Goal: Task Accomplishment & Management: Use online tool/utility

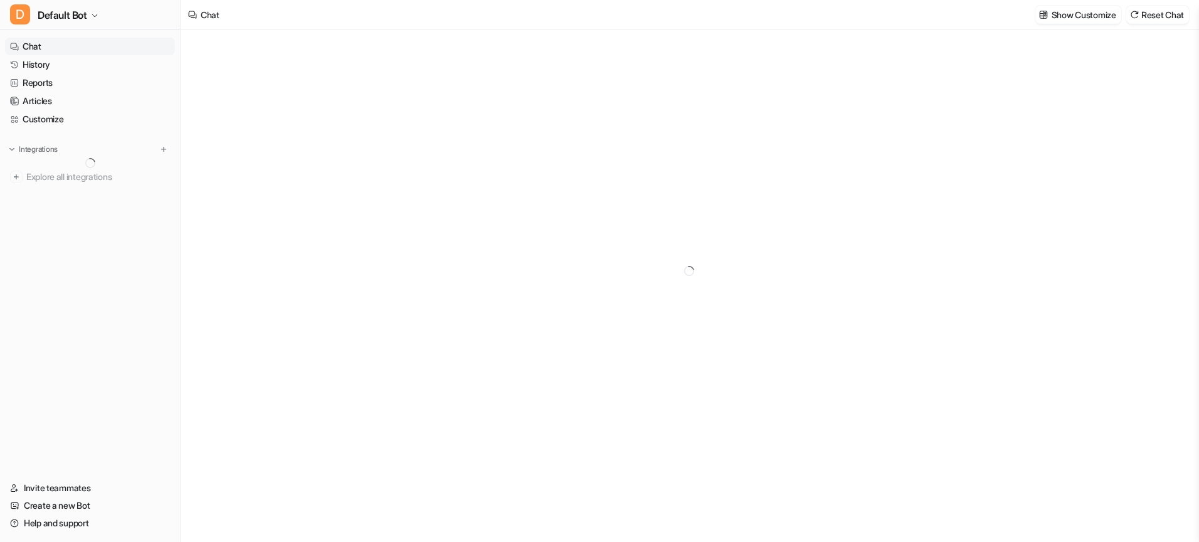
type textarea "**********"
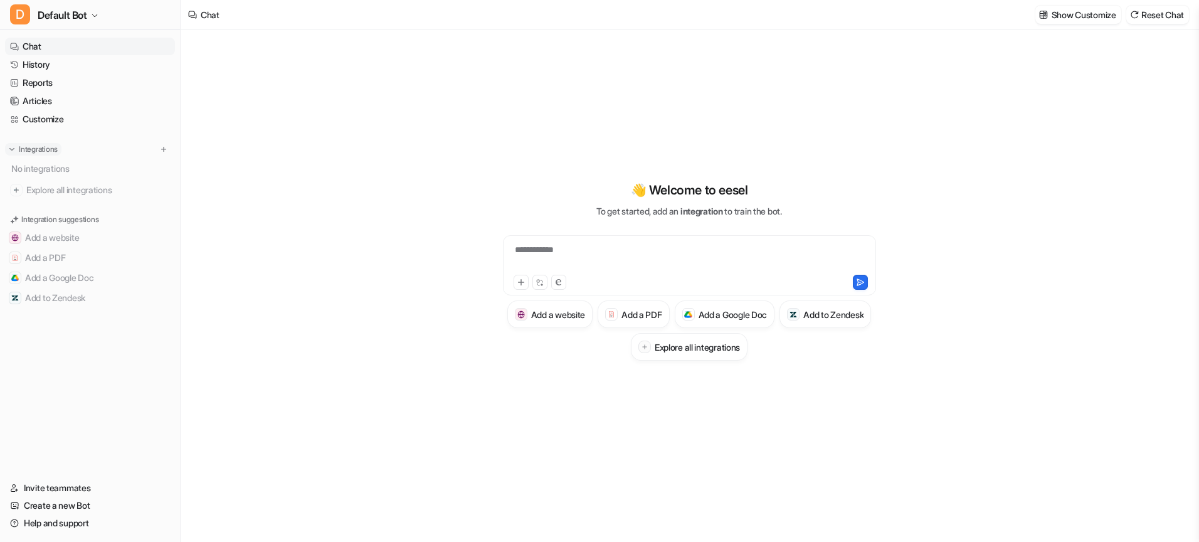
click at [14, 149] on img at bounding box center [12, 149] width 9 height 9
click at [96, 16] on icon "button" at bounding box center [95, 16] width 8 height 8
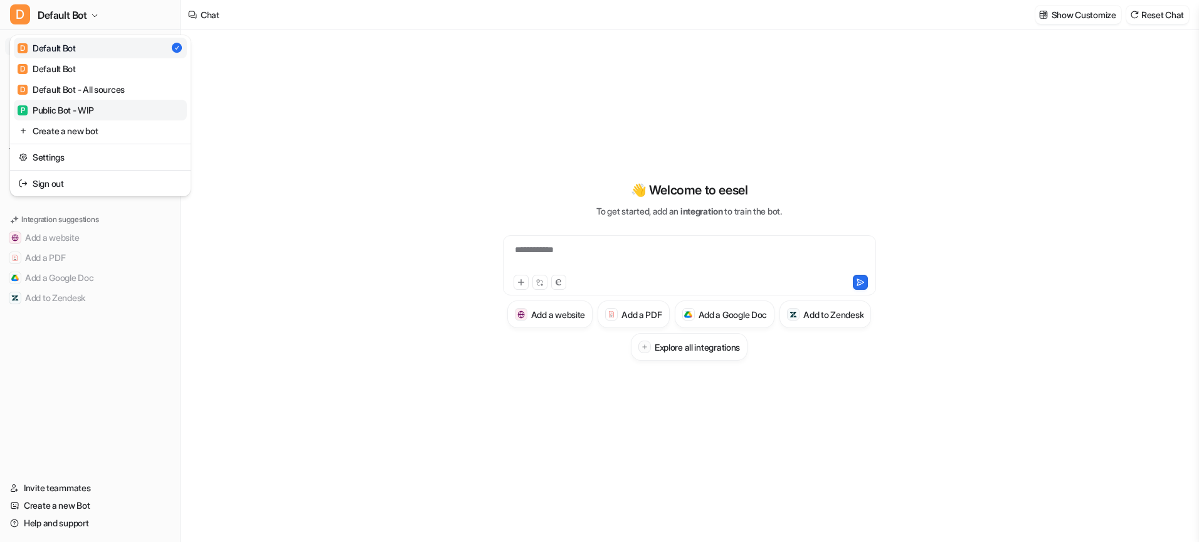
click at [75, 114] on div "P Public Bot - WIP" at bounding box center [56, 109] width 77 height 13
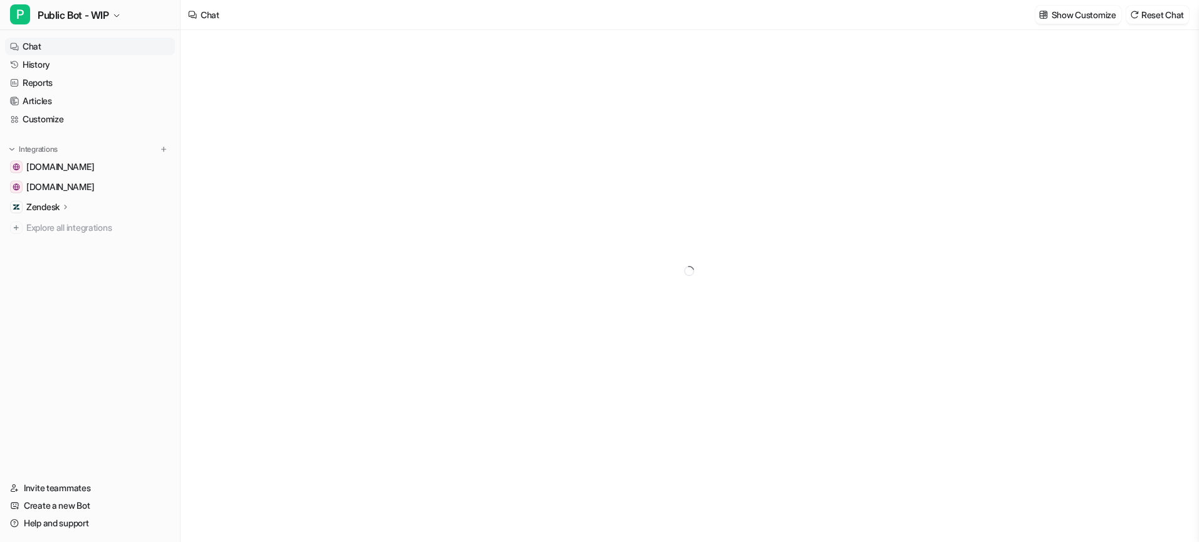
type textarea "**********"
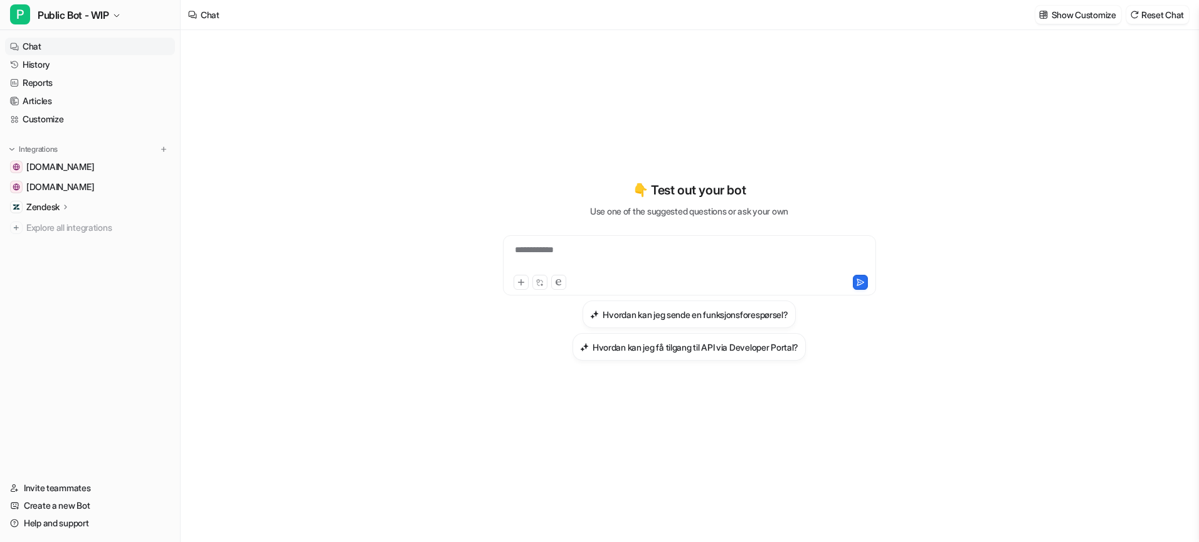
click at [64, 206] on icon at bounding box center [65, 206] width 9 height 9
click at [76, 505] on link "Create a new Bot" at bounding box center [90, 506] width 170 height 18
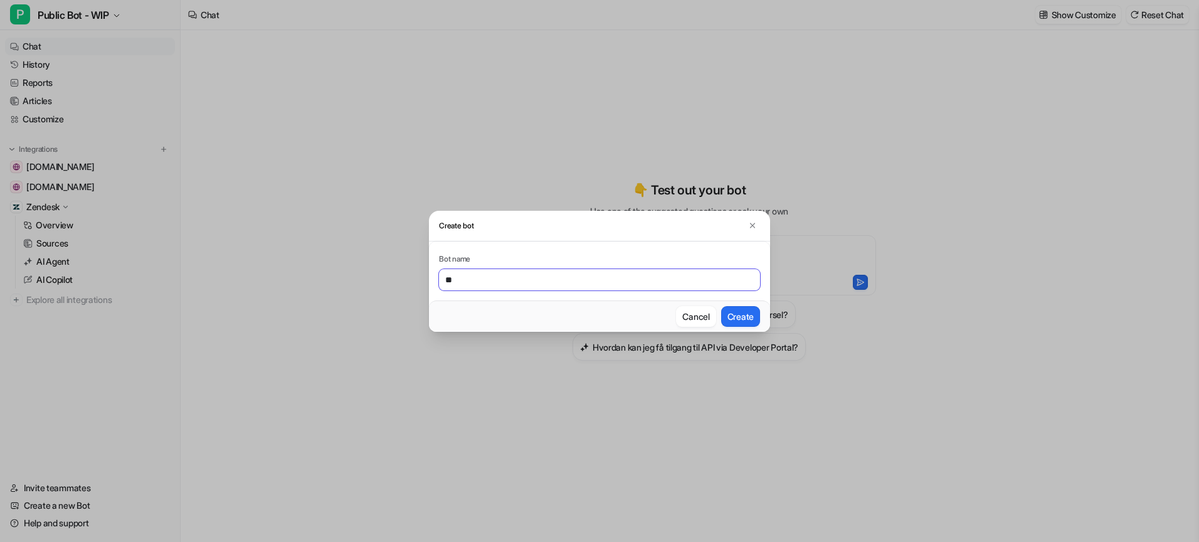
type input "*"
type input "********"
click at [739, 309] on button "Create" at bounding box center [740, 316] width 39 height 21
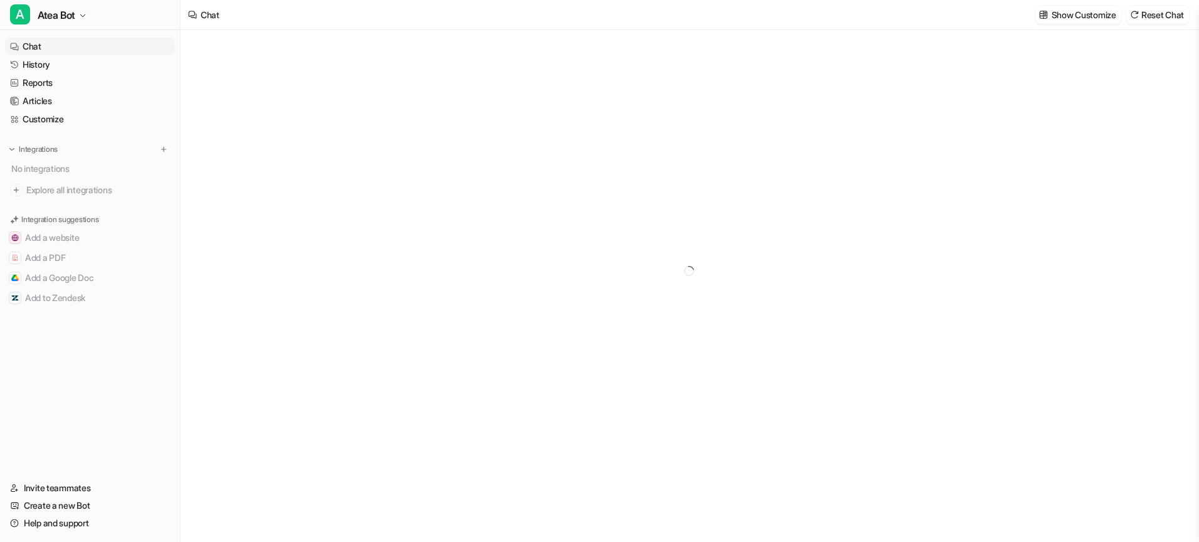
type textarea "**********"
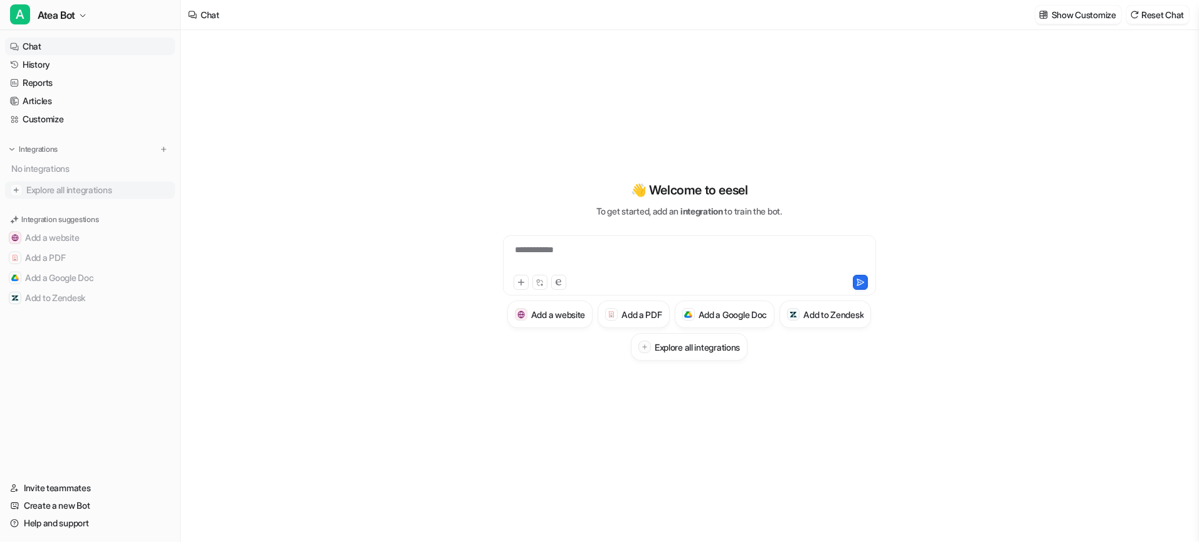
click at [52, 192] on span "Explore all integrations" at bounding box center [98, 190] width 144 height 20
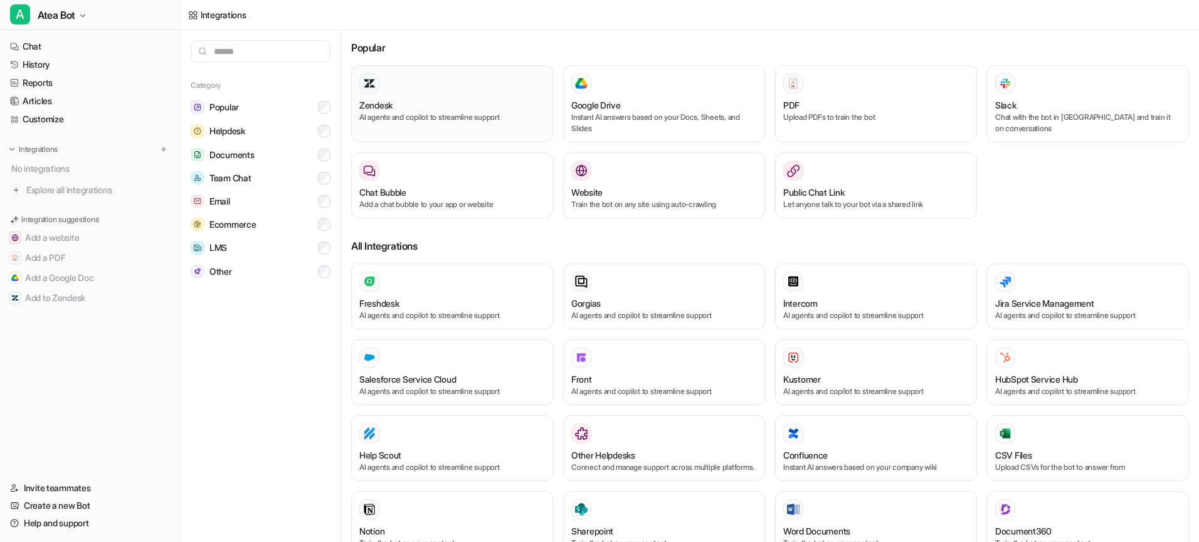
click at [376, 119] on p "AI agents and copilot to streamline support" at bounding box center [452, 117] width 186 height 11
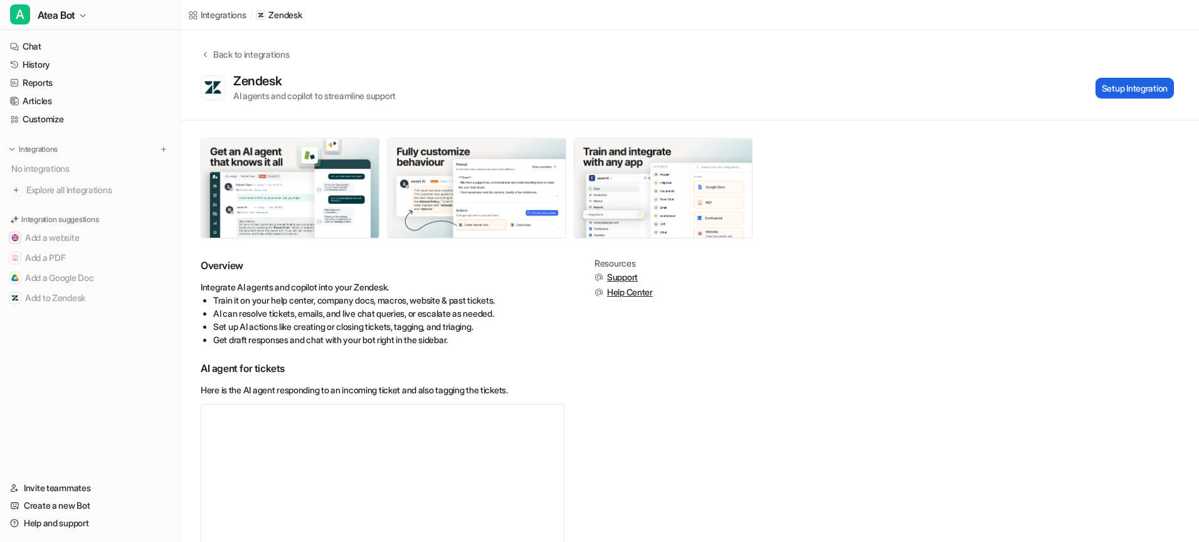
click at [1138, 90] on button "Setup Integration" at bounding box center [1135, 88] width 78 height 21
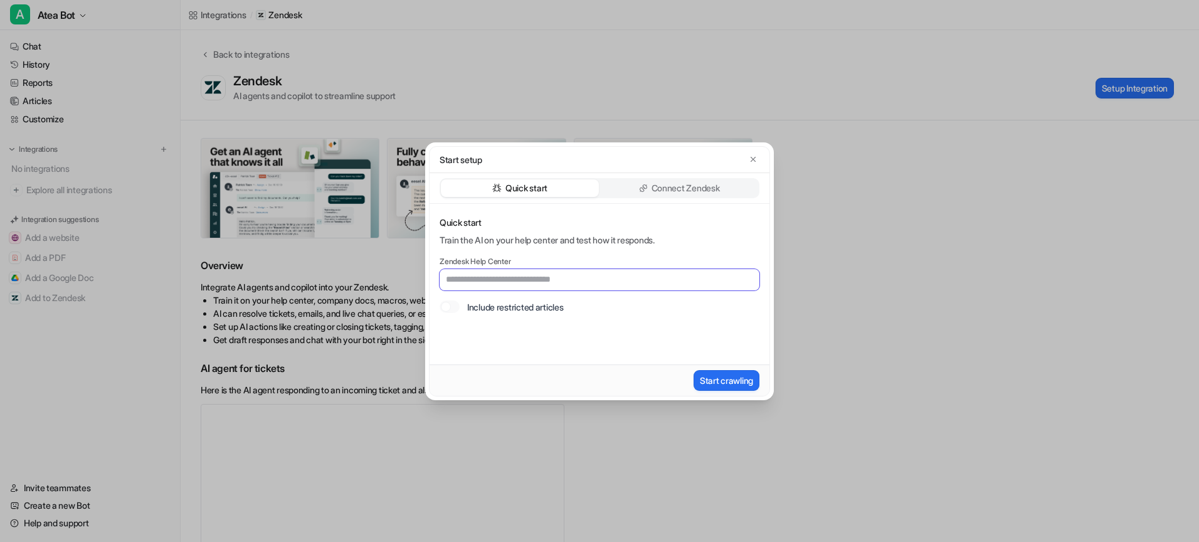
paste input "**********"
type input "**********"
click at [680, 193] on p "Connect Zendesk" at bounding box center [686, 188] width 68 height 13
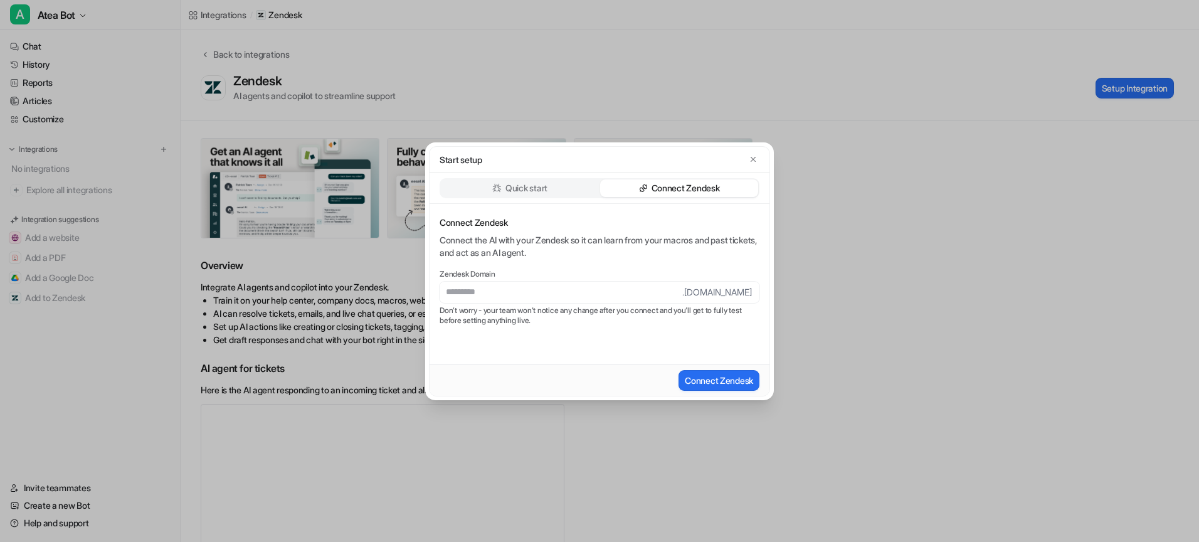
click at [546, 184] on p "Quick start" at bounding box center [526, 188] width 42 height 13
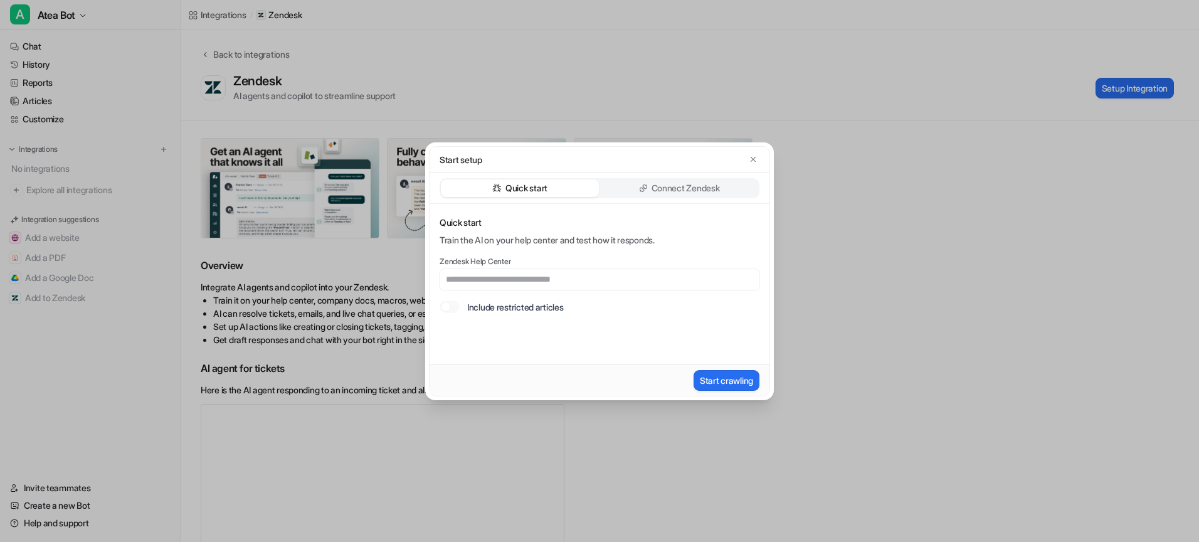
click at [677, 196] on div "Connect Zendesk" at bounding box center [679, 188] width 158 height 18
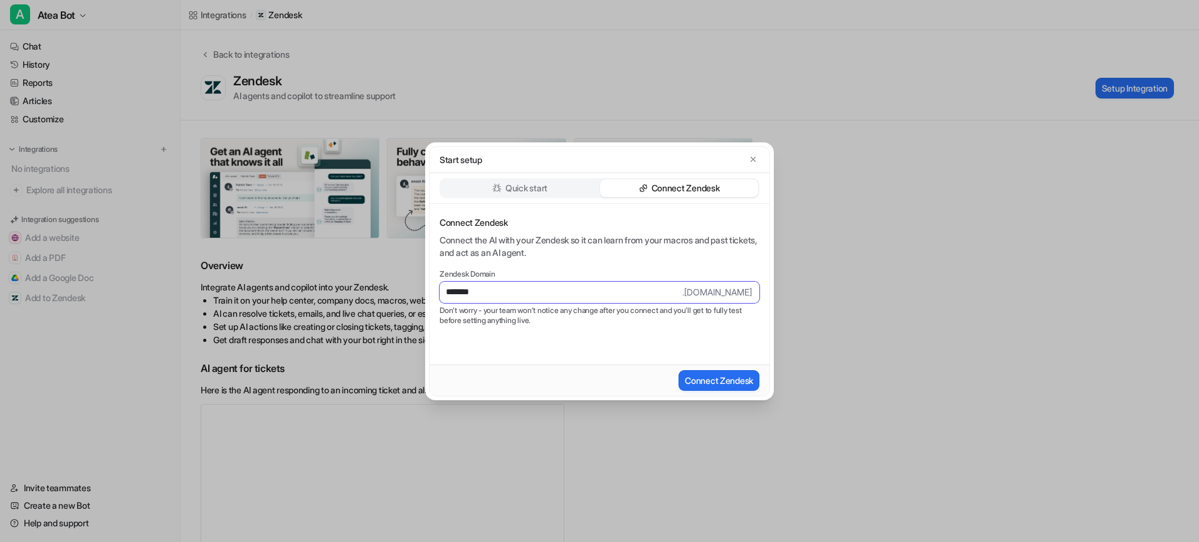
type input "*******"
click at [542, 319] on p "Don’t worry - your team won’t notice any change after you connect and you’ll ge…" at bounding box center [600, 315] width 320 height 20
click at [501, 190] on div "Quick start" at bounding box center [520, 188] width 158 height 18
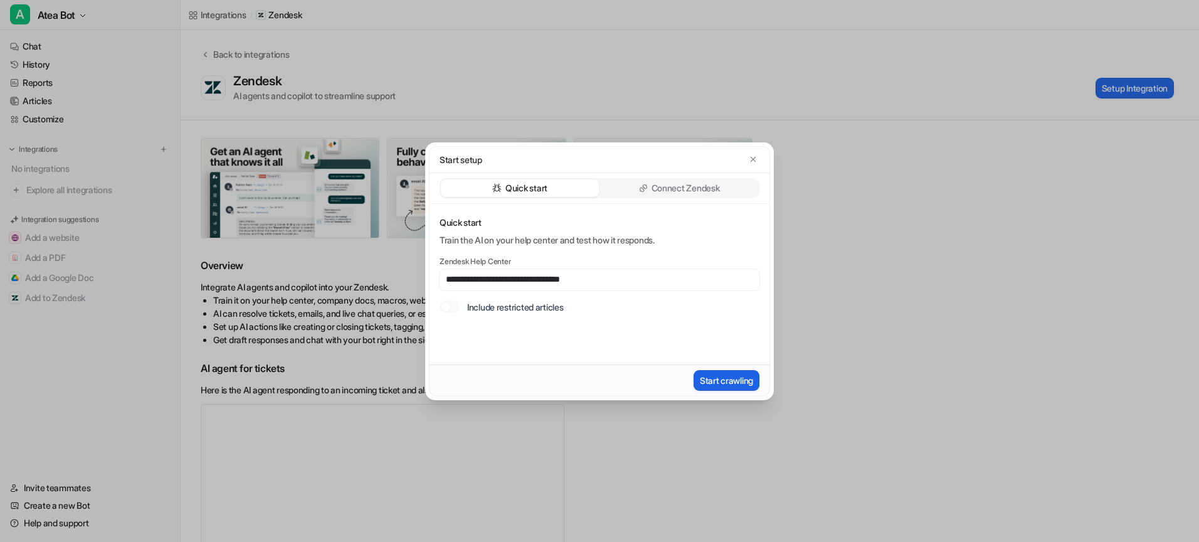
type input "**********"
click at [712, 378] on button "Start crawling" at bounding box center [727, 380] width 66 height 21
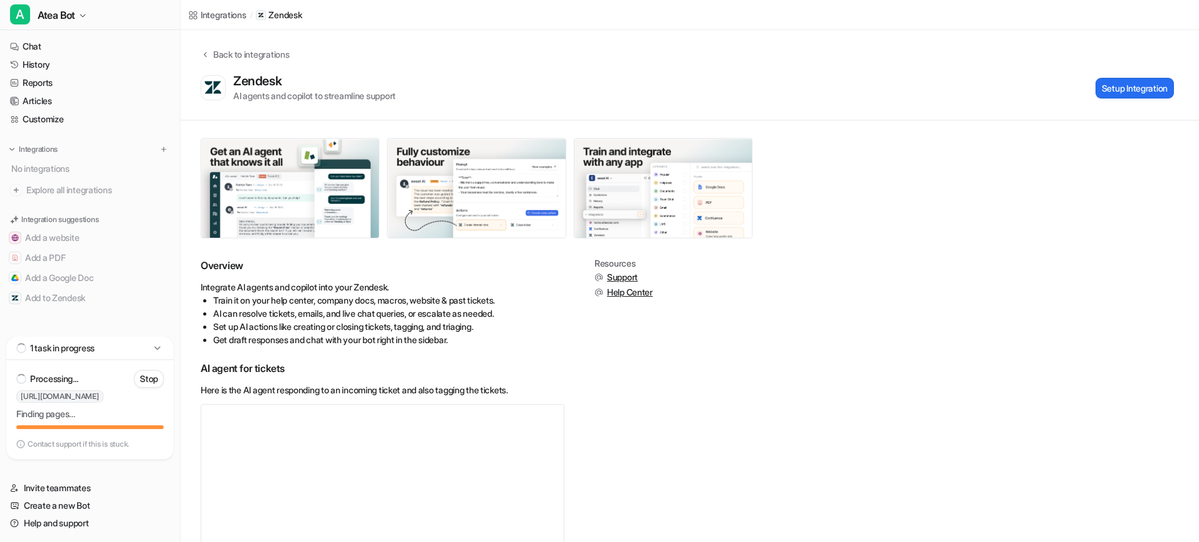
scroll to position [1, 0]
click at [77, 446] on p "Contact support if this is stuck." at bounding box center [79, 444] width 102 height 10
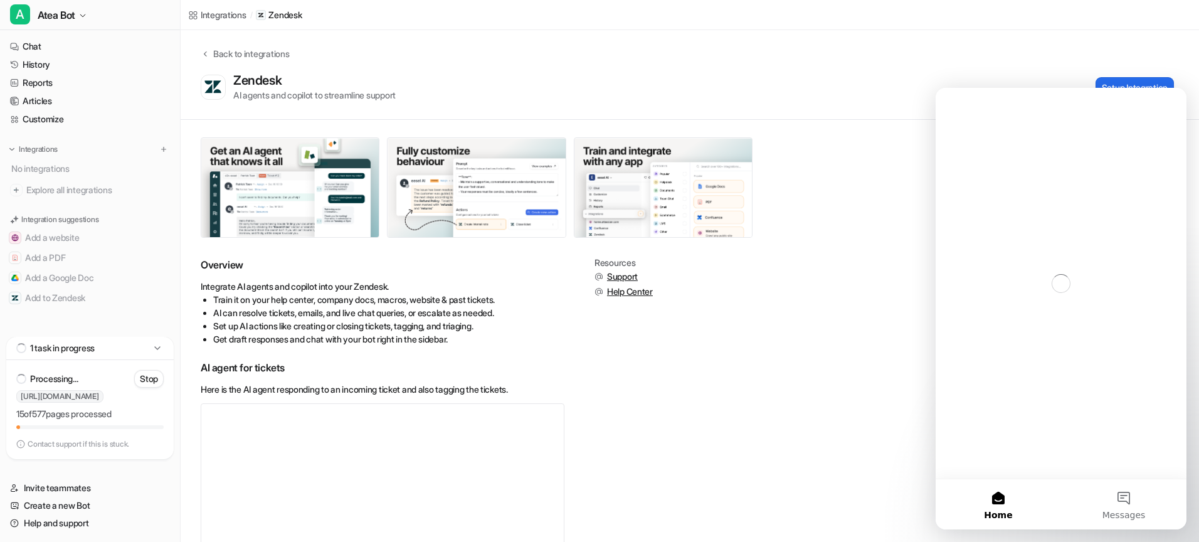
scroll to position [0, 0]
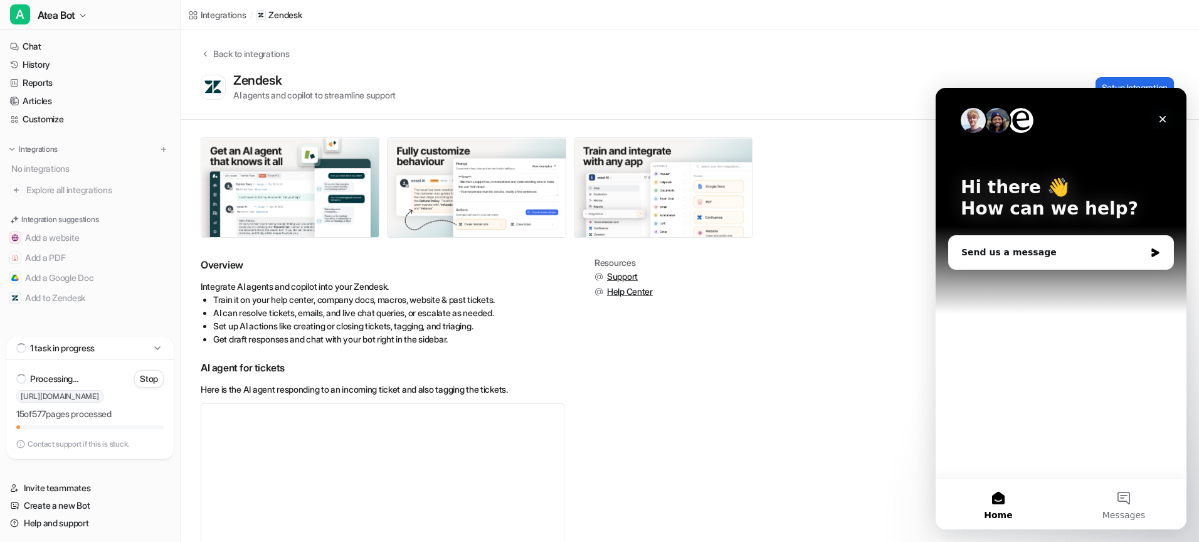
click at [1164, 121] on icon "Close" at bounding box center [1163, 119] width 7 height 7
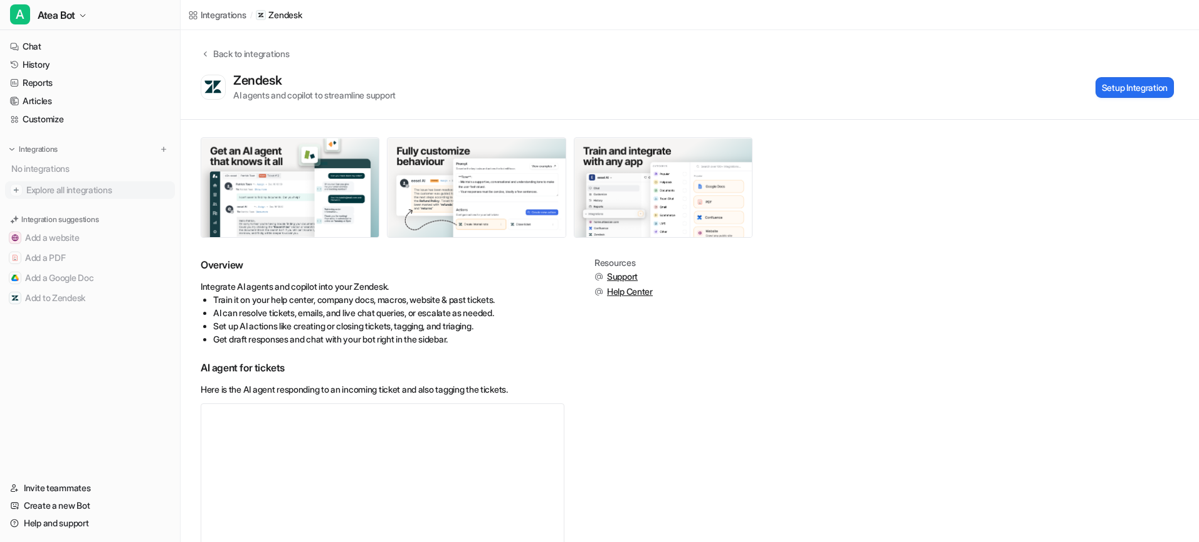
click at [75, 194] on span "Explore all integrations" at bounding box center [98, 190] width 144 height 20
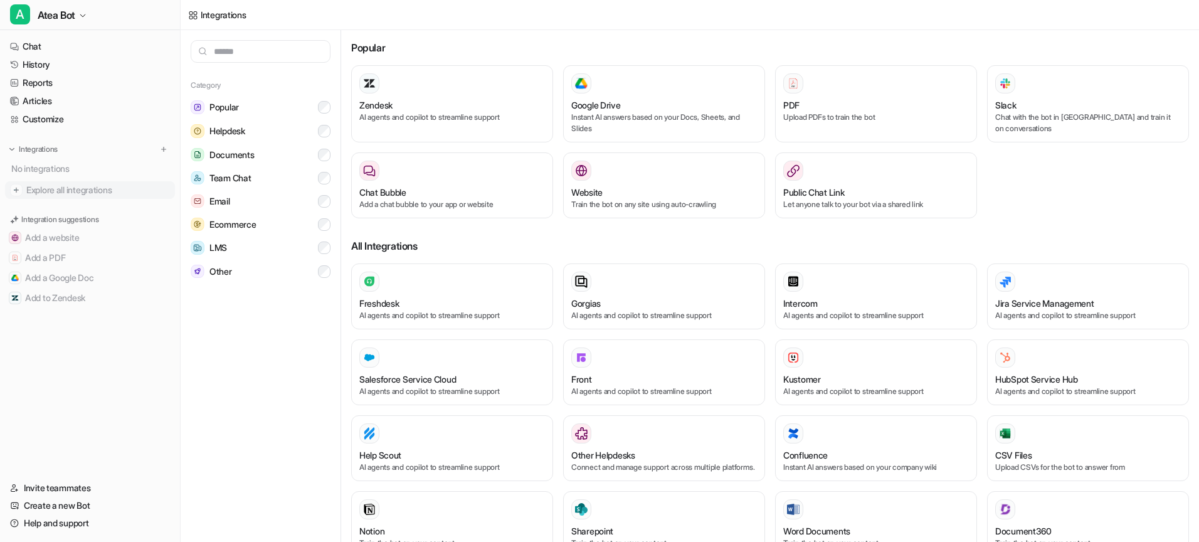
click at [78, 193] on span "Explore all integrations" at bounding box center [98, 190] width 144 height 20
click at [55, 297] on button "Add to Zendesk" at bounding box center [90, 298] width 170 height 20
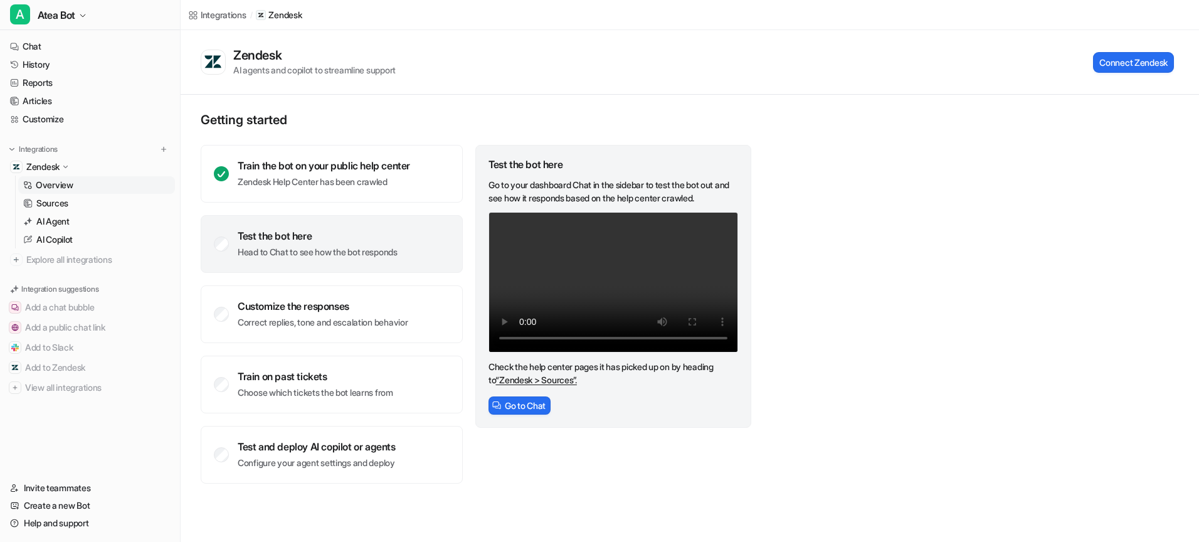
click at [91, 188] on link "Overview" at bounding box center [96, 185] width 157 height 18
click at [88, 196] on link "Sources" at bounding box center [96, 203] width 157 height 18
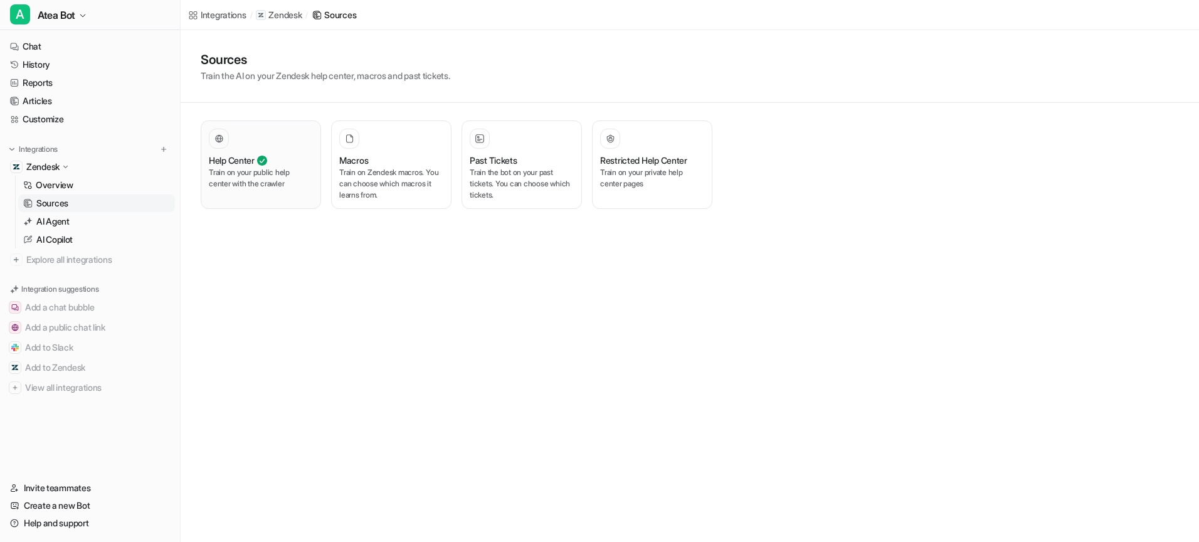
click at [274, 184] on p "Train on your public help center with the crawler" at bounding box center [261, 178] width 104 height 23
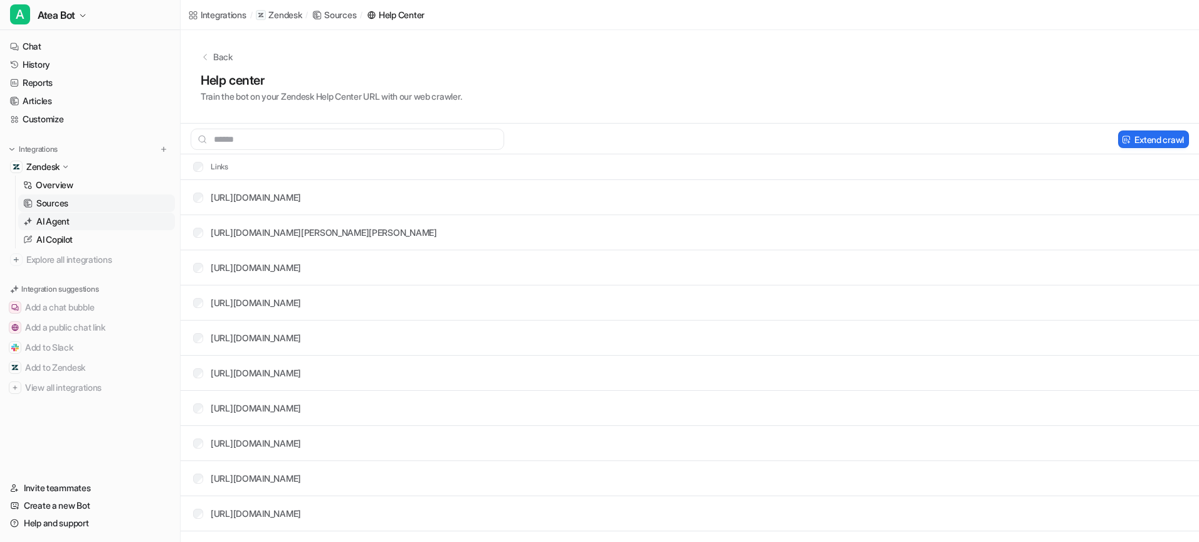
click at [53, 217] on p "AI Agent" at bounding box center [52, 221] width 33 height 13
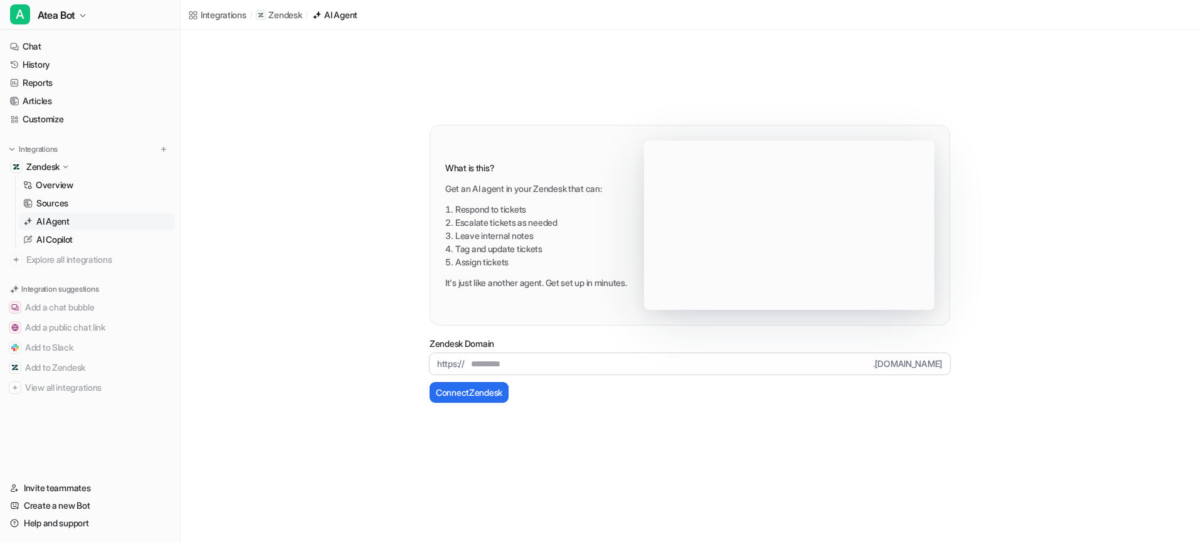
click at [51, 220] on p "AI Agent" at bounding box center [52, 221] width 33 height 13
click at [48, 237] on p "AI Copilot" at bounding box center [54, 239] width 36 height 13
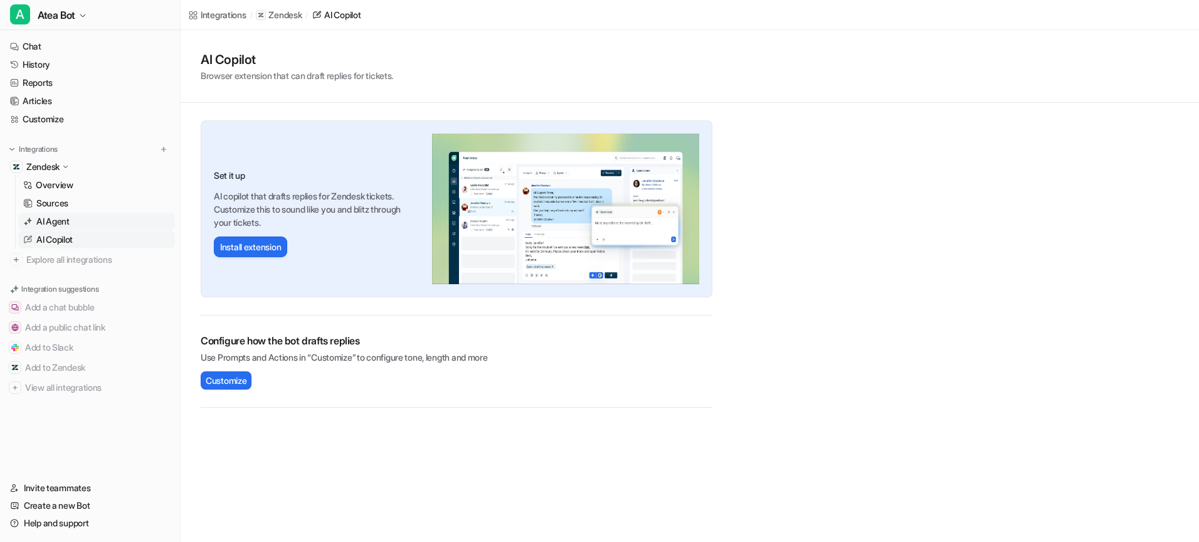
click at [50, 223] on p "AI Agent" at bounding box center [52, 221] width 33 height 13
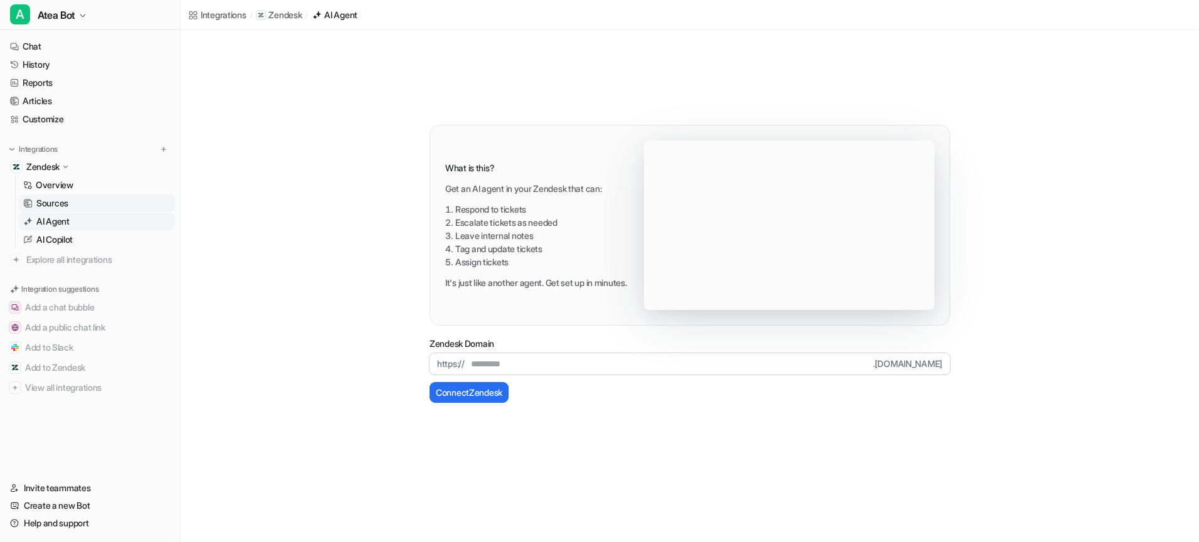
click at [51, 200] on p "Sources" at bounding box center [52, 203] width 32 height 13
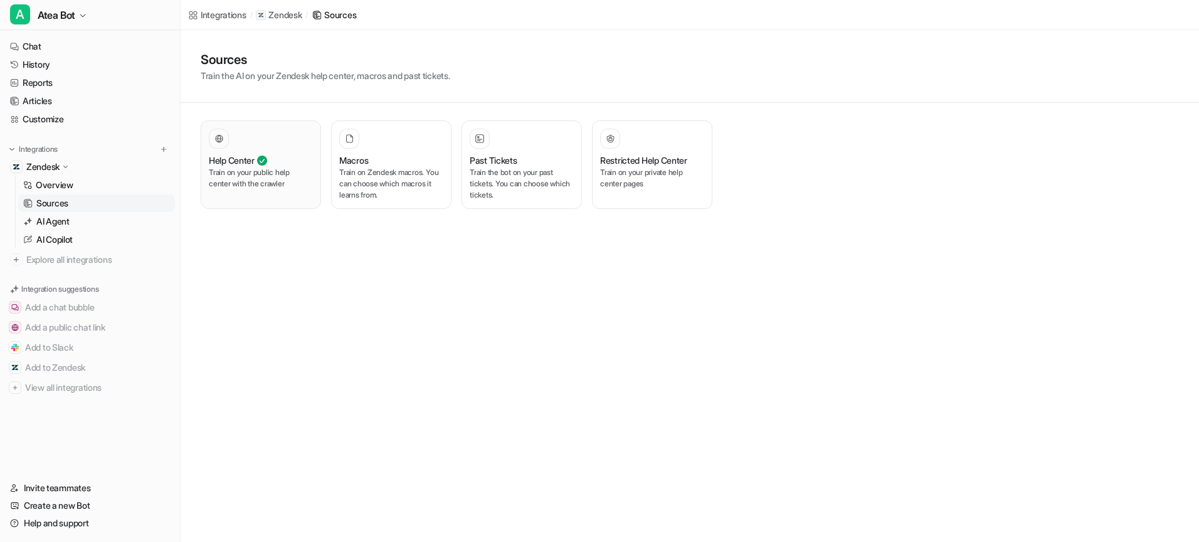
click at [263, 191] on div "Help Center Train on your public help center with the crawler" at bounding box center [261, 165] width 104 height 72
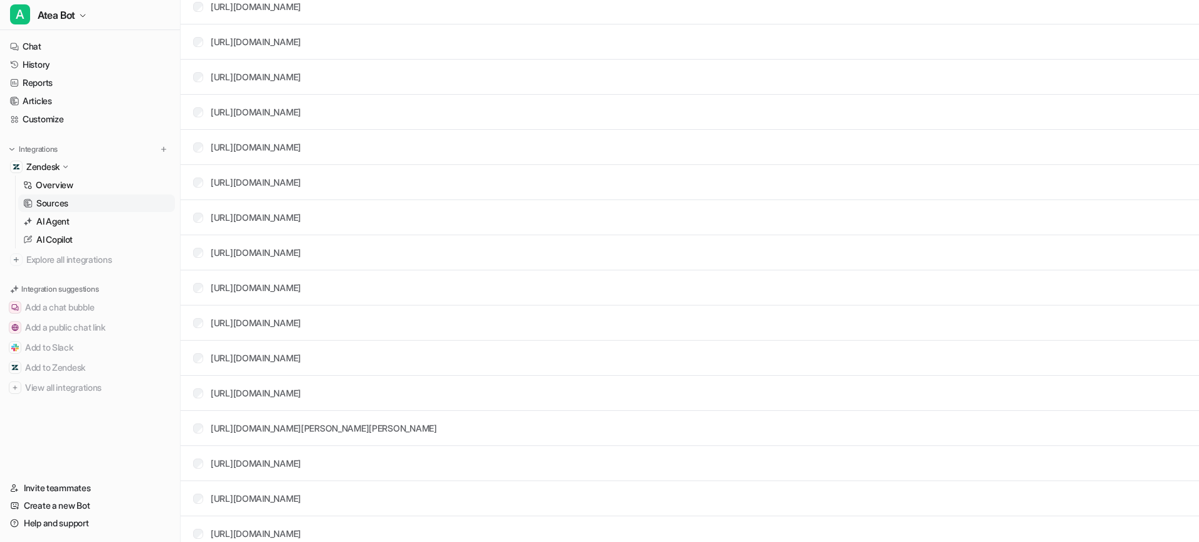
scroll to position [14634, 0]
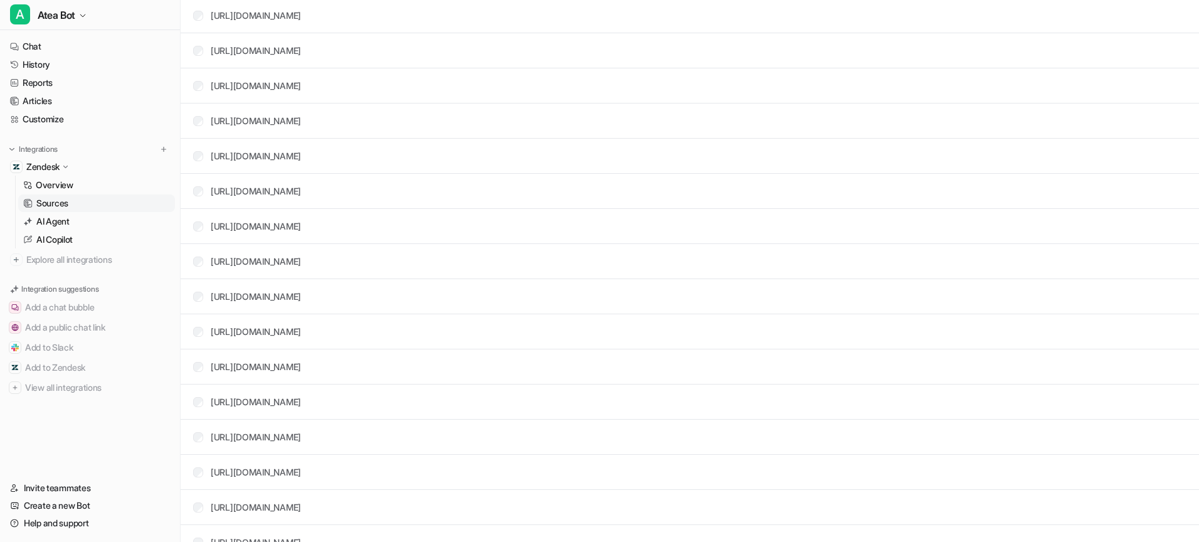
scroll to position [14634, 0]
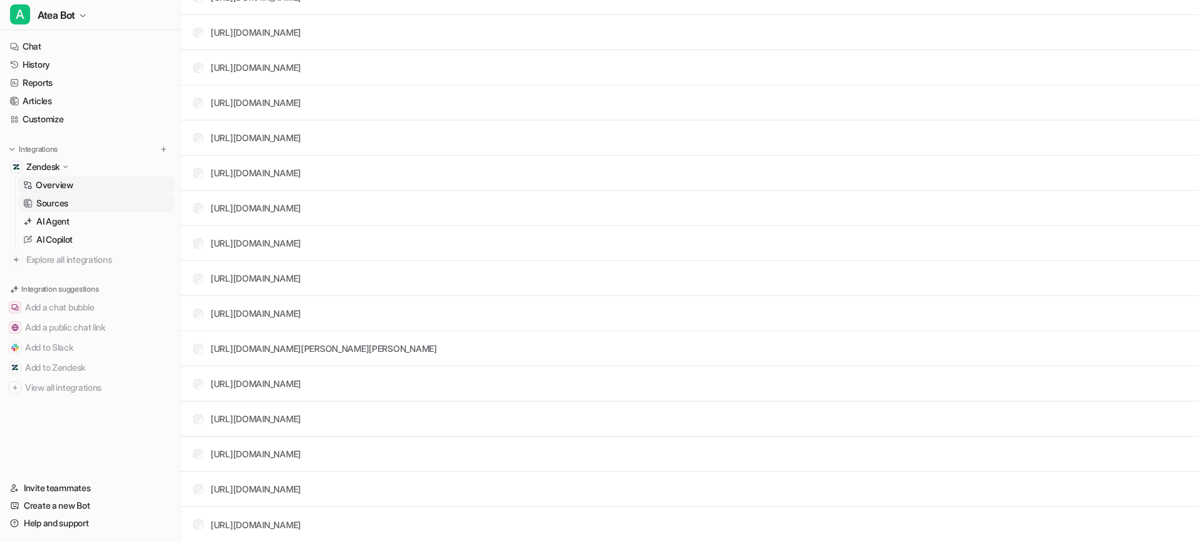
click at [93, 179] on link "Overview" at bounding box center [96, 185] width 157 height 18
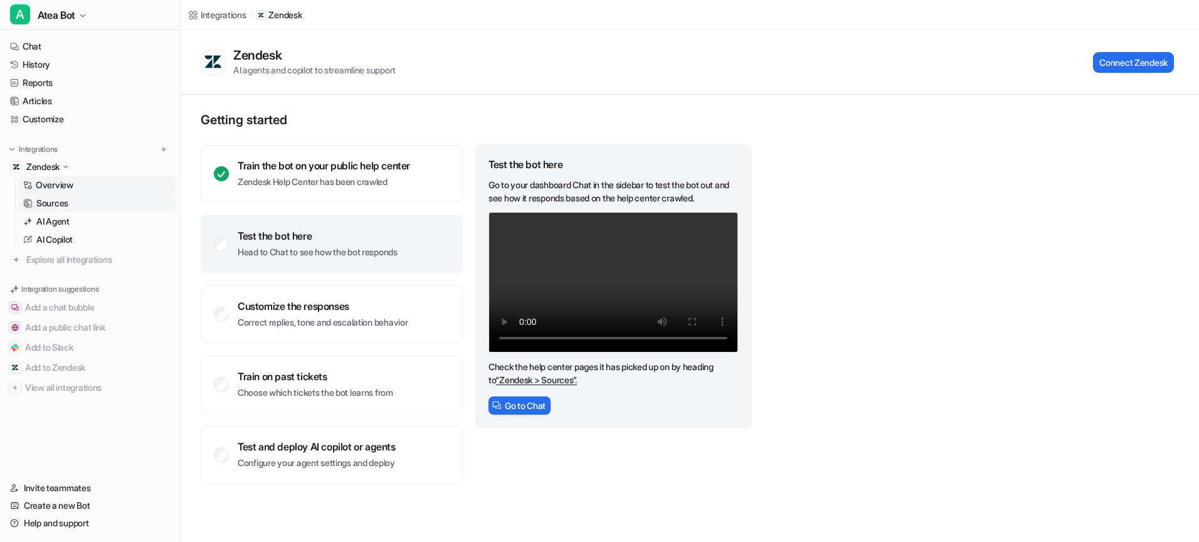
click at [78, 199] on link "Sources" at bounding box center [96, 203] width 157 height 18
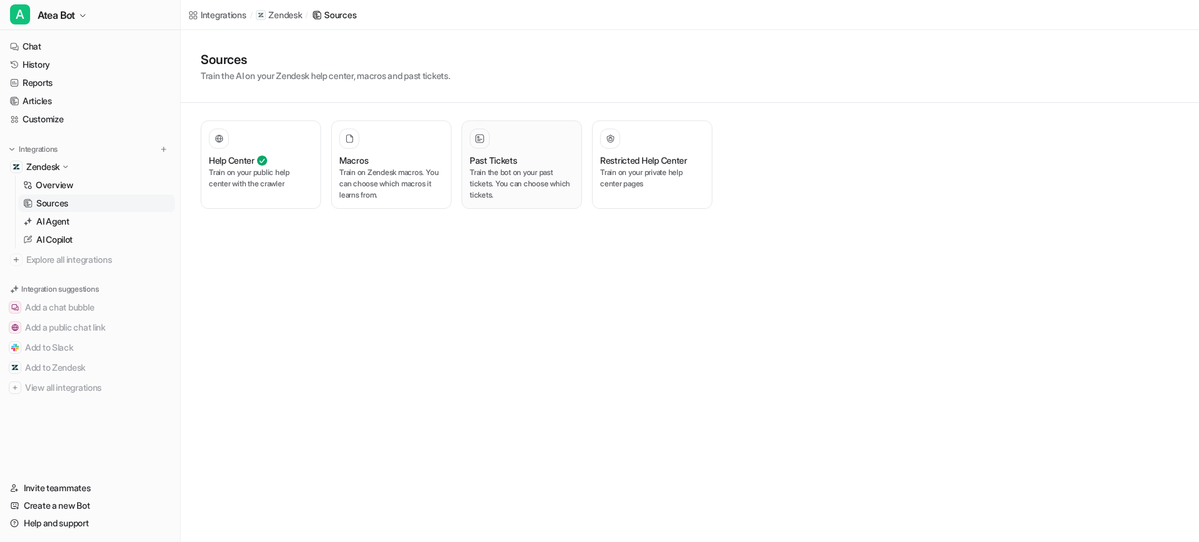
click at [488, 157] on h3 "Past Tickets" at bounding box center [494, 160] width 48 height 13
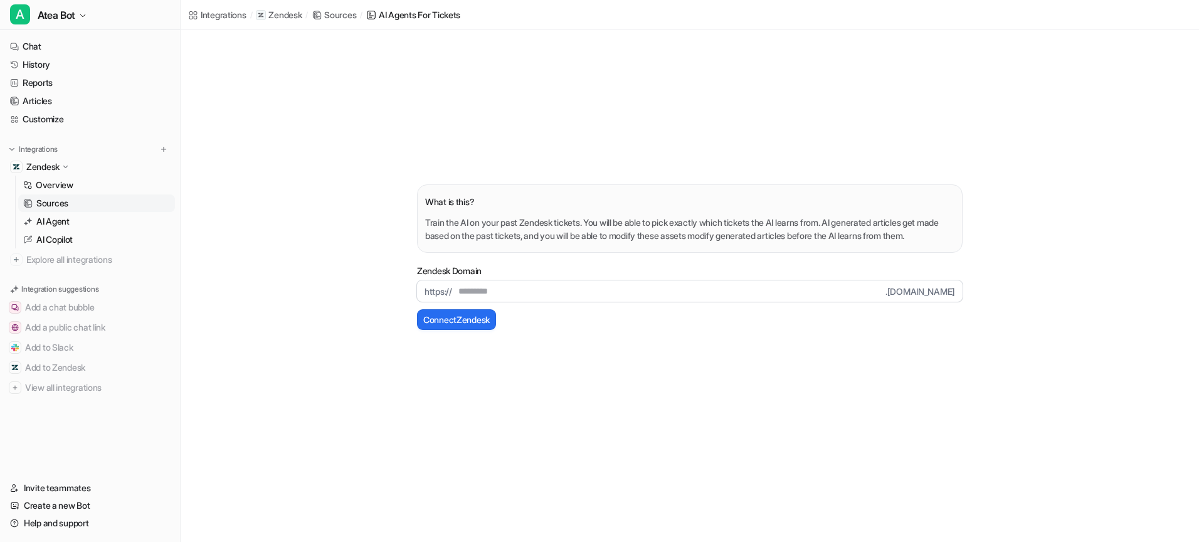
click at [495, 302] on input "text" at bounding box center [668, 290] width 433 height 21
type input "*******"
click at [489, 325] on button "Connect Zendesk" at bounding box center [456, 319] width 79 height 21
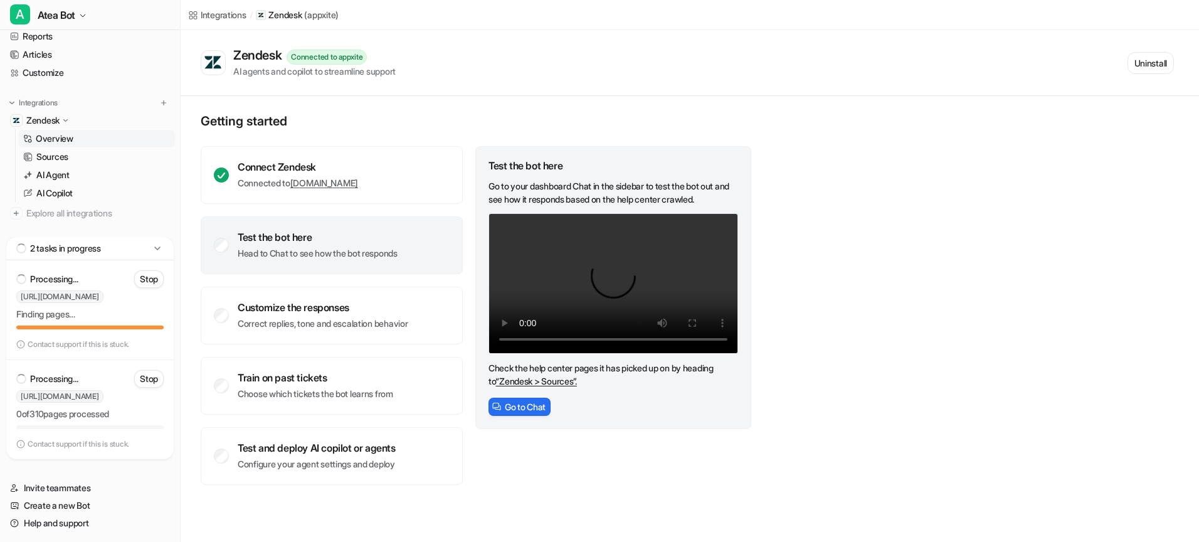
scroll to position [66, 0]
click at [98, 252] on p "2 tasks in progress" at bounding box center [65, 248] width 71 height 13
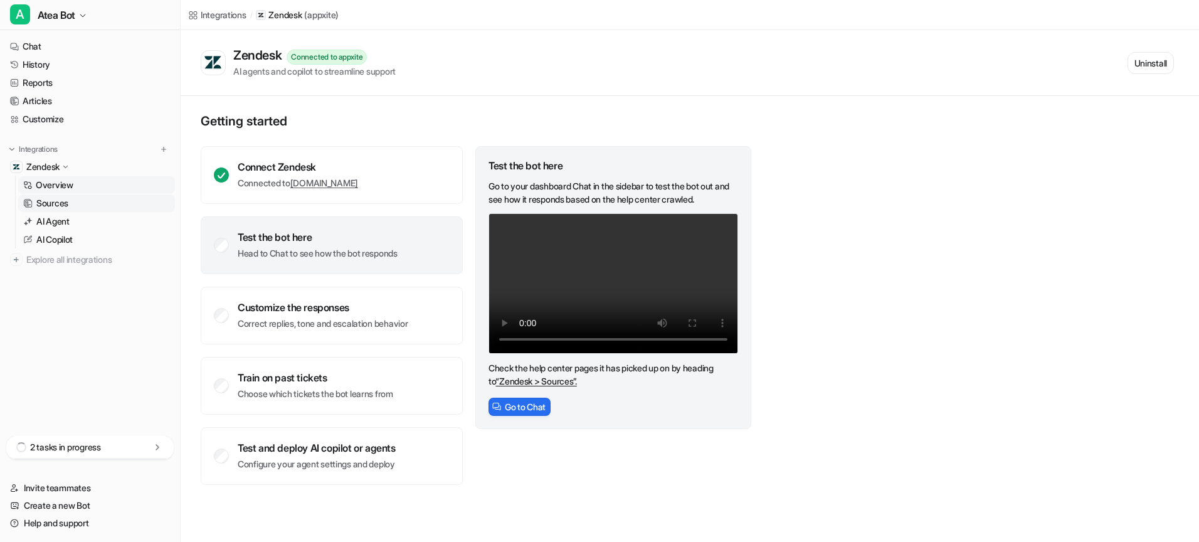
click at [87, 209] on link "Sources" at bounding box center [96, 203] width 157 height 18
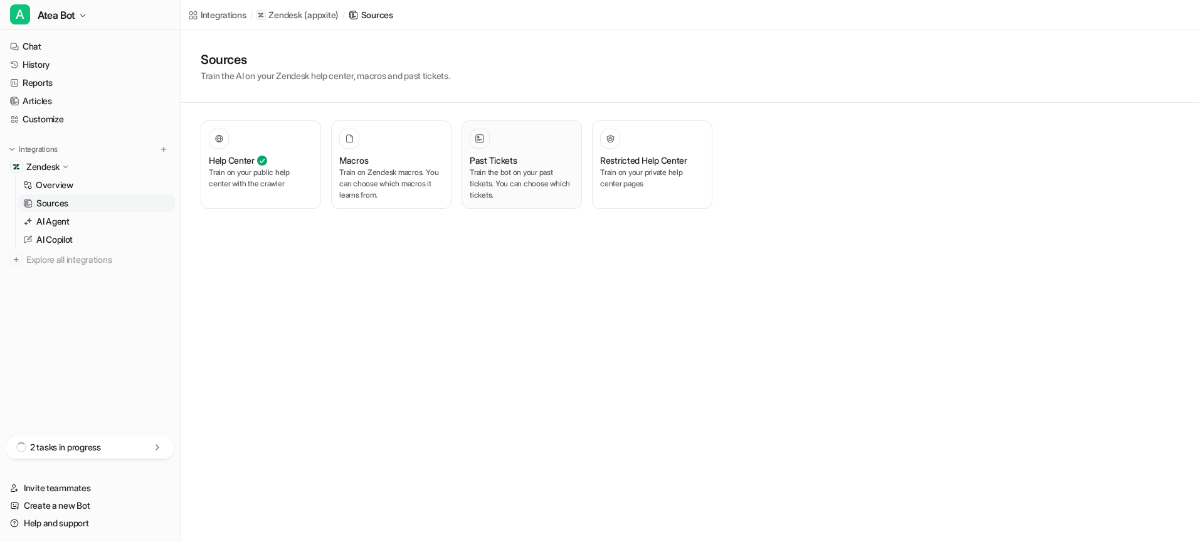
click at [556, 174] on p "Train the bot on your past tickets. You can choose which tickets." at bounding box center [522, 184] width 104 height 34
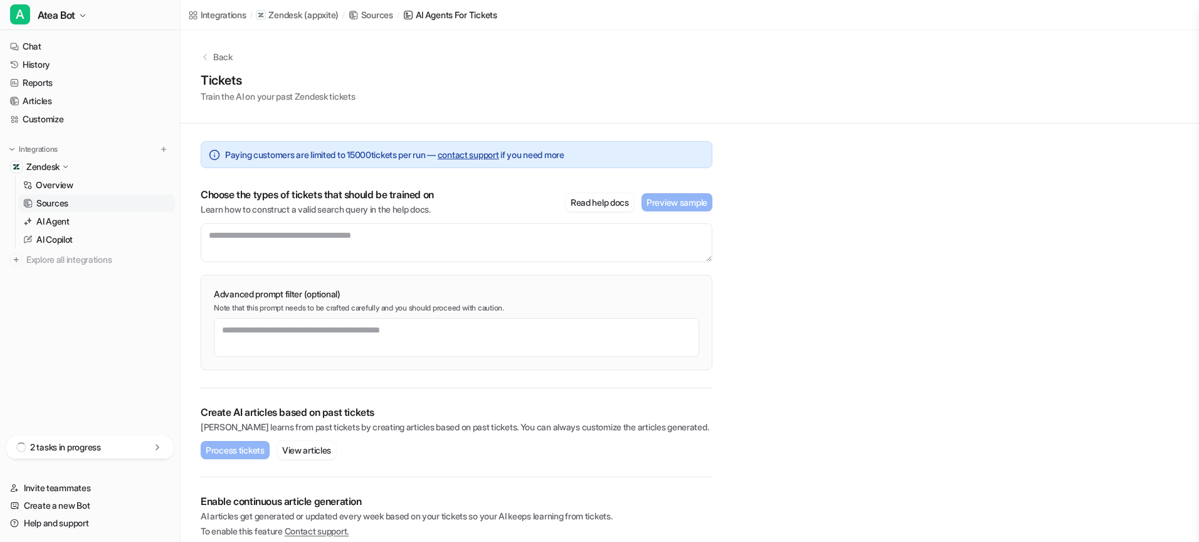
scroll to position [34, 0]
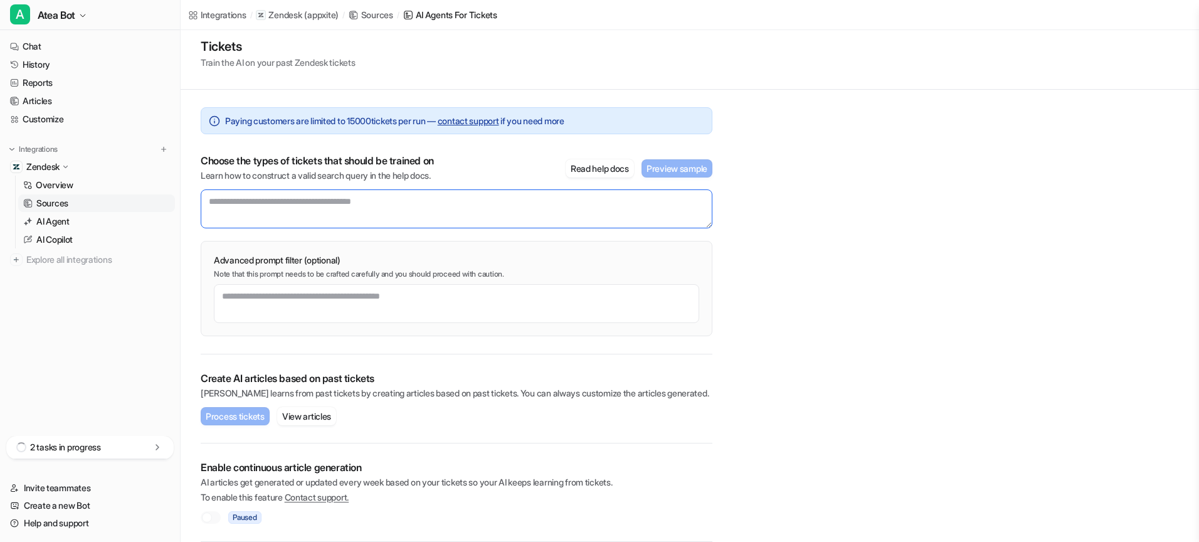
click at [425, 202] on textarea at bounding box center [457, 208] width 512 height 39
drag, startPoint x: 425, startPoint y: 202, endPoint x: 297, endPoint y: 199, distance: 128.0
click at [297, 199] on textarea at bounding box center [457, 208] width 512 height 39
type textarea "*"
click at [344, 207] on textarea at bounding box center [457, 208] width 512 height 39
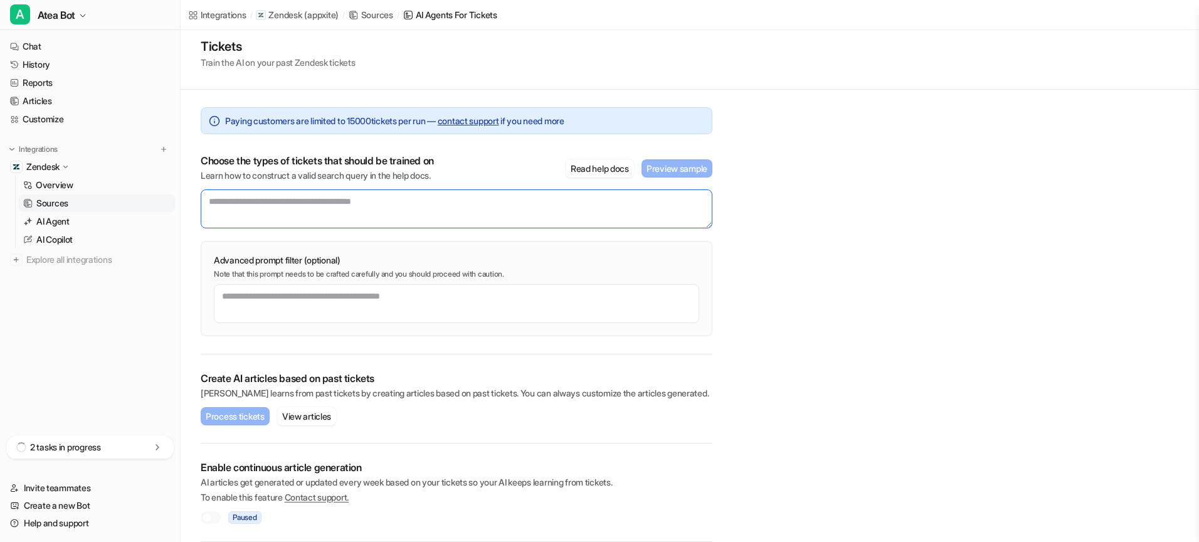
click at [233, 198] on textarea at bounding box center [457, 208] width 512 height 39
click at [233, 203] on textarea at bounding box center [457, 208] width 512 height 39
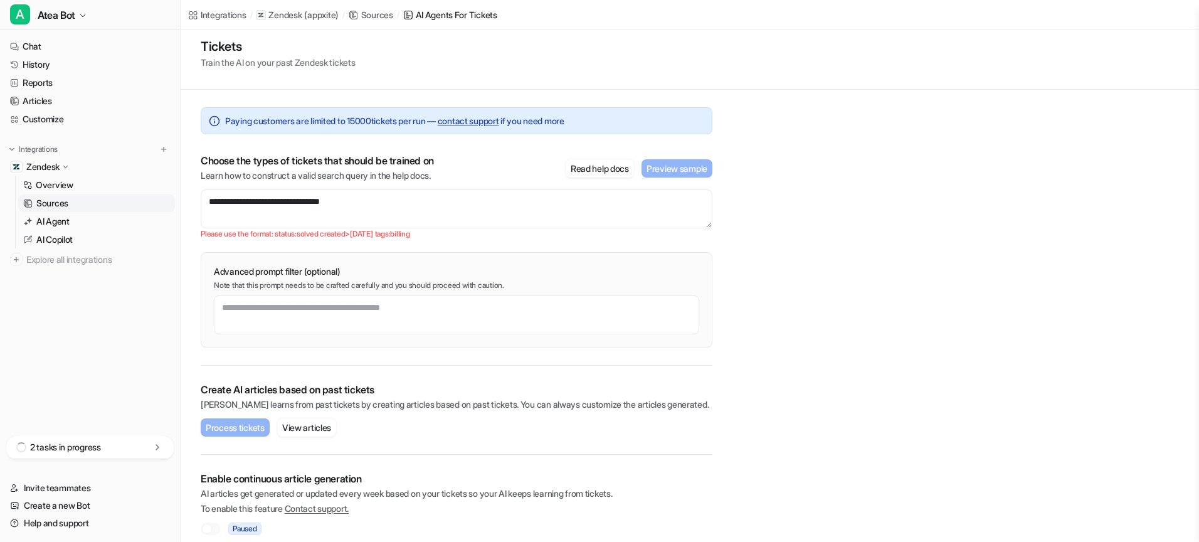
click at [923, 238] on div "**********" at bounding box center [690, 274] width 1018 height 557
click at [241, 202] on textarea "**********" at bounding box center [457, 208] width 512 height 39
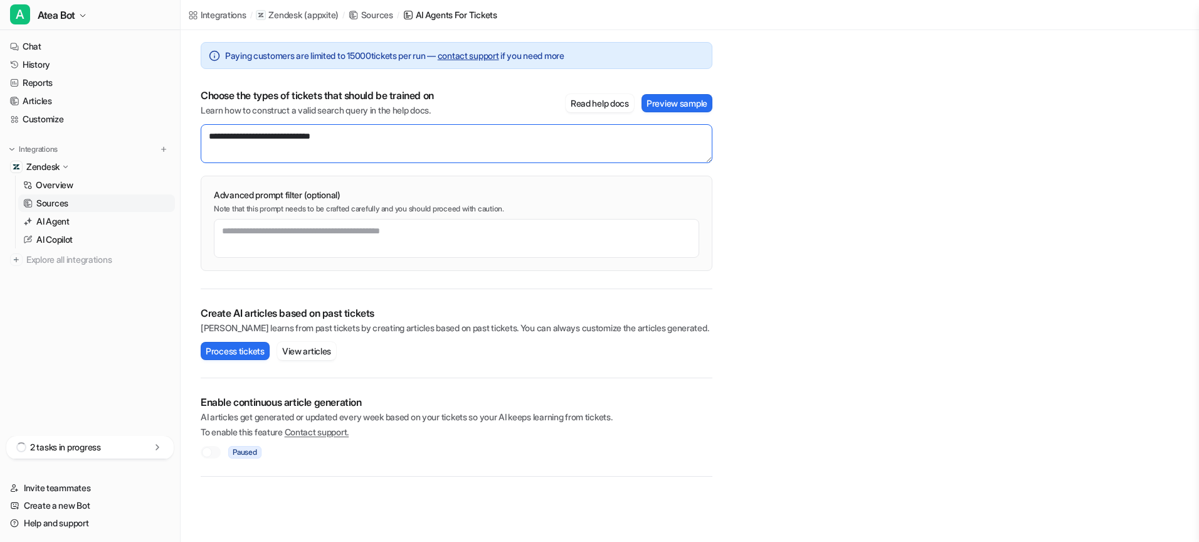
scroll to position [101, 0]
type textarea "**********"
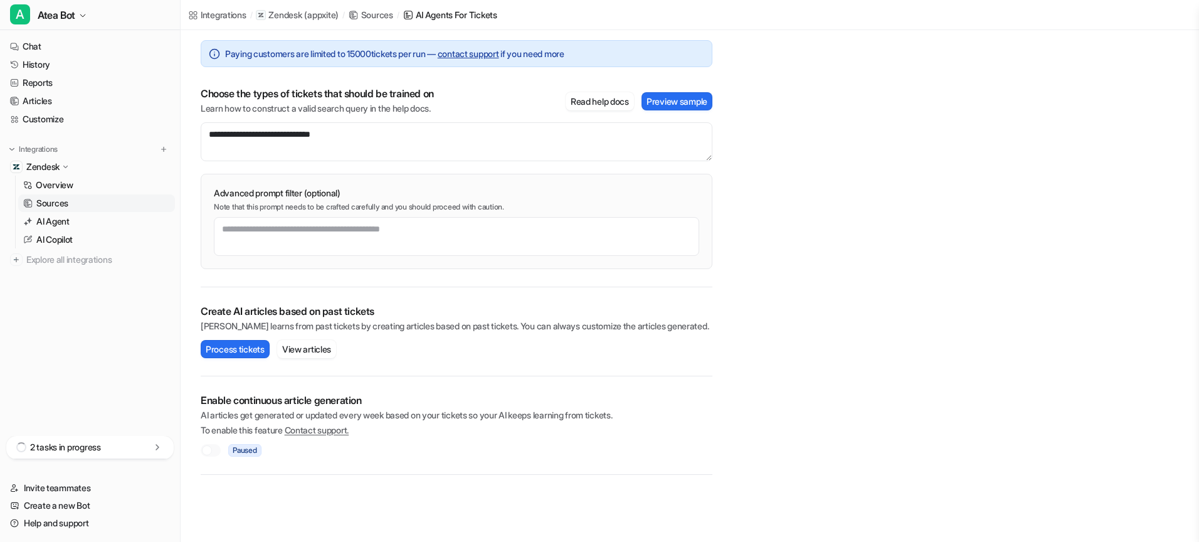
click at [214, 448] on div at bounding box center [211, 450] width 20 height 13
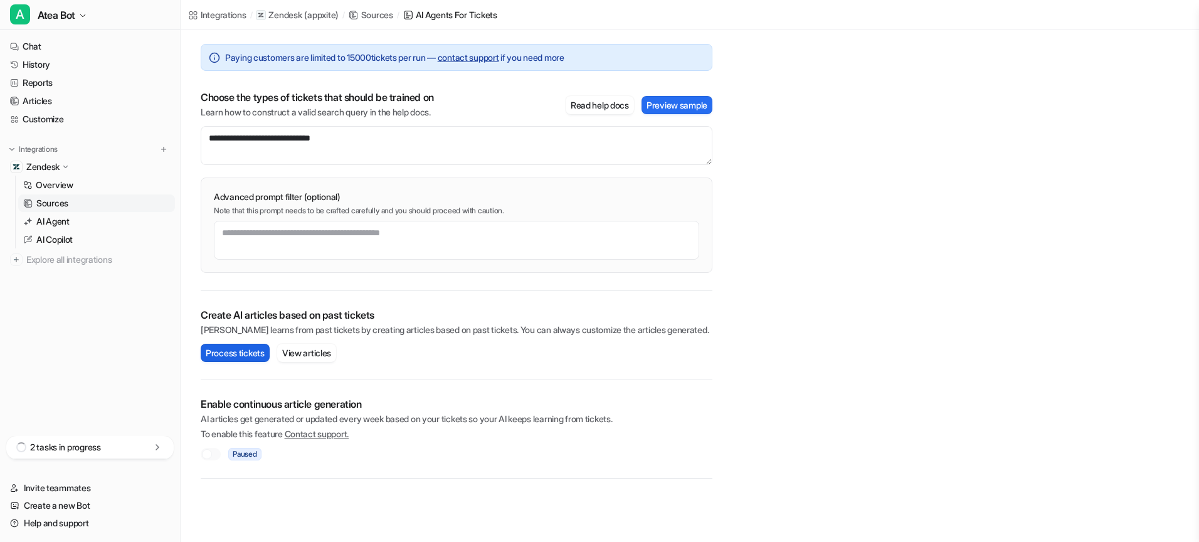
click at [245, 352] on button "Process tickets" at bounding box center [235, 353] width 69 height 18
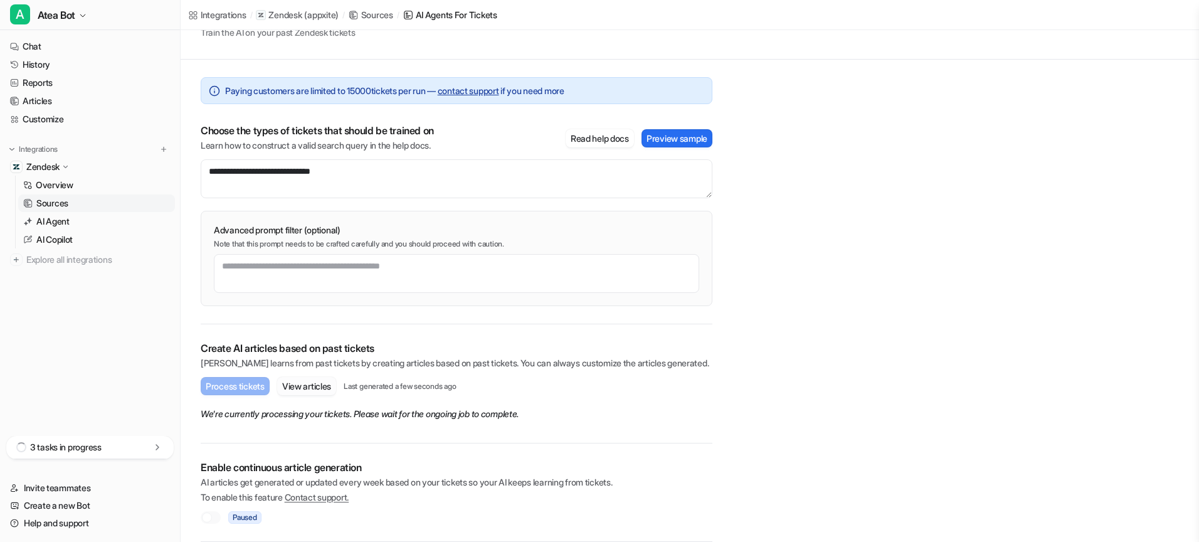
click at [305, 383] on button "View articles" at bounding box center [306, 386] width 59 height 18
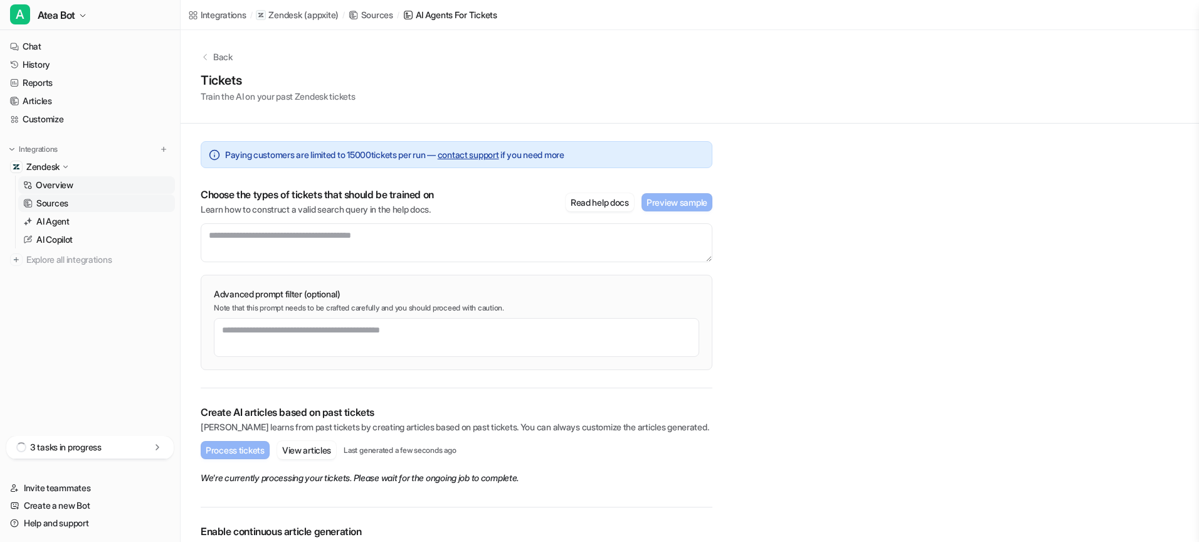
click at [75, 184] on link "Overview" at bounding box center [96, 185] width 157 height 18
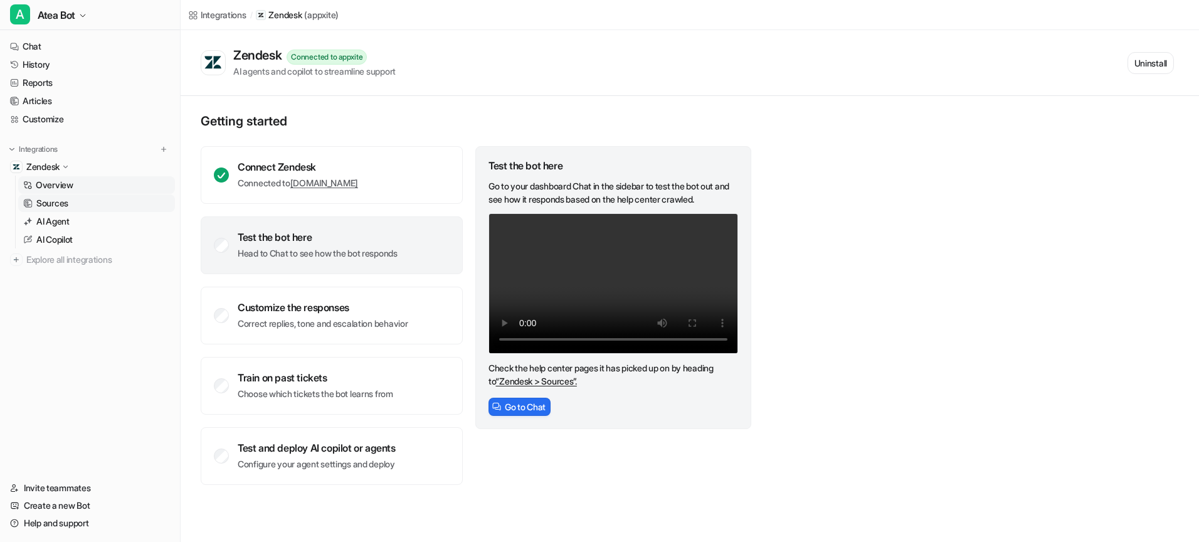
click at [81, 204] on link "Sources" at bounding box center [96, 203] width 157 height 18
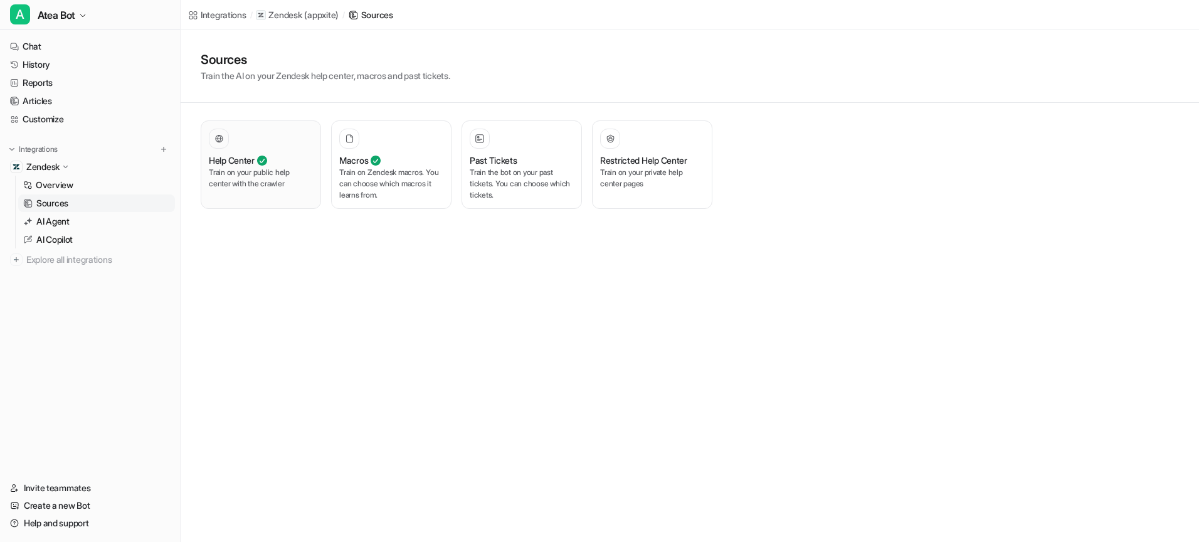
click at [222, 170] on p "Train on your public help center with the crawler" at bounding box center [261, 178] width 104 height 23
click at [359, 136] on div at bounding box center [391, 139] width 104 height 20
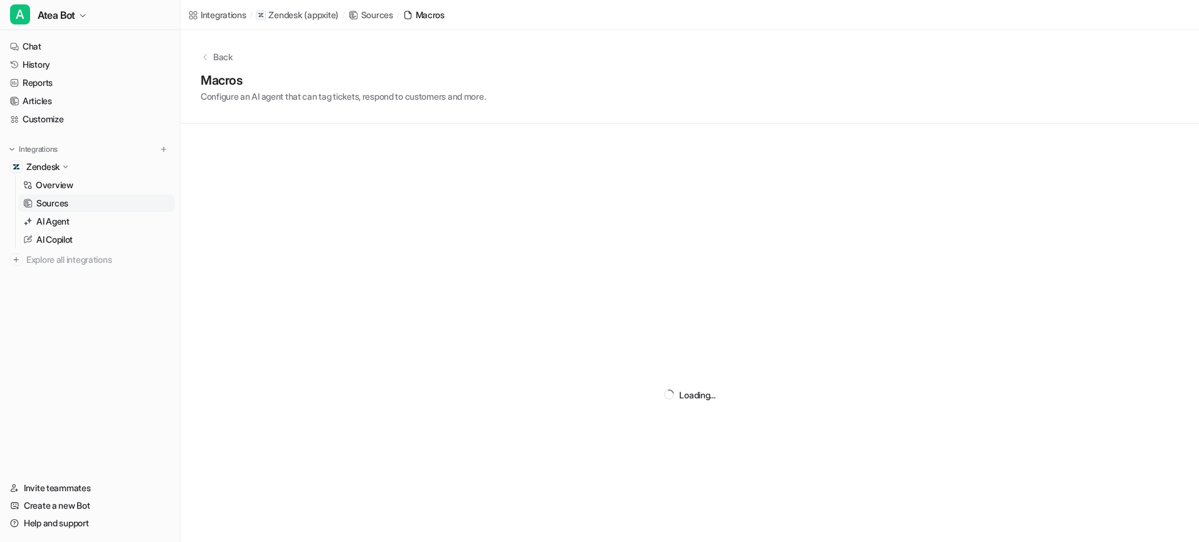
click at [221, 59] on p "Back" at bounding box center [222, 56] width 19 height 13
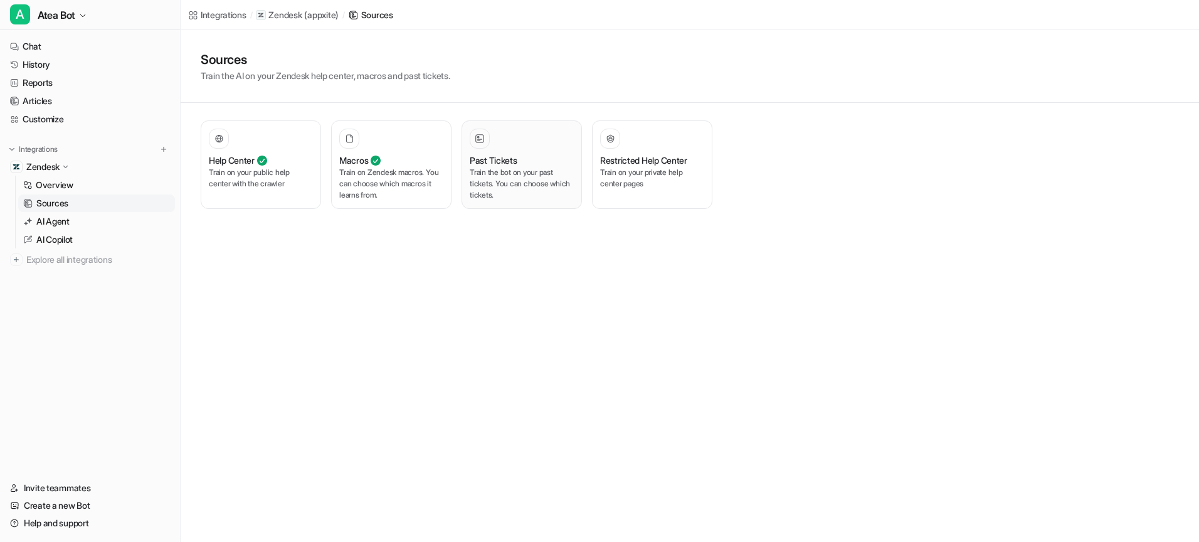
click at [541, 157] on div "Past Tickets" at bounding box center [522, 160] width 104 height 13
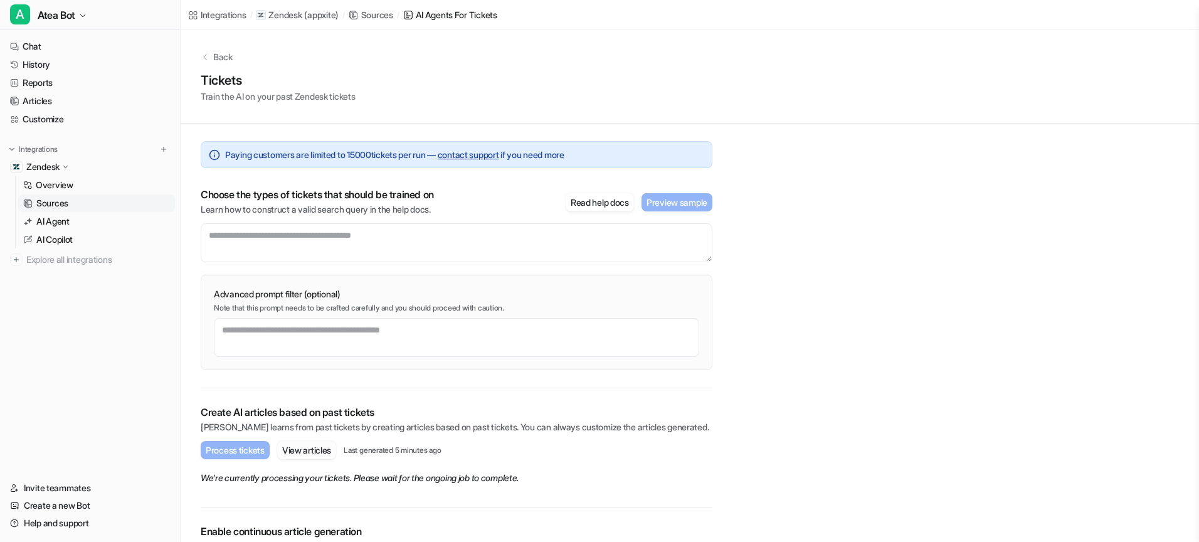
click at [307, 447] on button "View articles" at bounding box center [306, 450] width 59 height 18
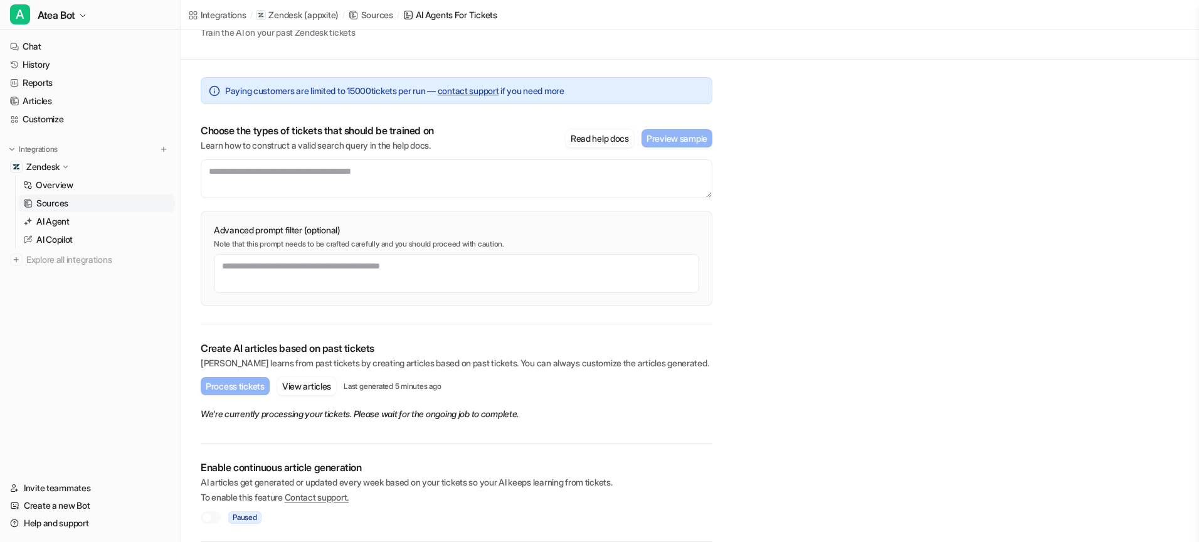
scroll to position [34, 0]
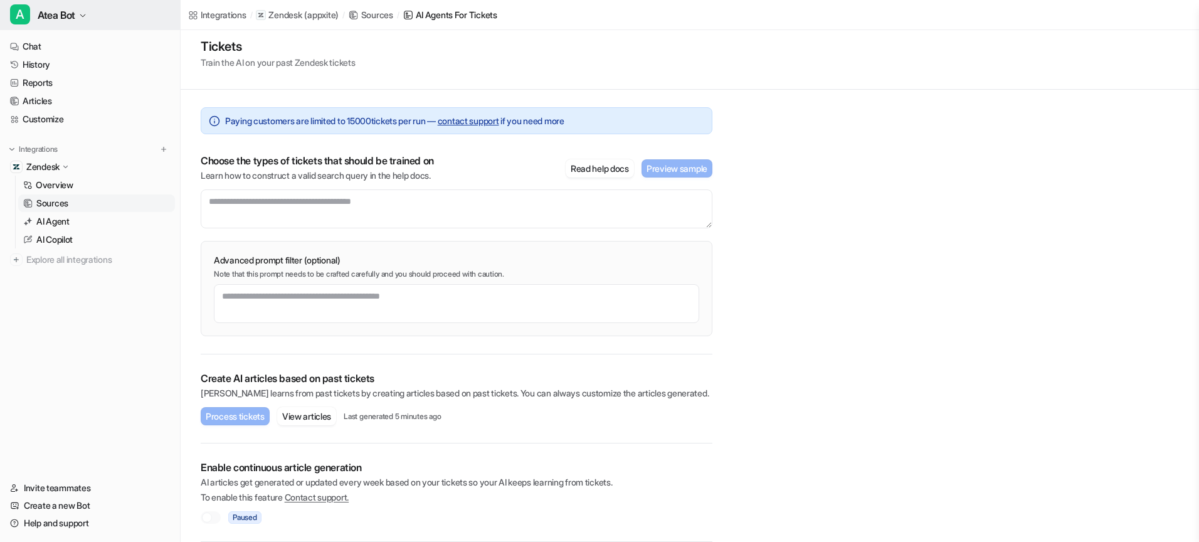
click at [68, 9] on span "Atea Bot" at bounding box center [57, 15] width 38 height 18
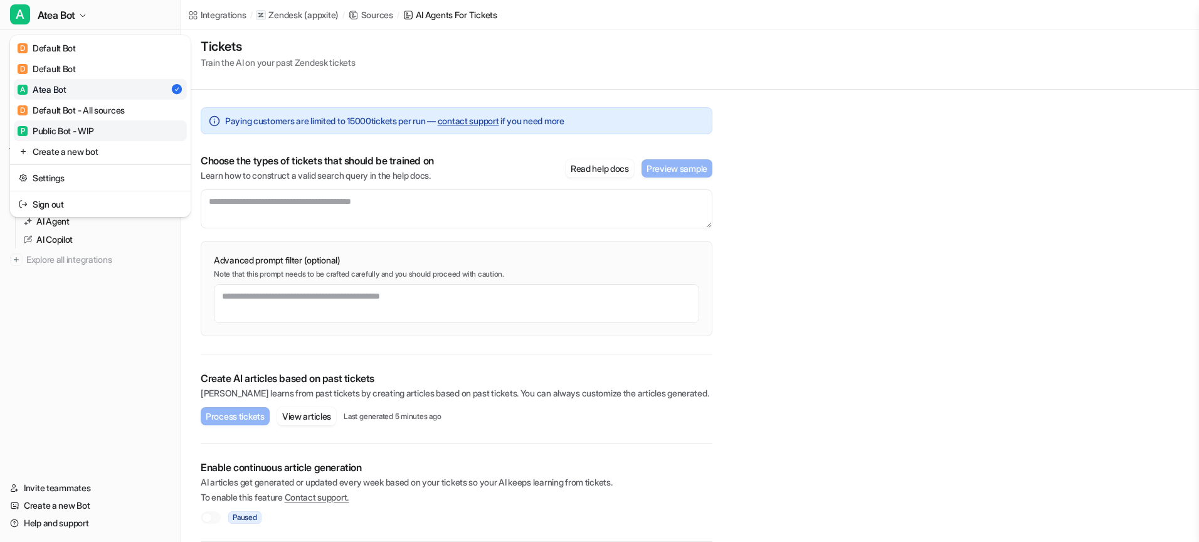
click at [69, 122] on link "P Public Bot - WIP" at bounding box center [100, 130] width 173 height 21
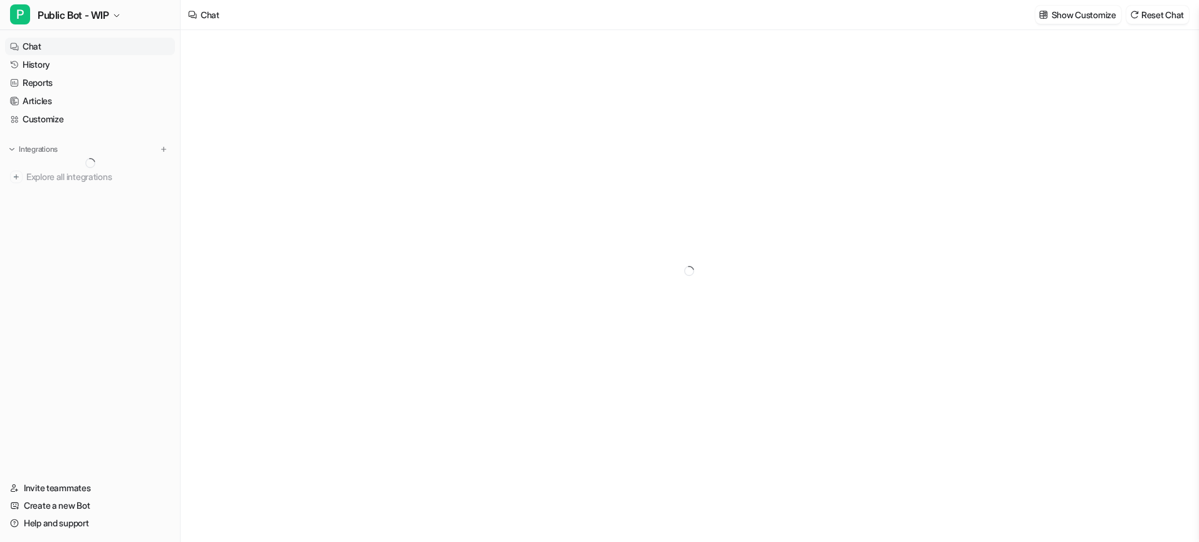
type textarea "**********"
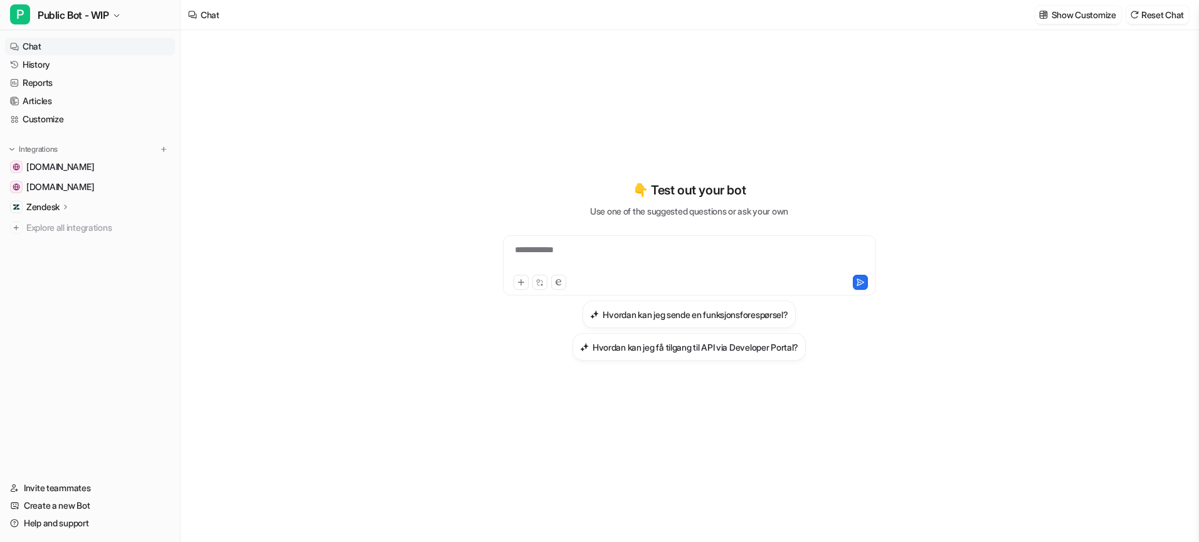
click at [61, 206] on div "Zendesk" at bounding box center [48, 207] width 44 height 13
click at [53, 245] on p "Sources" at bounding box center [52, 243] width 32 height 13
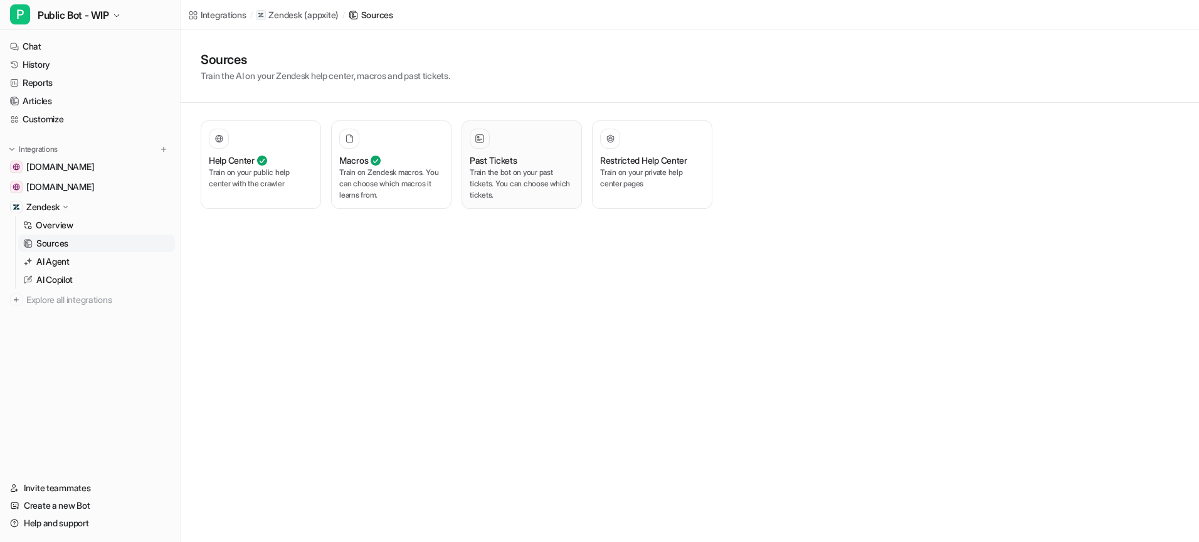
click at [506, 161] on h3 "Past Tickets" at bounding box center [494, 160] width 48 height 13
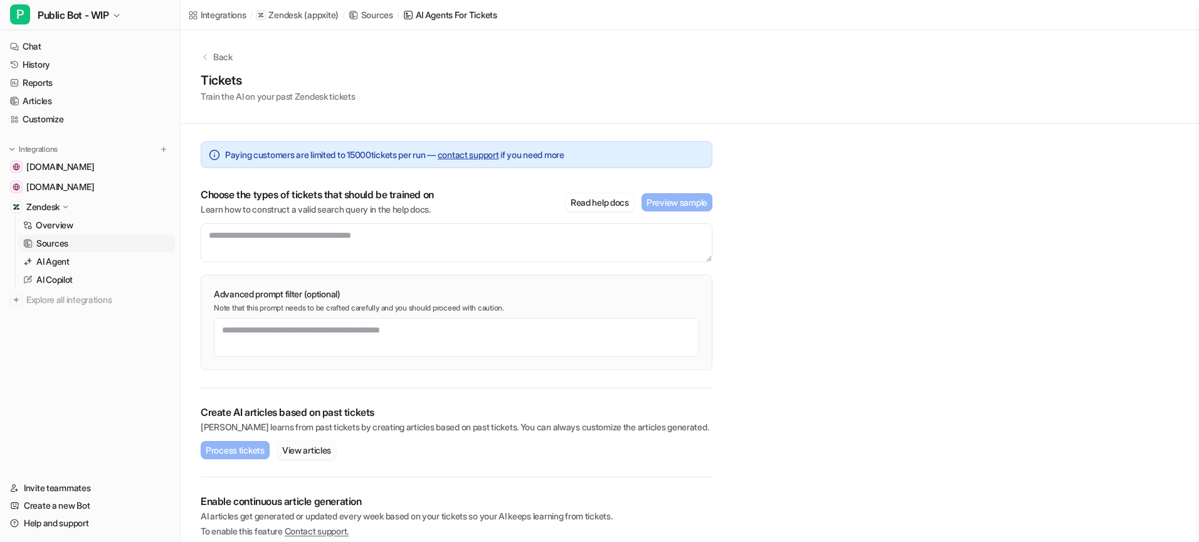
click at [317, 452] on button "View articles" at bounding box center [306, 450] width 59 height 18
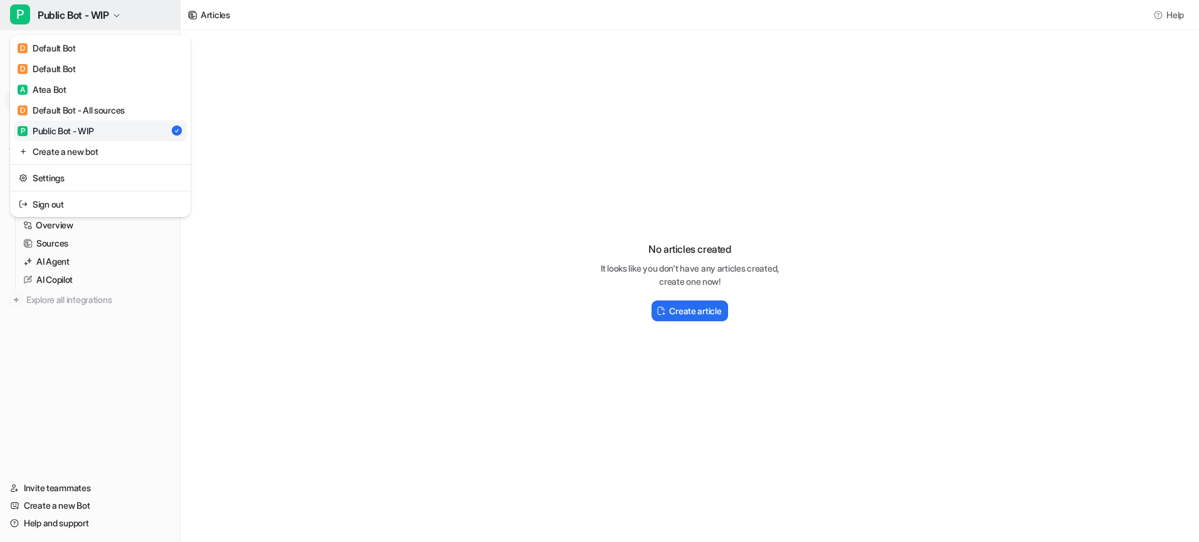
click at [119, 16] on icon "button" at bounding box center [116, 15] width 5 height 3
click at [99, 110] on div "D Default Bot - All sources" at bounding box center [71, 109] width 107 height 13
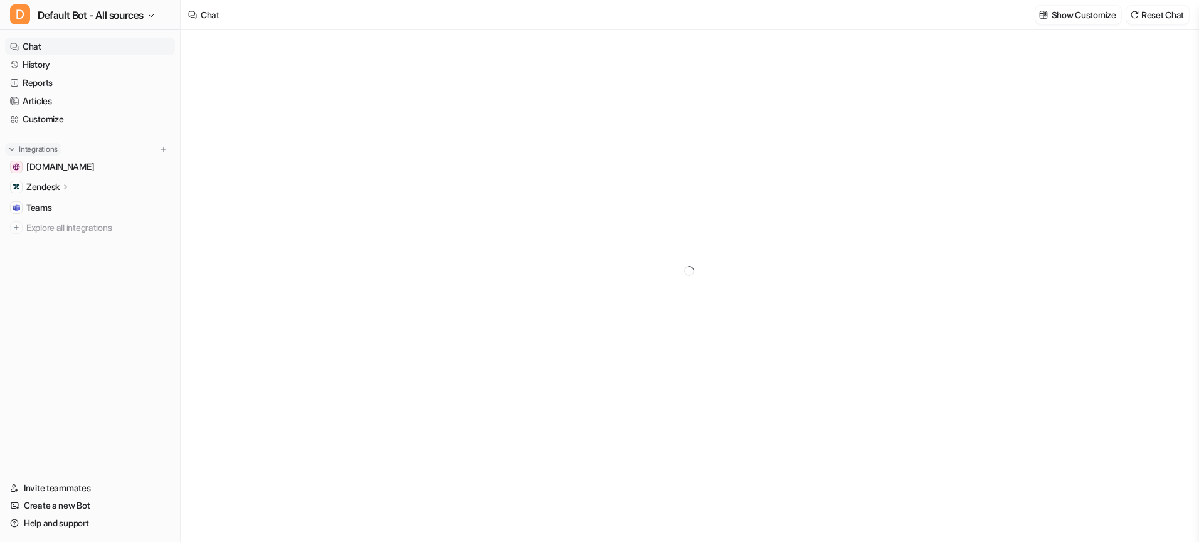
type textarea "**********"
click at [60, 181] on p "Zendesk" at bounding box center [42, 187] width 33 height 13
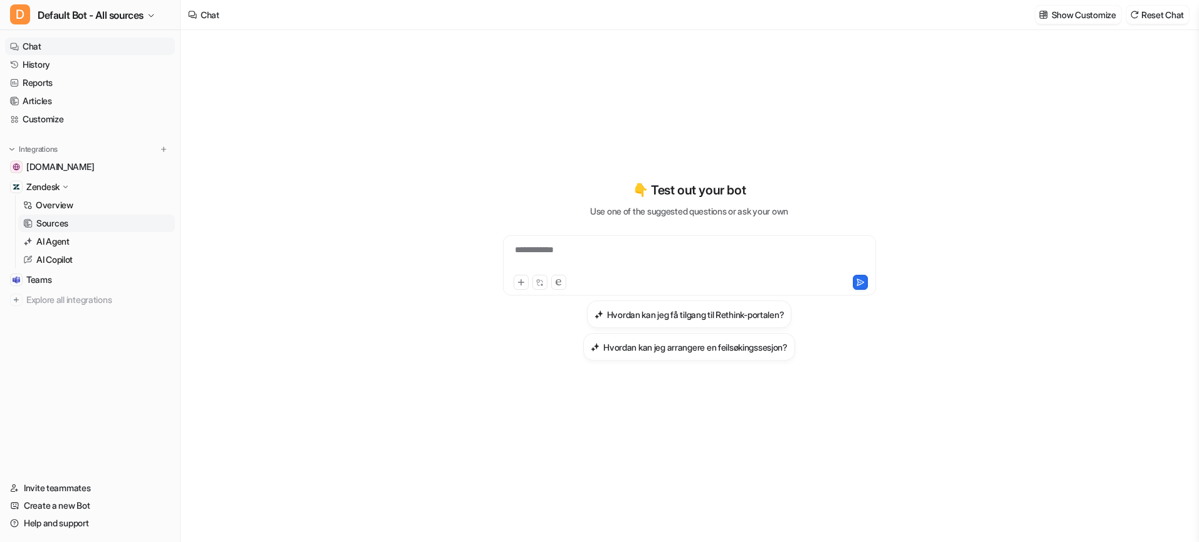
click at [58, 225] on p "Sources" at bounding box center [52, 223] width 32 height 13
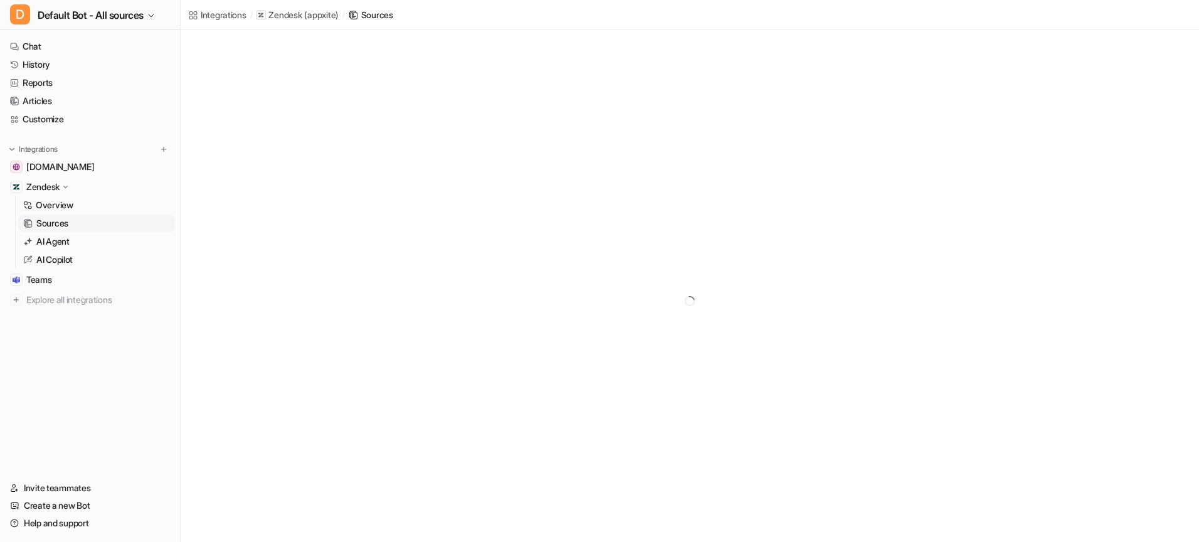
click at [58, 225] on p "Sources" at bounding box center [52, 223] width 32 height 13
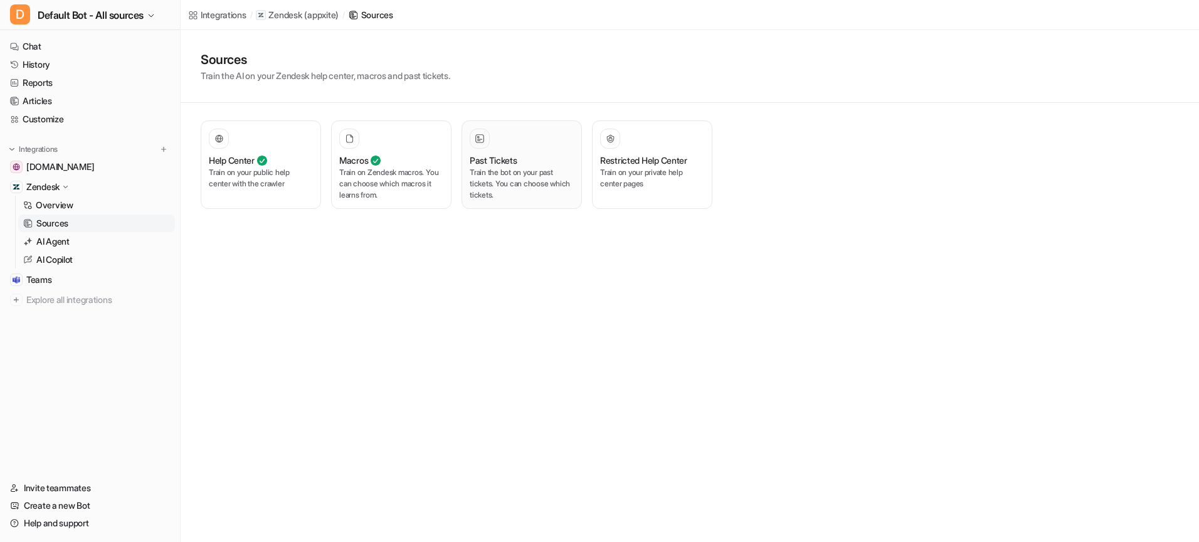
click at [556, 164] on div "Past Tickets" at bounding box center [522, 160] width 104 height 13
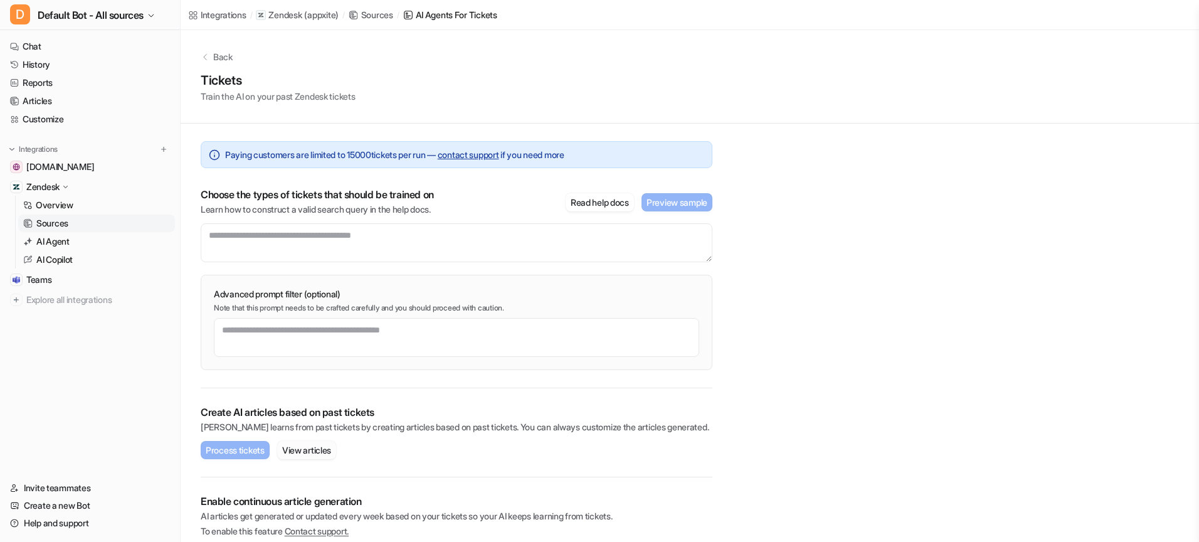
click at [323, 446] on button "View articles" at bounding box center [306, 450] width 59 height 18
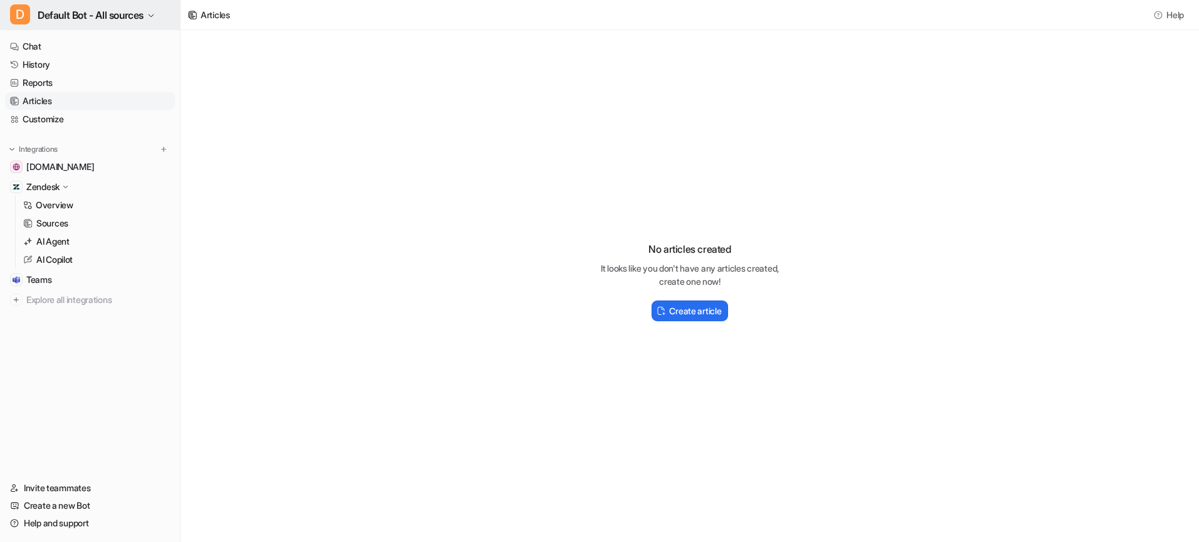
click at [151, 19] on button "D Default Bot - All sources" at bounding box center [90, 15] width 180 height 30
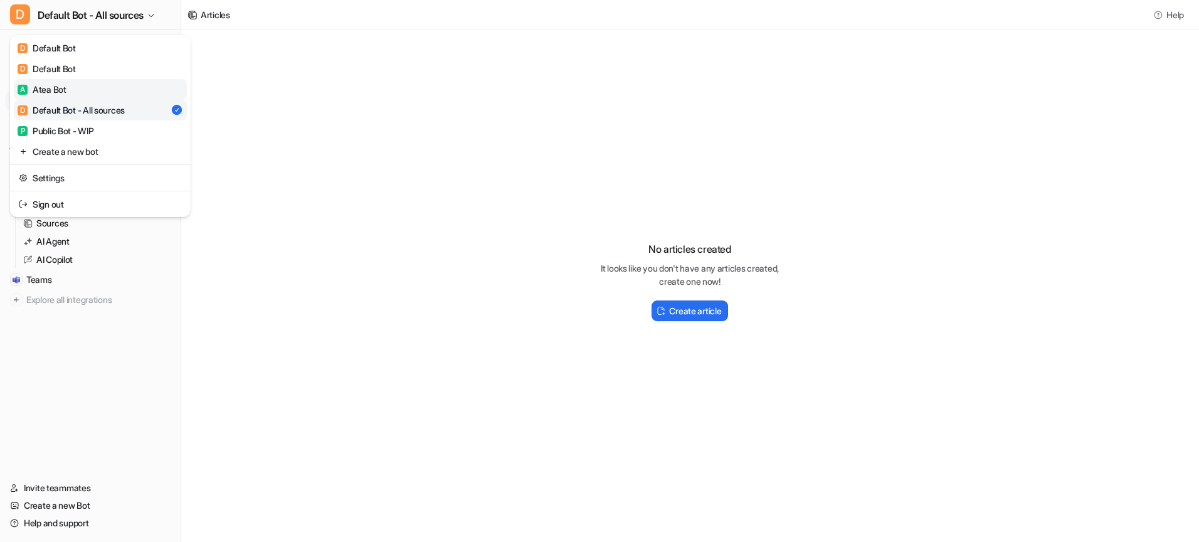
click at [85, 92] on link "A Atea Bot" at bounding box center [100, 89] width 173 height 21
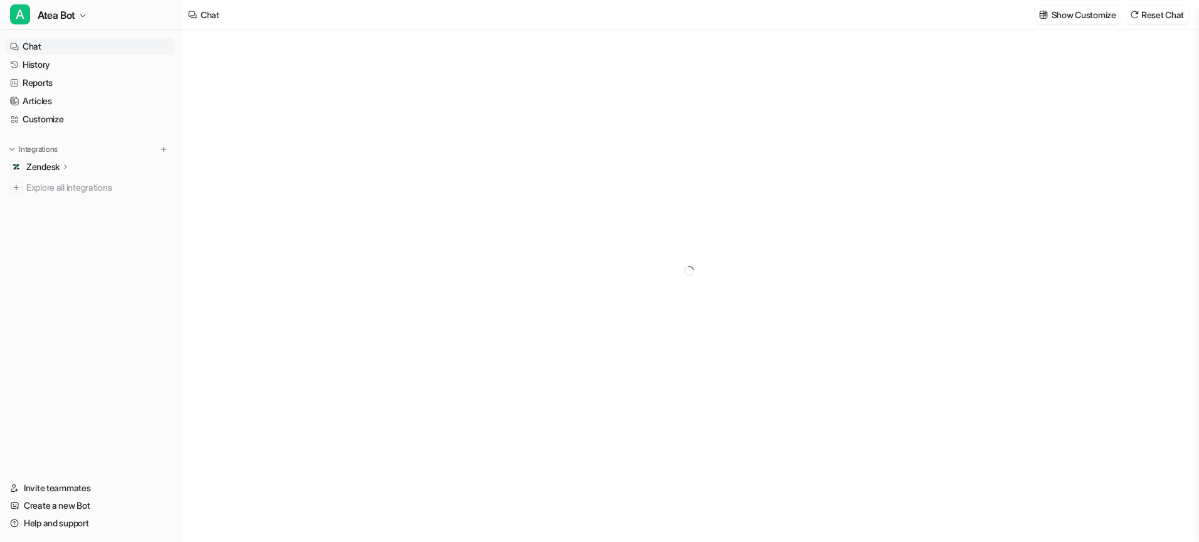
click at [87, 166] on div "Zendesk" at bounding box center [90, 167] width 170 height 18
click at [73, 198] on link "Sources" at bounding box center [96, 203] width 157 height 18
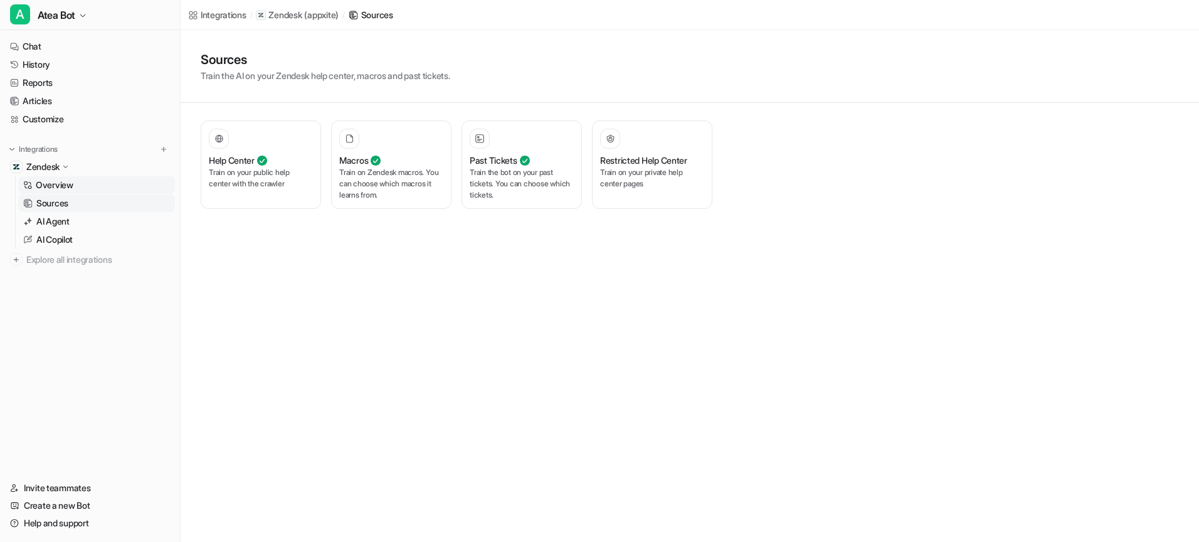
click at [72, 186] on p "Overview" at bounding box center [55, 185] width 38 height 13
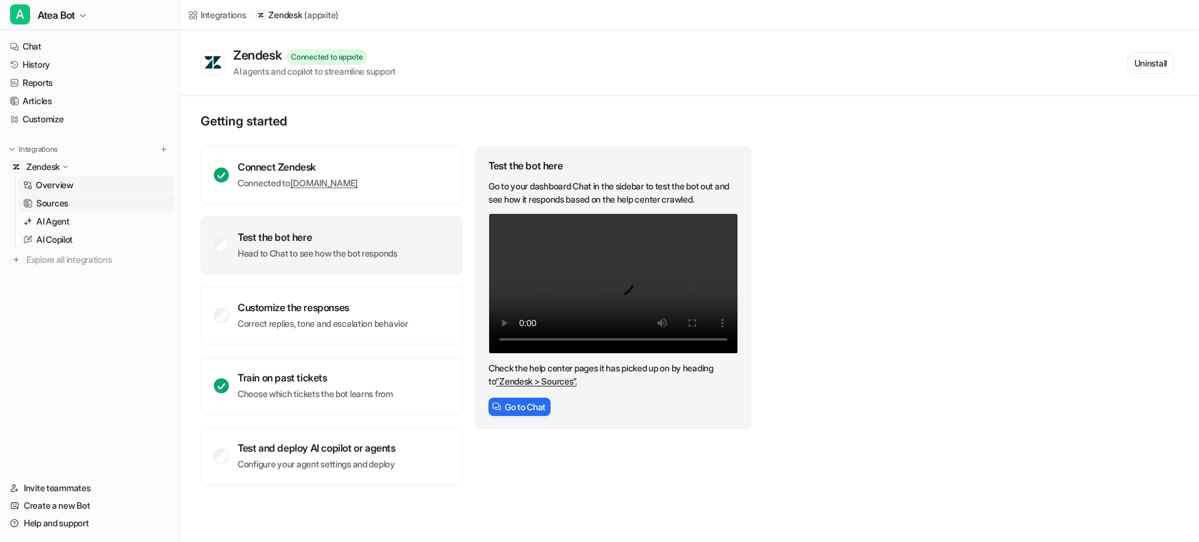
click at [68, 197] on p "Sources" at bounding box center [52, 203] width 32 height 13
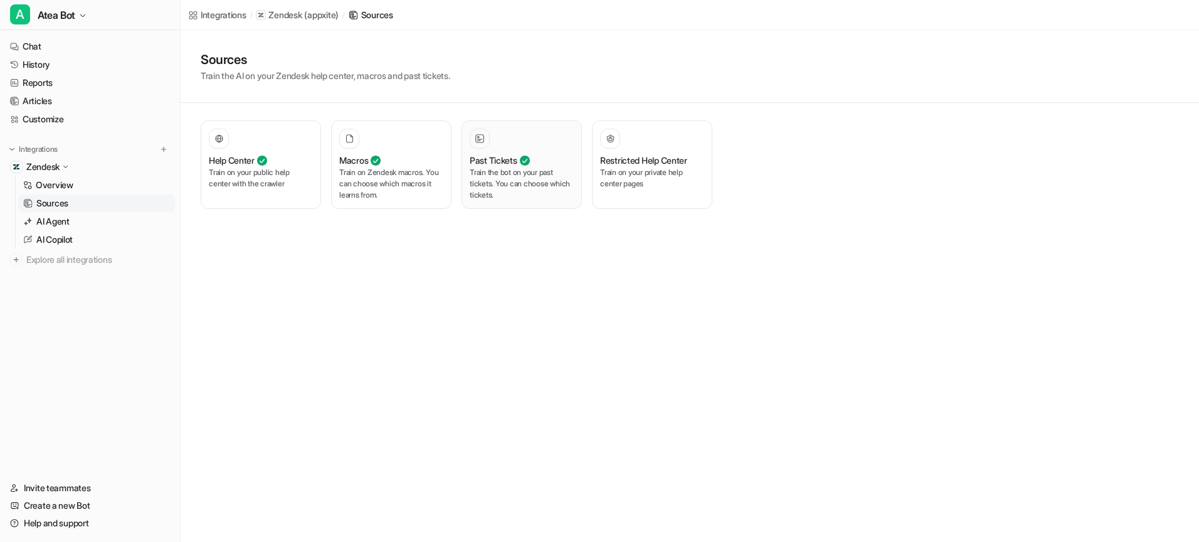
click at [517, 203] on button "Past Tickets Train the bot on your past tickets. You can choose which tickets." at bounding box center [522, 164] width 120 height 88
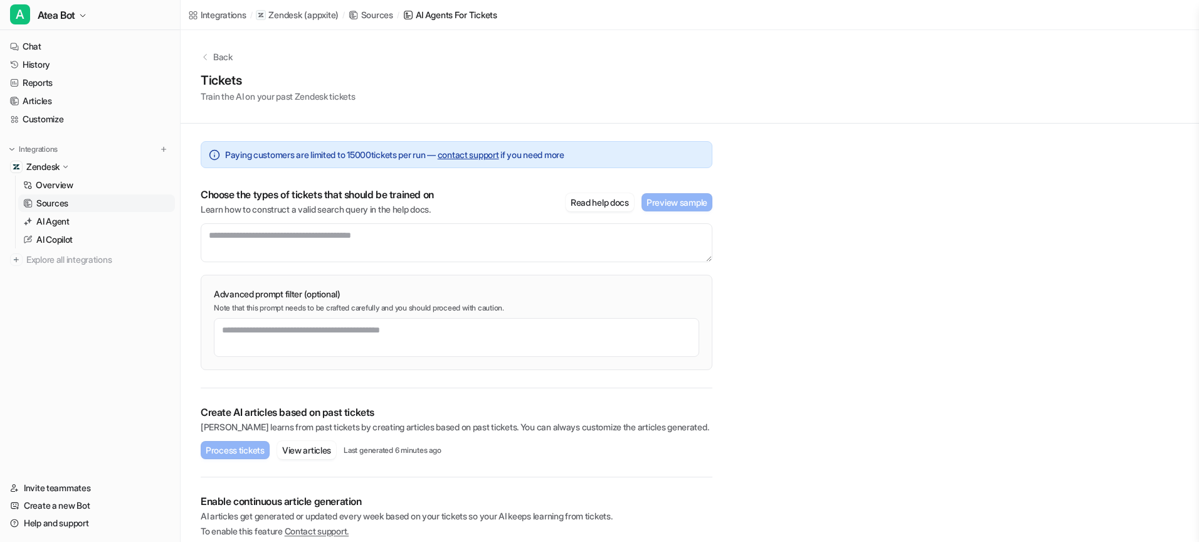
scroll to position [34, 0]
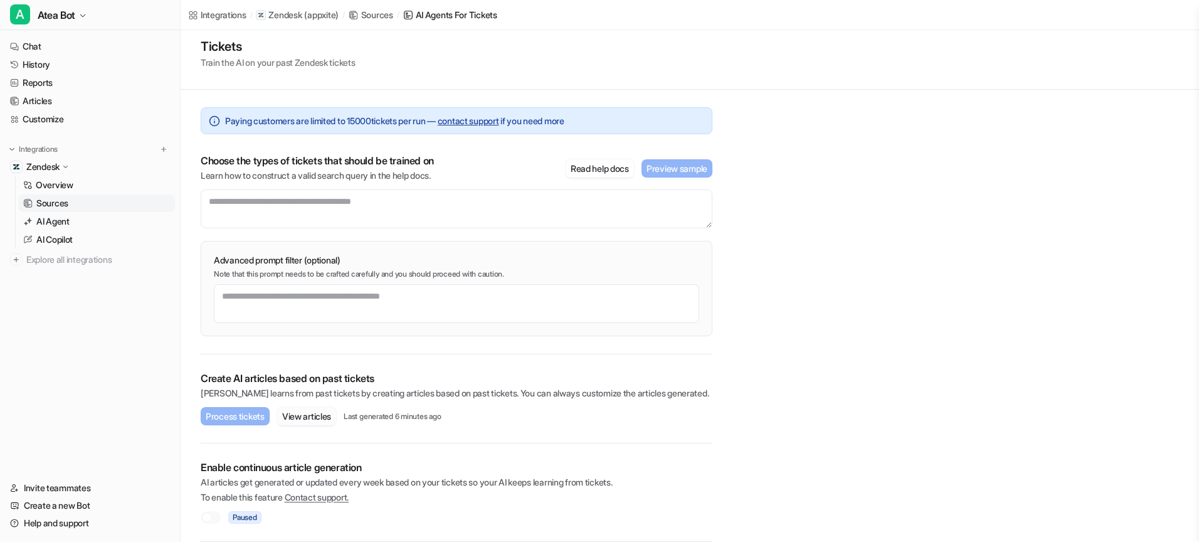
click at [326, 418] on button "View articles" at bounding box center [306, 416] width 59 height 18
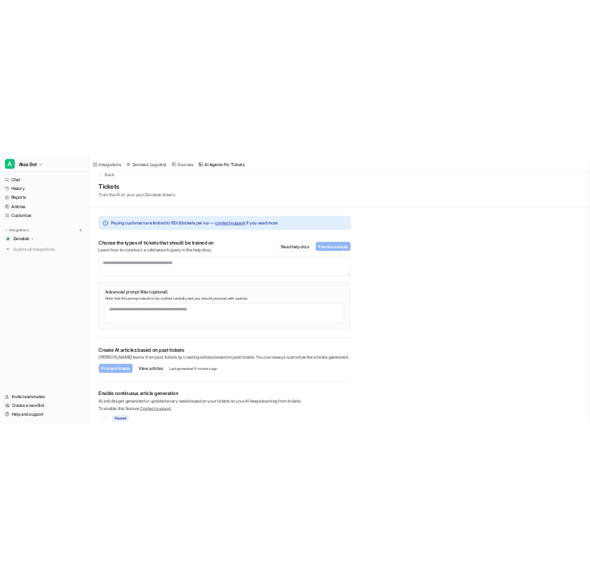
scroll to position [34, 0]
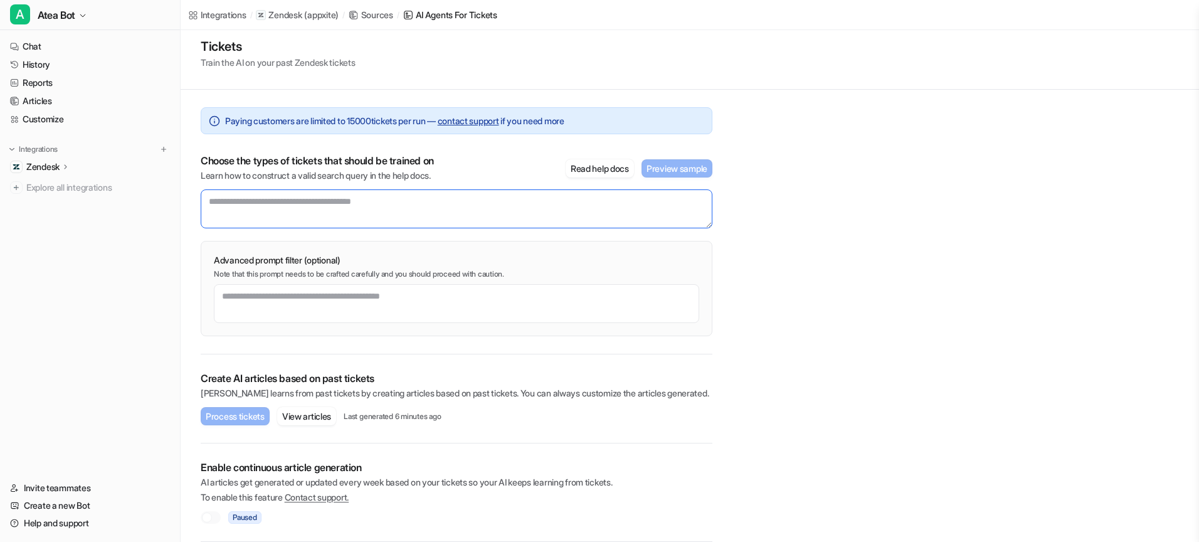
click at [263, 198] on textarea at bounding box center [457, 208] width 512 height 39
type textarea "**********"
click at [255, 413] on button "Process tickets" at bounding box center [235, 416] width 69 height 18
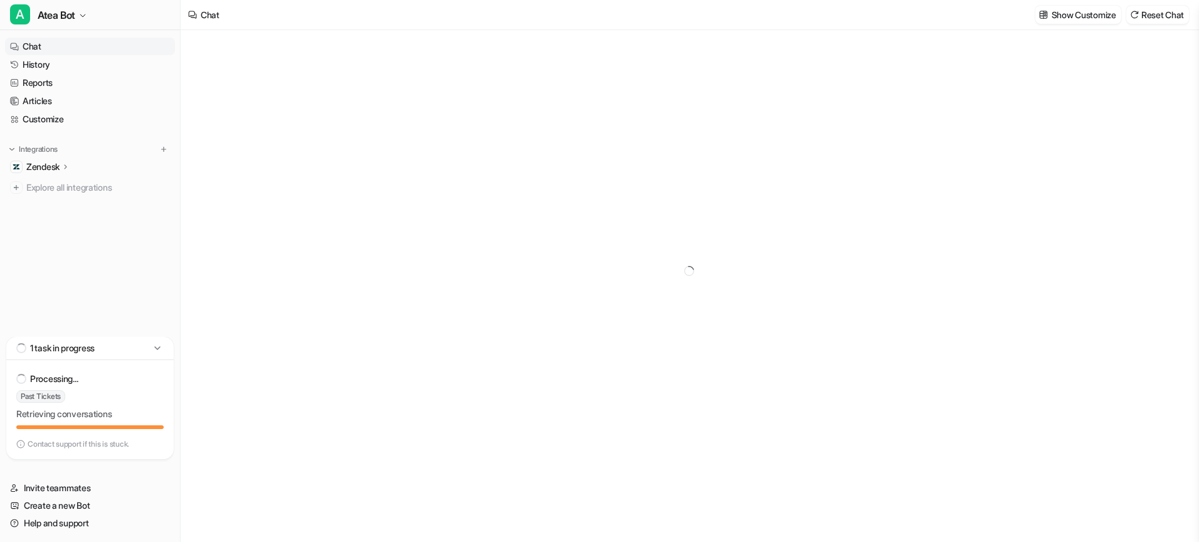
type textarea "**********"
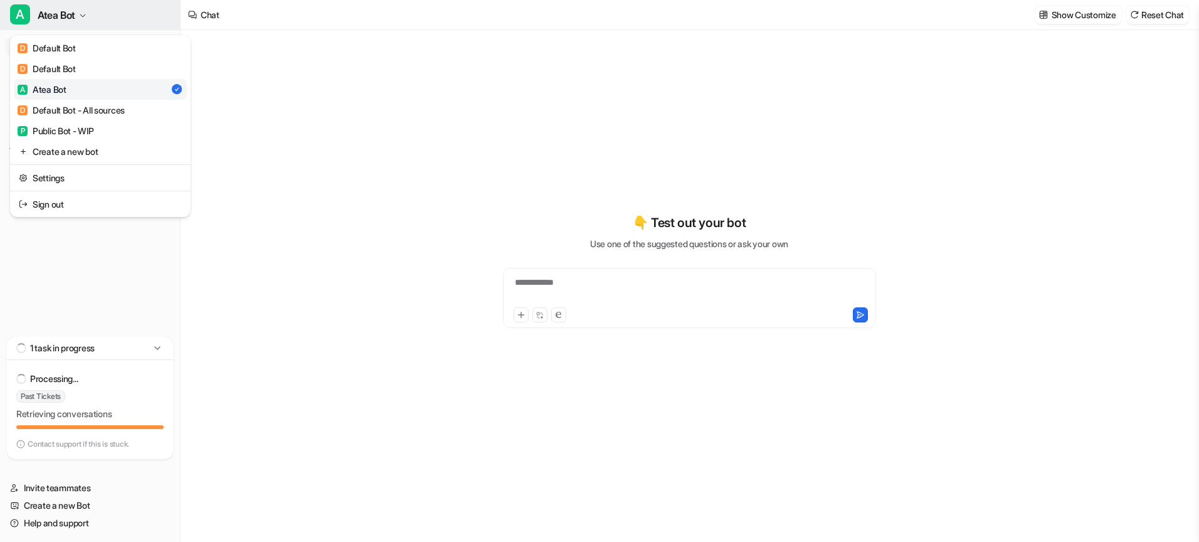
click at [91, 16] on button "A Atea Bot" at bounding box center [90, 15] width 180 height 30
click at [70, 127] on div "P Public Bot - WIP" at bounding box center [56, 130] width 77 height 13
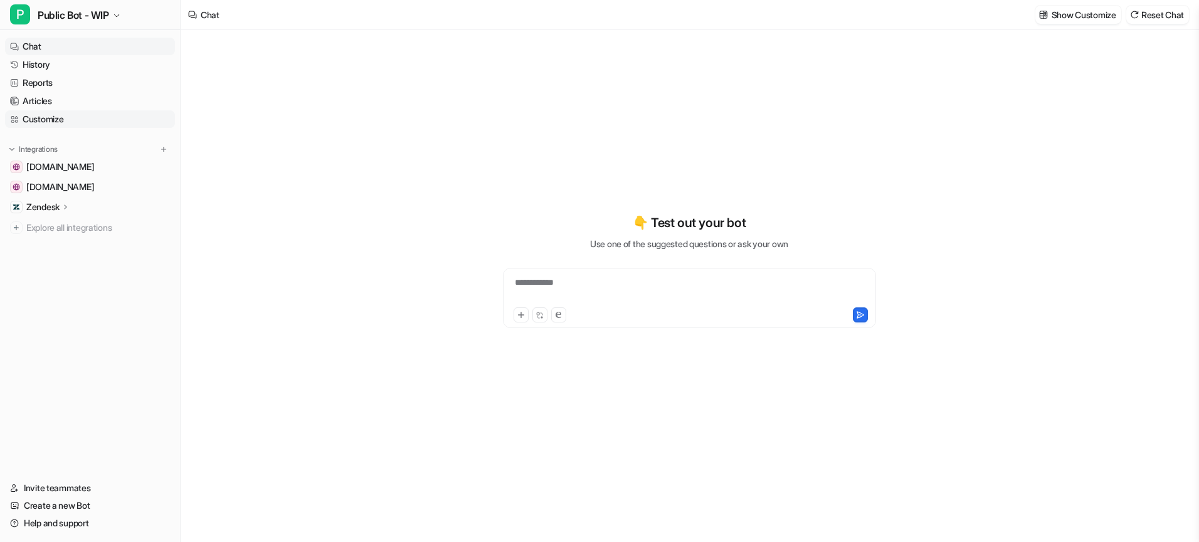
type textarea "**********"
click at [65, 208] on icon at bounding box center [65, 206] width 9 height 9
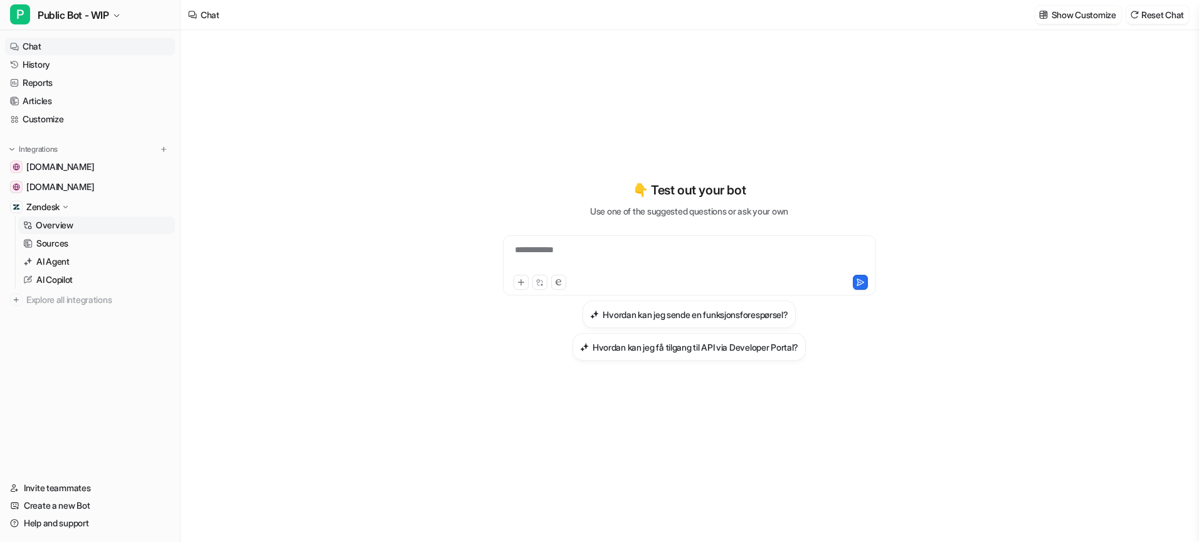
click at [60, 224] on p "Overview" at bounding box center [55, 225] width 38 height 13
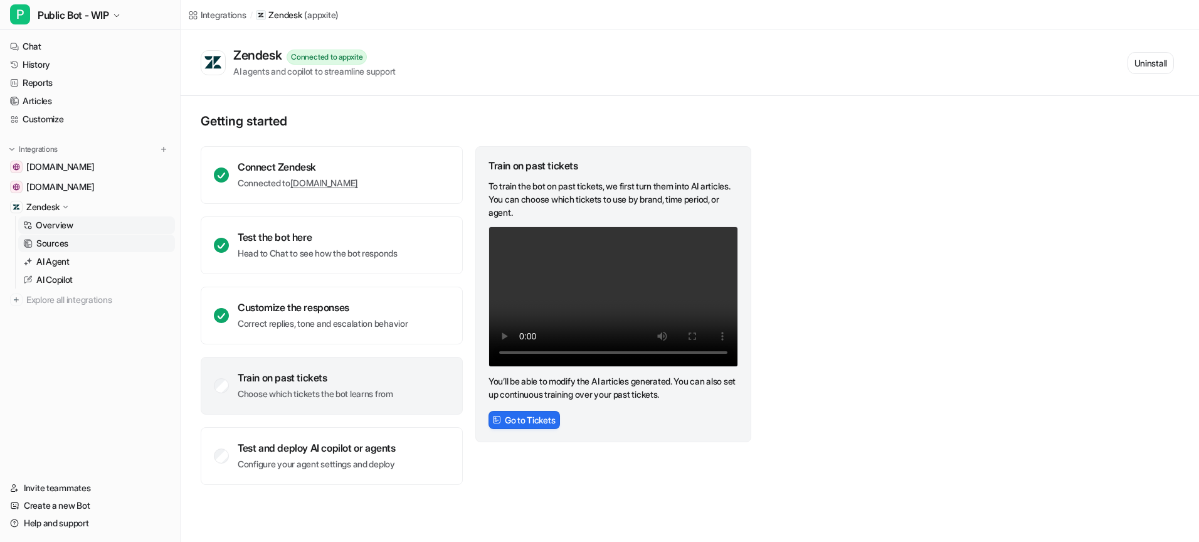
click at [56, 241] on p "Sources" at bounding box center [52, 243] width 32 height 13
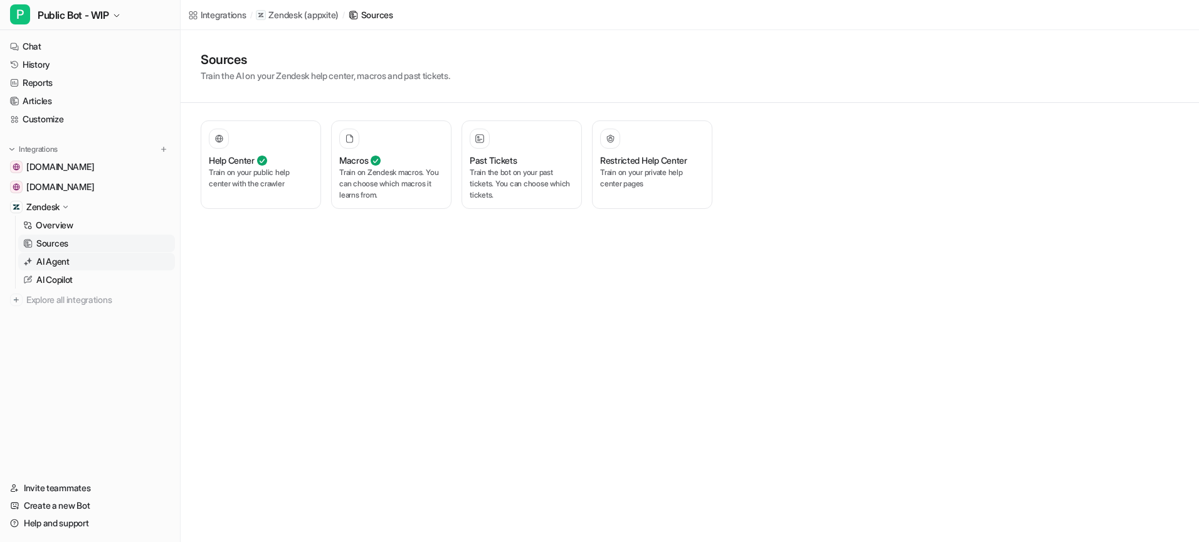
click at [47, 261] on p "AI Agent" at bounding box center [52, 261] width 33 height 13
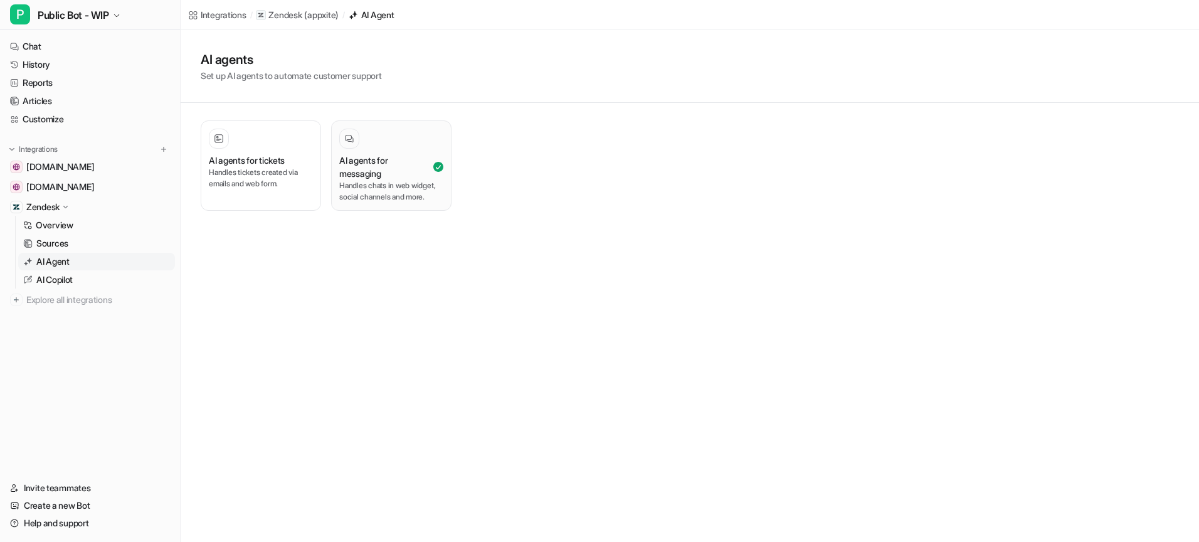
click at [374, 199] on p "Handles chats in web widget, social channels and more." at bounding box center [391, 191] width 104 height 23
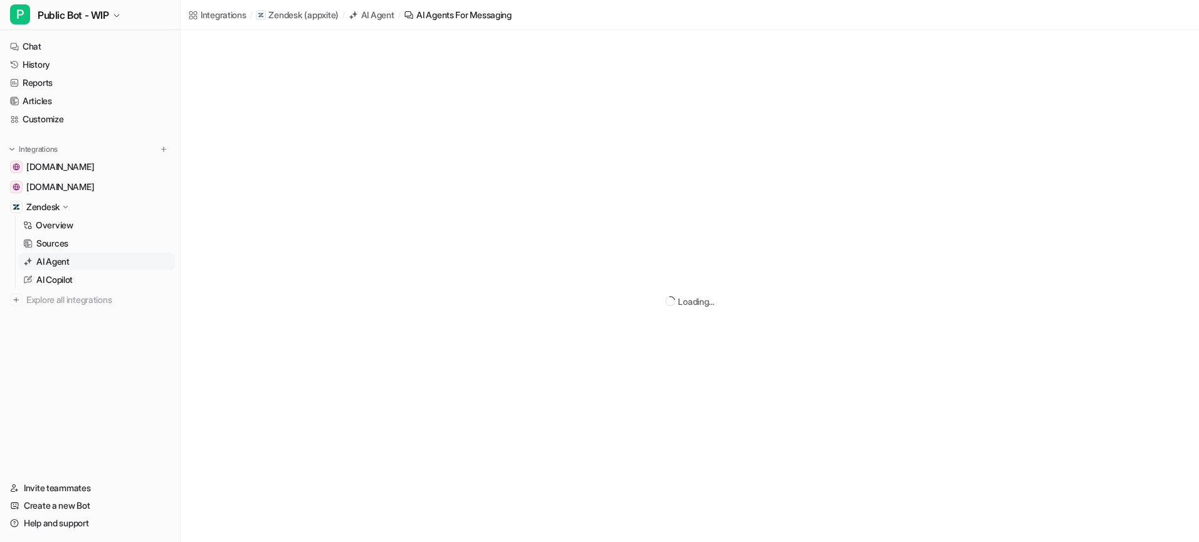
click at [371, 180] on div "Loading..." at bounding box center [690, 301] width 1018 height 542
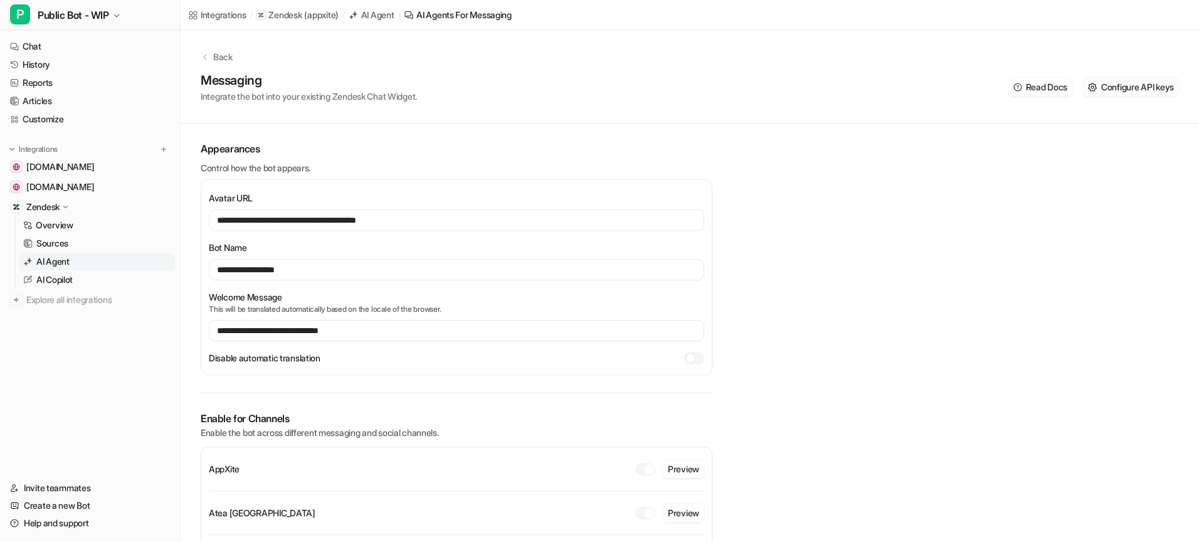
click at [1127, 88] on span "Configure API keys" at bounding box center [1137, 86] width 73 height 13
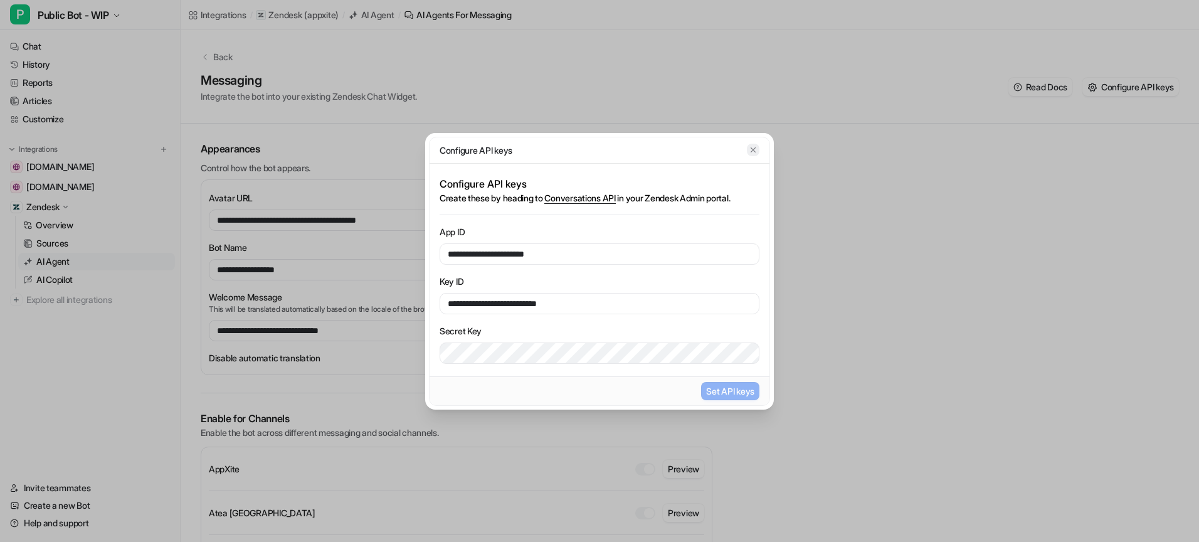
click at [753, 151] on icon "button" at bounding box center [753, 149] width 9 height 9
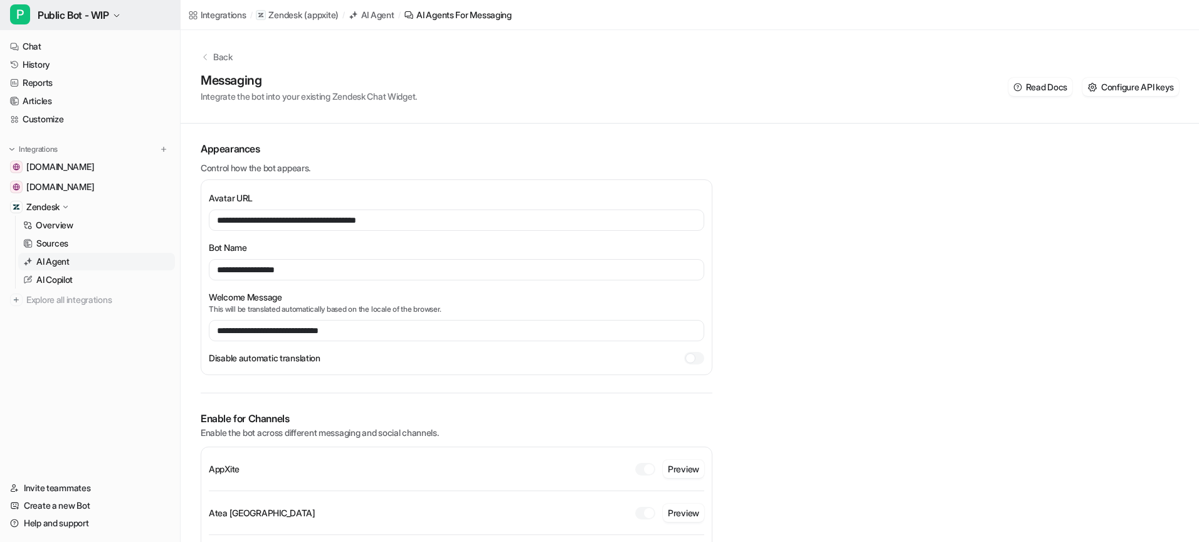
click at [120, 18] on icon "button" at bounding box center [117, 16] width 8 height 8
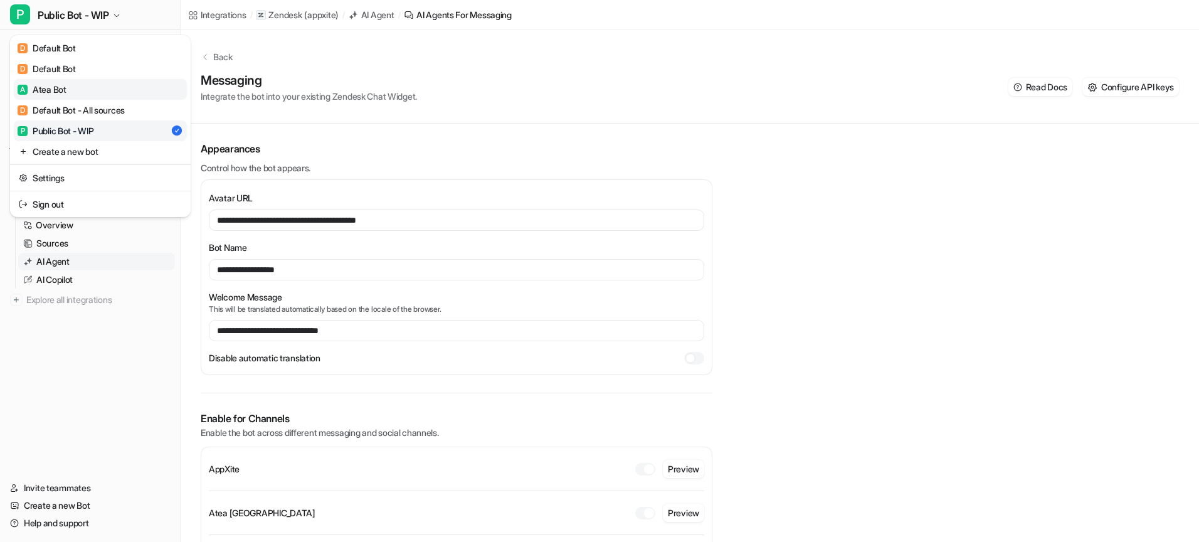
click at [93, 83] on link "A Atea Bot" at bounding box center [100, 89] width 173 height 21
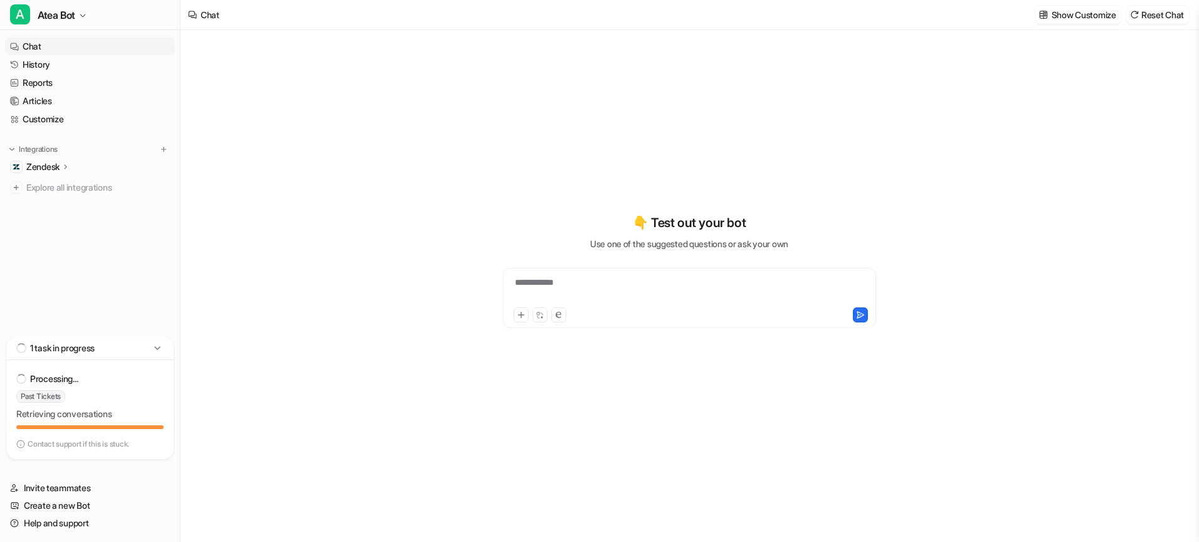
click at [66, 161] on div "Zendesk" at bounding box center [48, 167] width 44 height 13
click at [61, 224] on p "AI Agent" at bounding box center [52, 221] width 33 height 13
click at [62, 223] on p "AI Agent" at bounding box center [52, 221] width 33 height 13
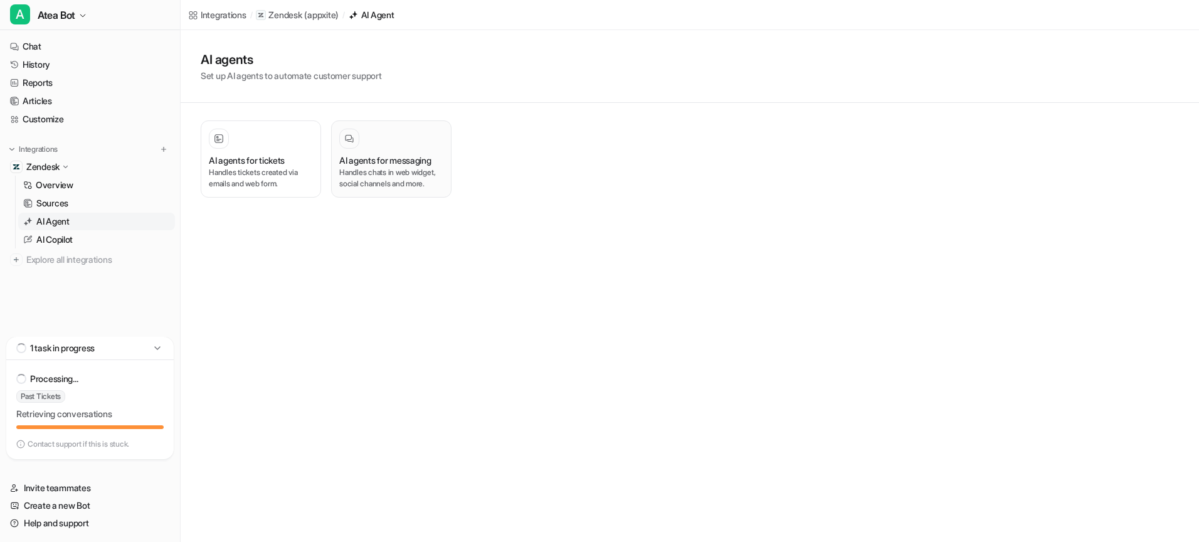
click at [382, 175] on p "Handles chats in web widget, social channels and more." at bounding box center [391, 178] width 104 height 23
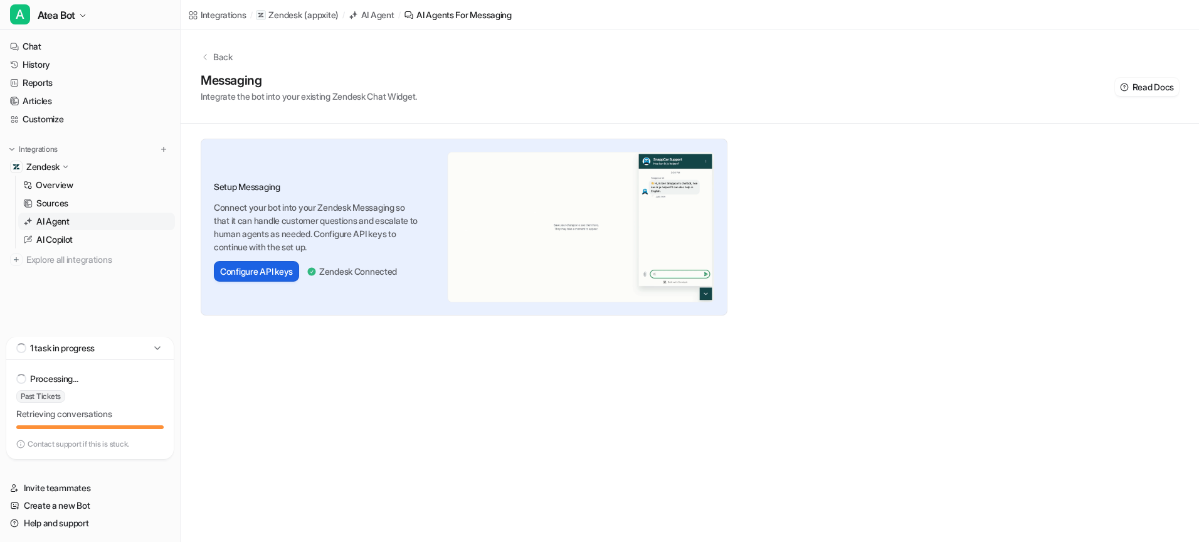
click at [286, 265] on button "Configure API keys" at bounding box center [256, 271] width 85 height 21
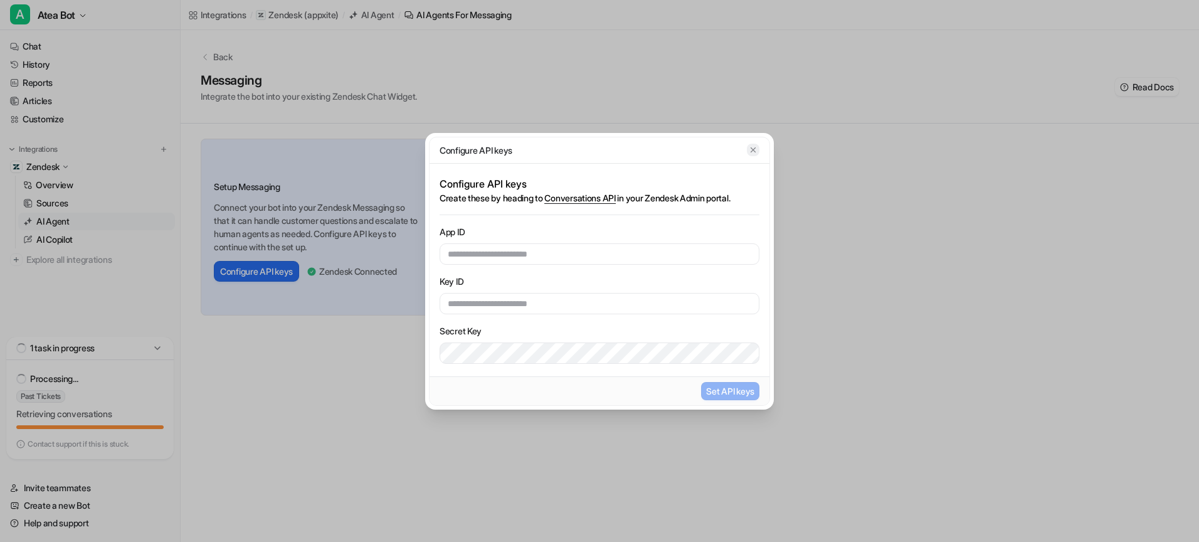
click at [755, 150] on icon "button" at bounding box center [753, 149] width 9 height 9
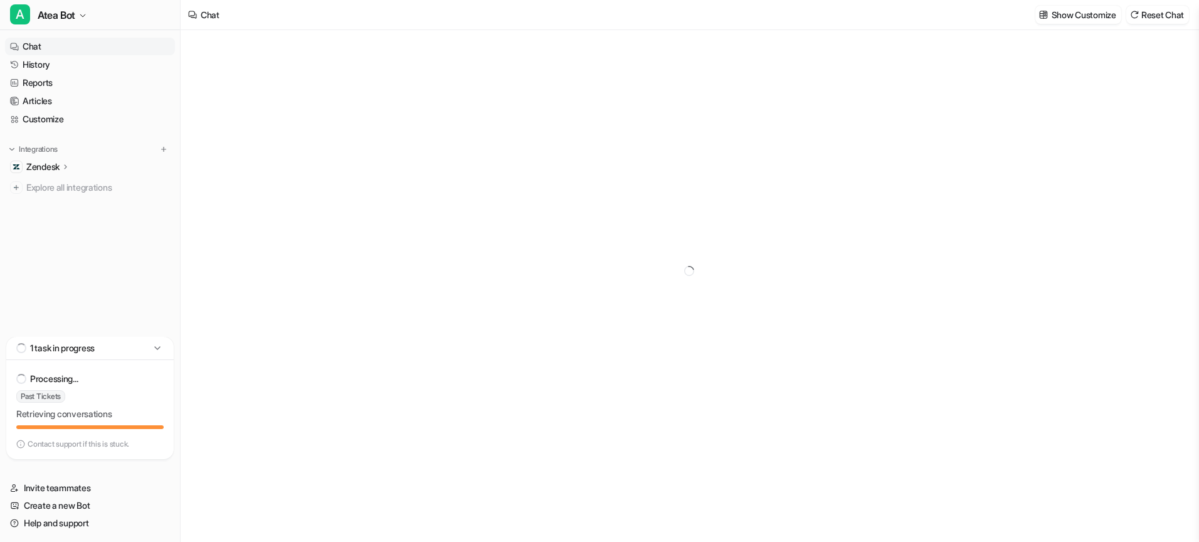
type textarea "**********"
click at [65, 166] on icon at bounding box center [65, 166] width 9 height 9
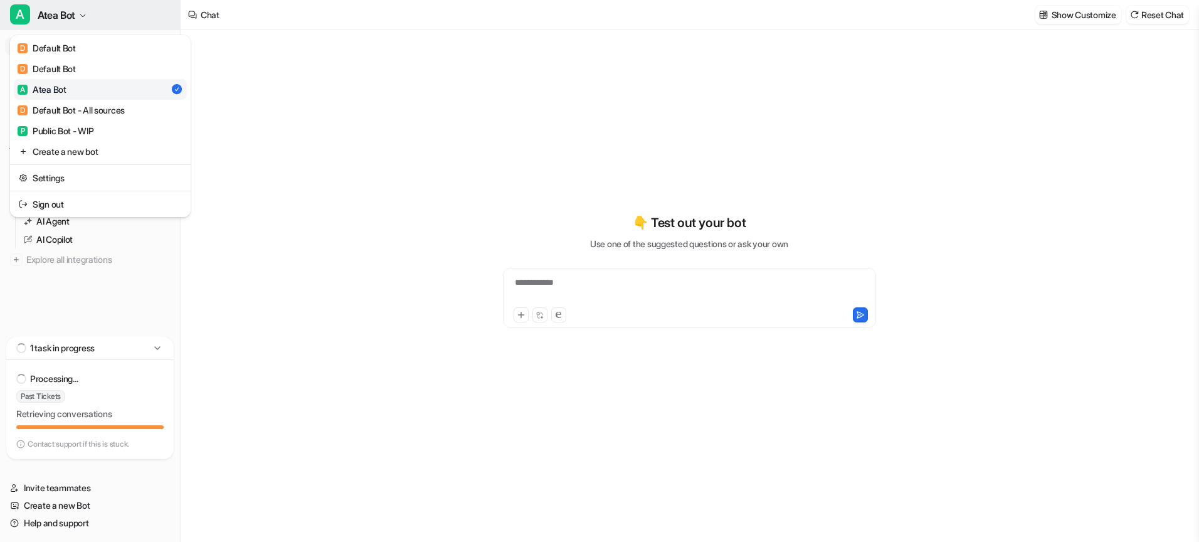
click at [85, 14] on icon "button" at bounding box center [83, 16] width 8 height 8
click at [70, 122] on link "P Public Bot - WIP" at bounding box center [100, 130] width 173 height 21
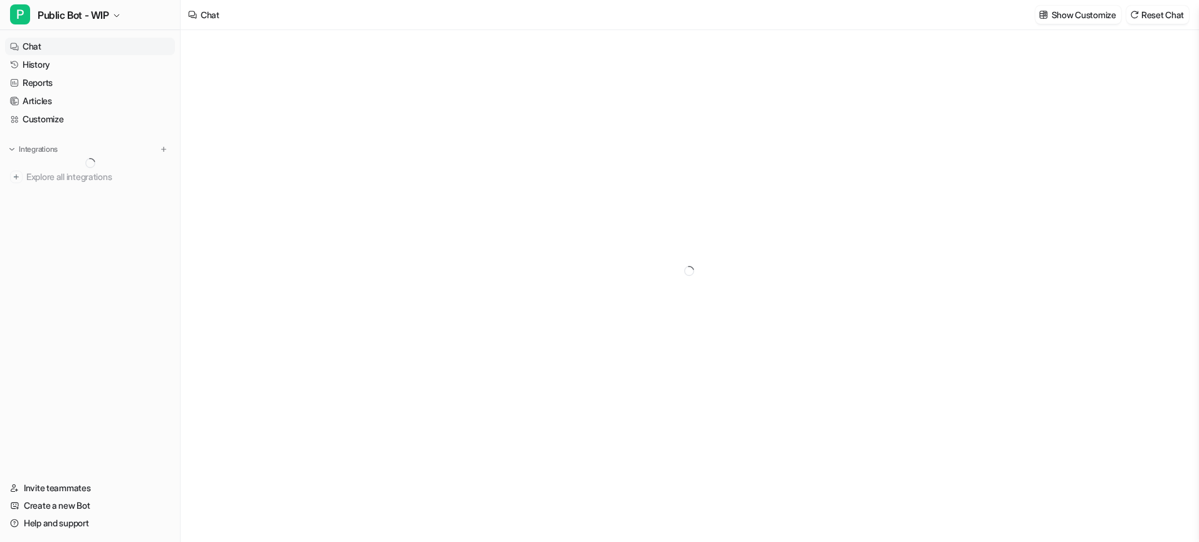
type textarea "**********"
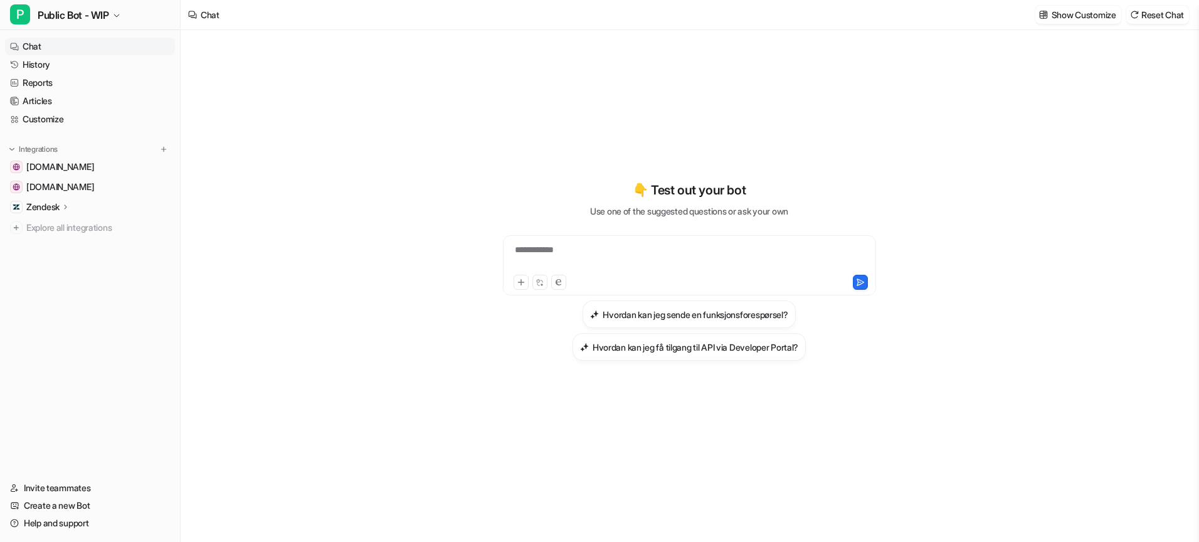
click at [61, 202] on div "Zendesk" at bounding box center [48, 207] width 44 height 13
click at [64, 262] on p "AI Agent" at bounding box center [52, 261] width 33 height 13
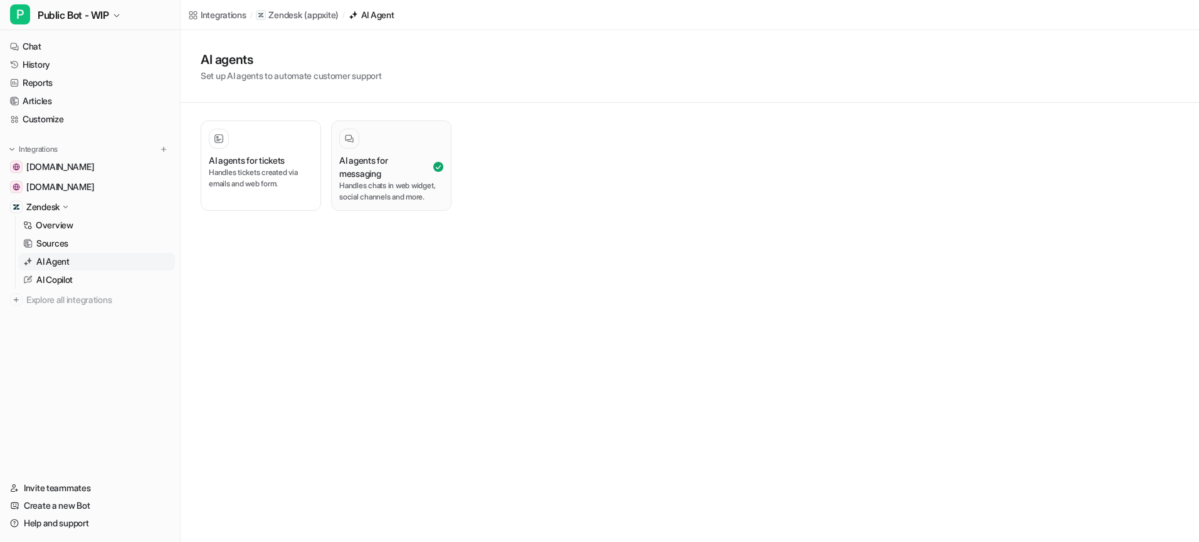
click at [357, 192] on p "Handles chats in web widget, social channels and more." at bounding box center [391, 191] width 104 height 23
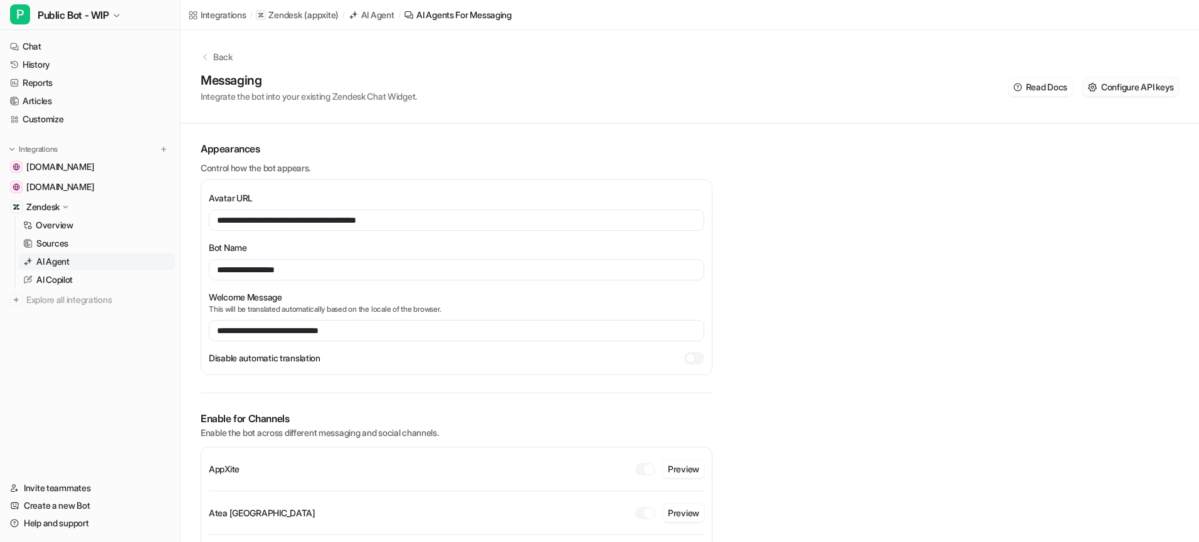
click at [1146, 83] on span "Configure API keys" at bounding box center [1137, 86] width 73 height 13
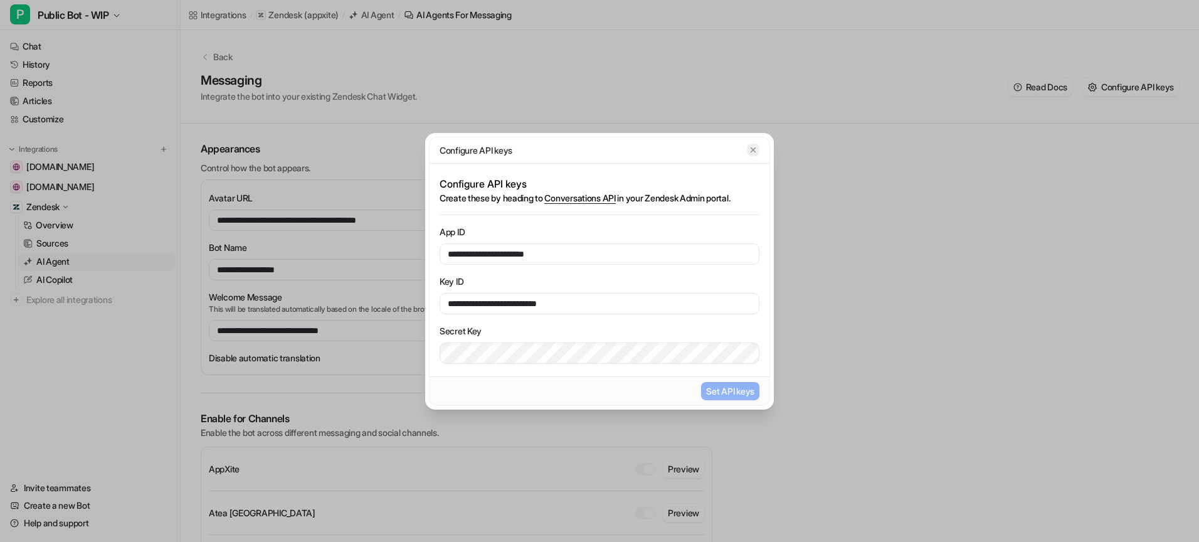
click at [749, 153] on icon "button" at bounding box center [753, 149] width 9 height 9
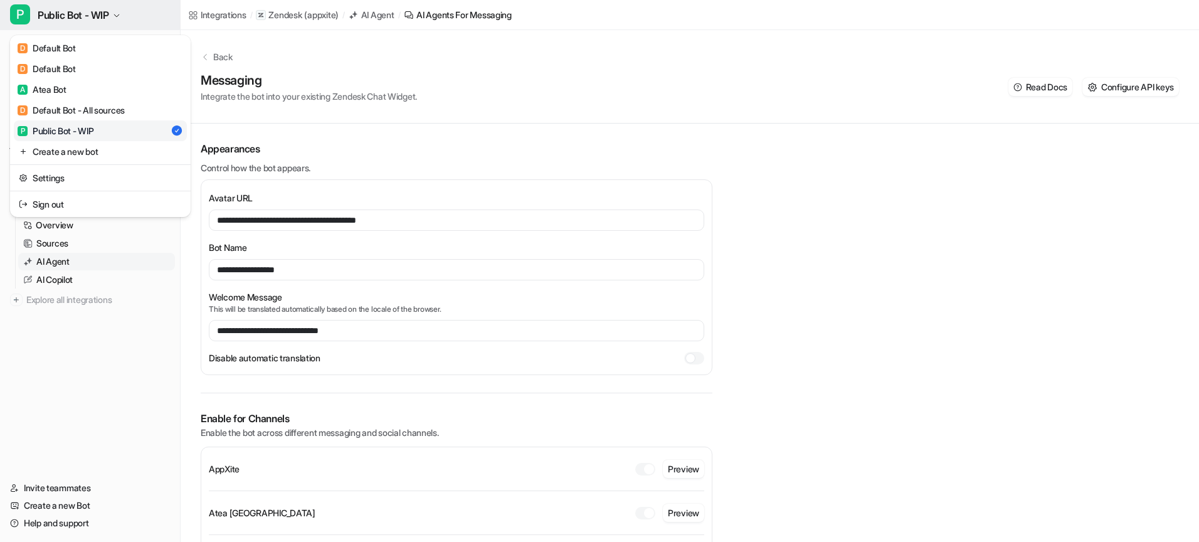
click at [112, 18] on button "P Public Bot - WIP" at bounding box center [90, 15] width 180 height 30
click at [59, 93] on div "A Atea Bot" at bounding box center [42, 89] width 49 height 13
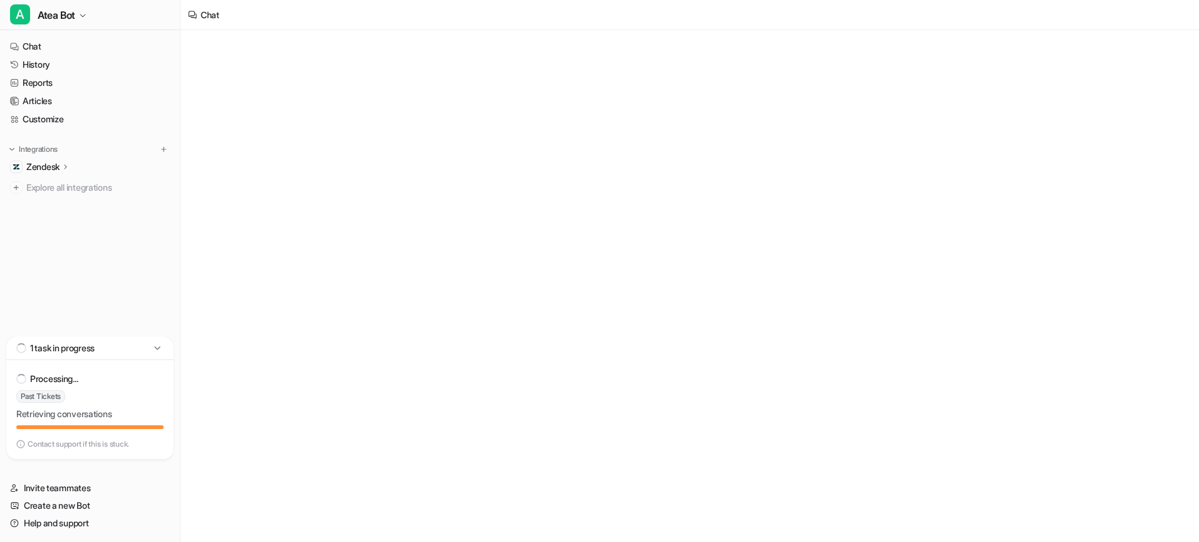
click at [57, 174] on div "Zendesk" at bounding box center [90, 167] width 170 height 18
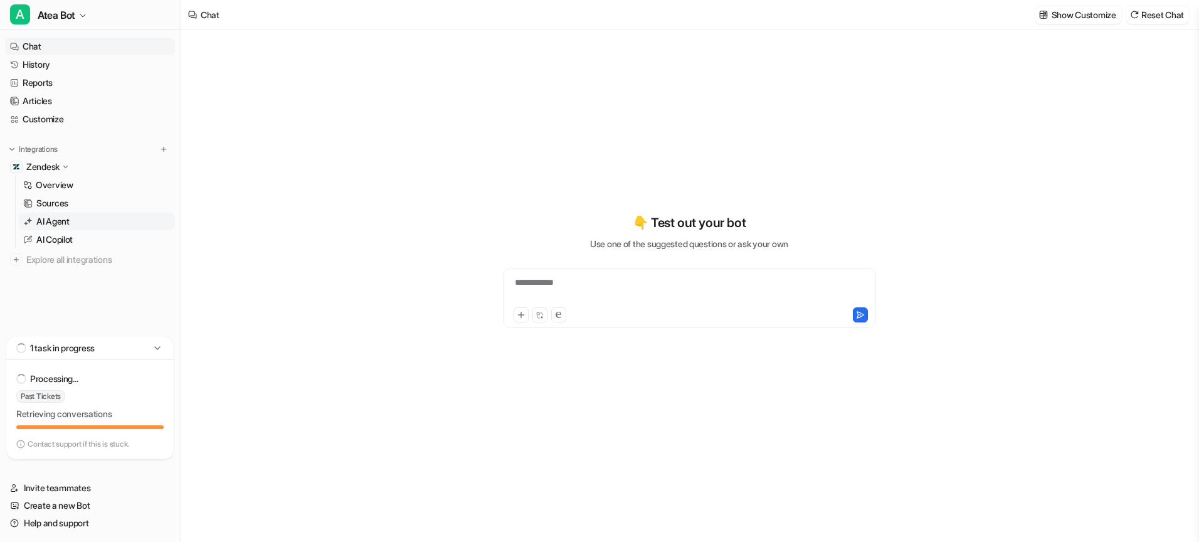
click at [55, 227] on p "AI Agent" at bounding box center [52, 221] width 33 height 13
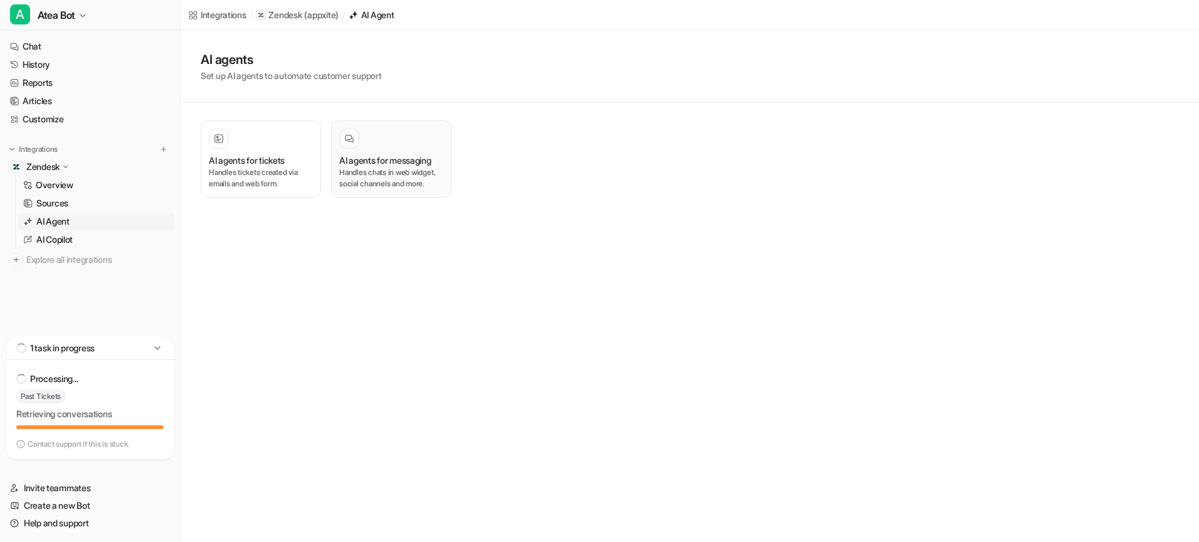
click at [374, 164] on h3 "AI agents for messaging" at bounding box center [385, 160] width 92 height 13
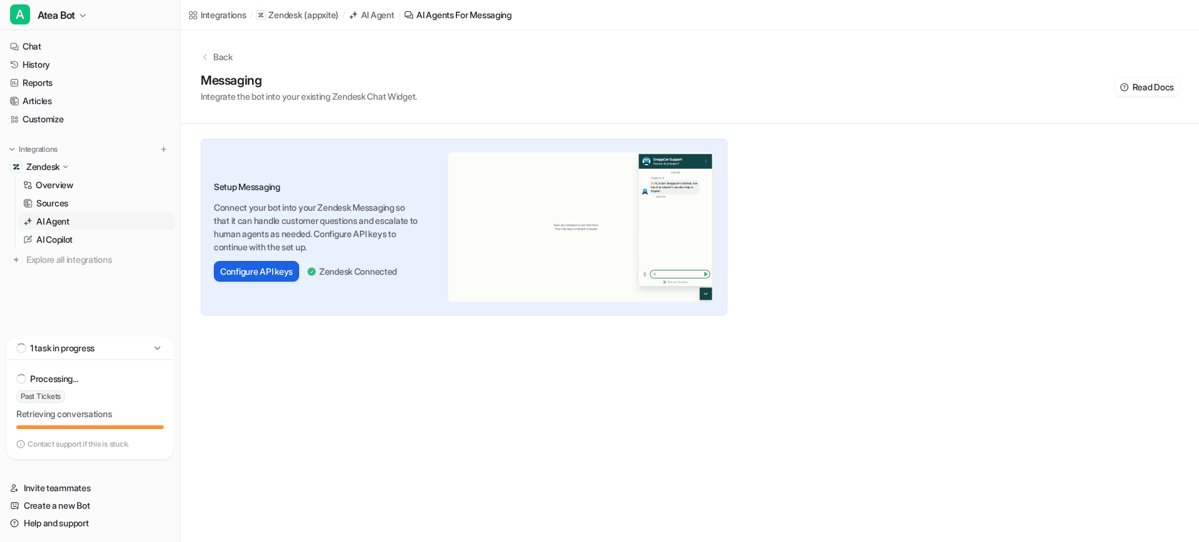
click at [259, 272] on button "Configure API keys" at bounding box center [256, 271] width 85 height 21
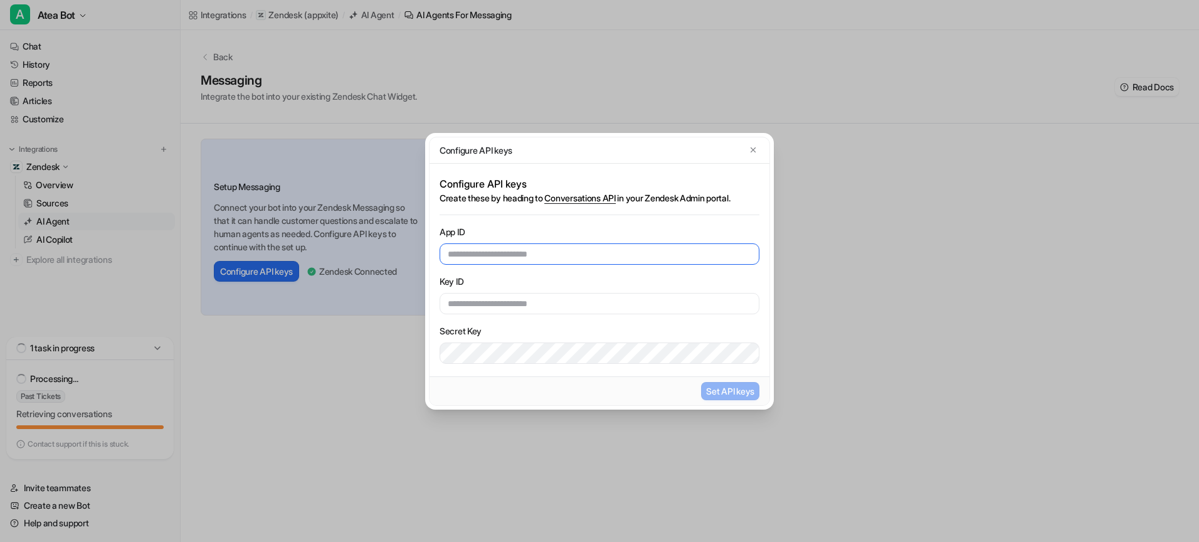
click at [581, 253] on input "text" at bounding box center [600, 253] width 320 height 21
paste input "**********"
type input "**********"
click at [542, 302] on input "text" at bounding box center [600, 303] width 320 height 21
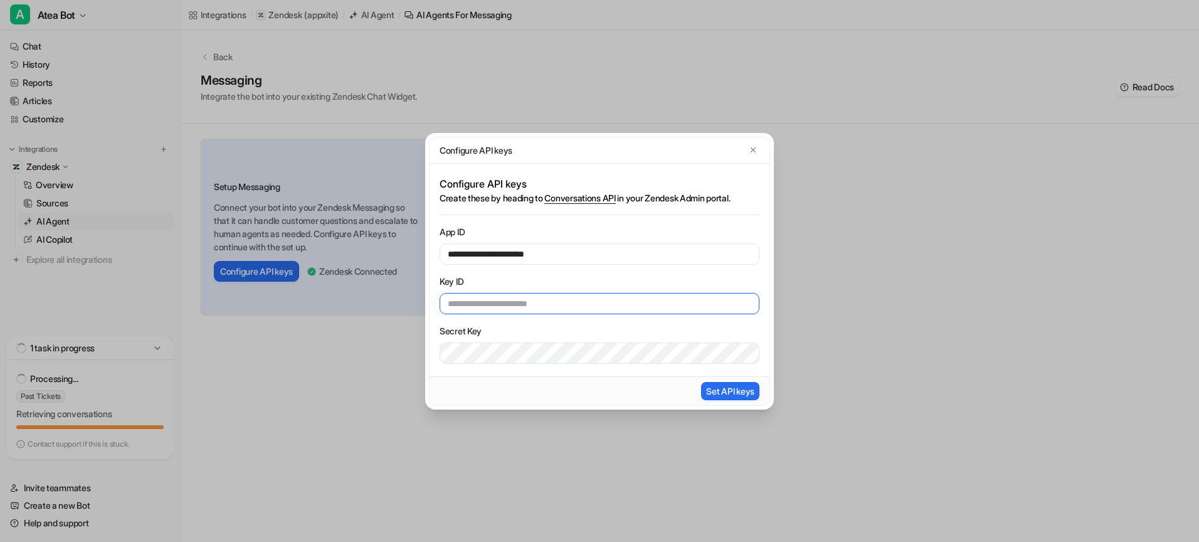
paste input "**********"
type input "**********"
click at [738, 386] on button "Set API keys" at bounding box center [730, 391] width 58 height 18
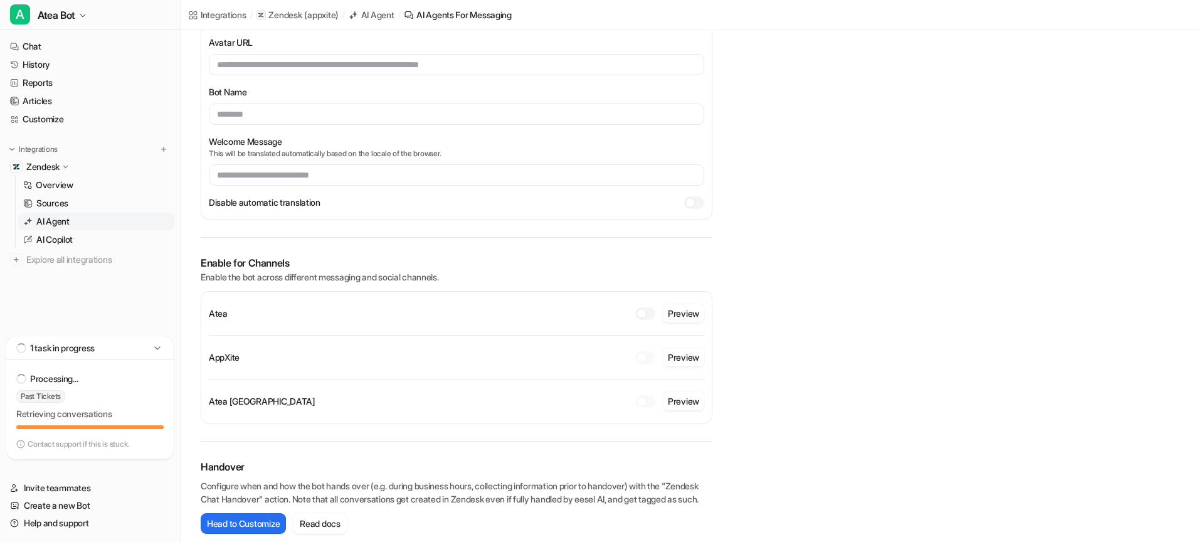
scroll to position [153, 0]
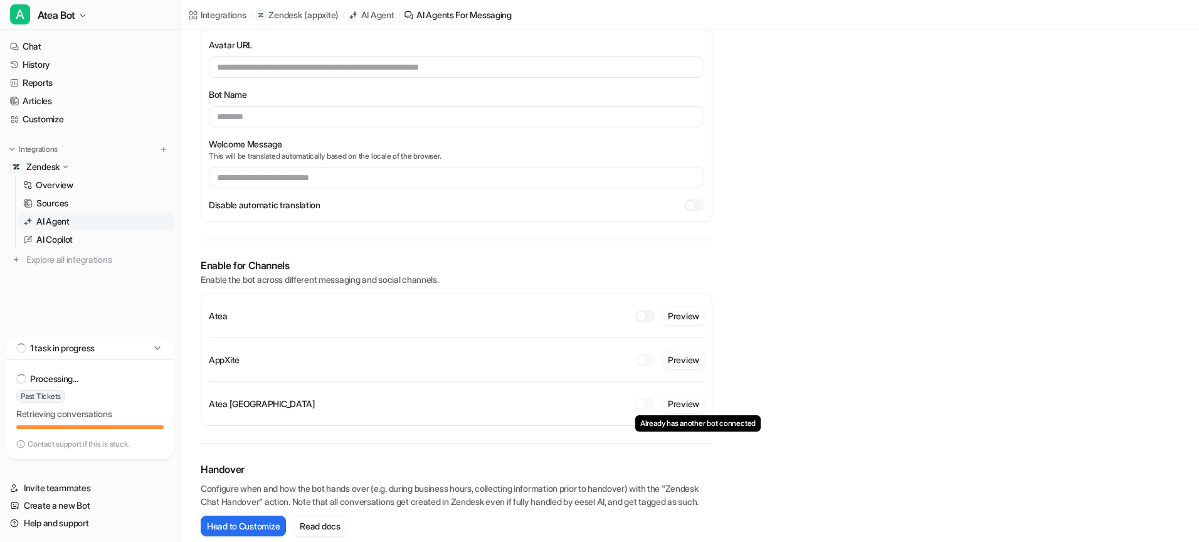
click at [650, 401] on div at bounding box center [645, 404] width 20 height 13
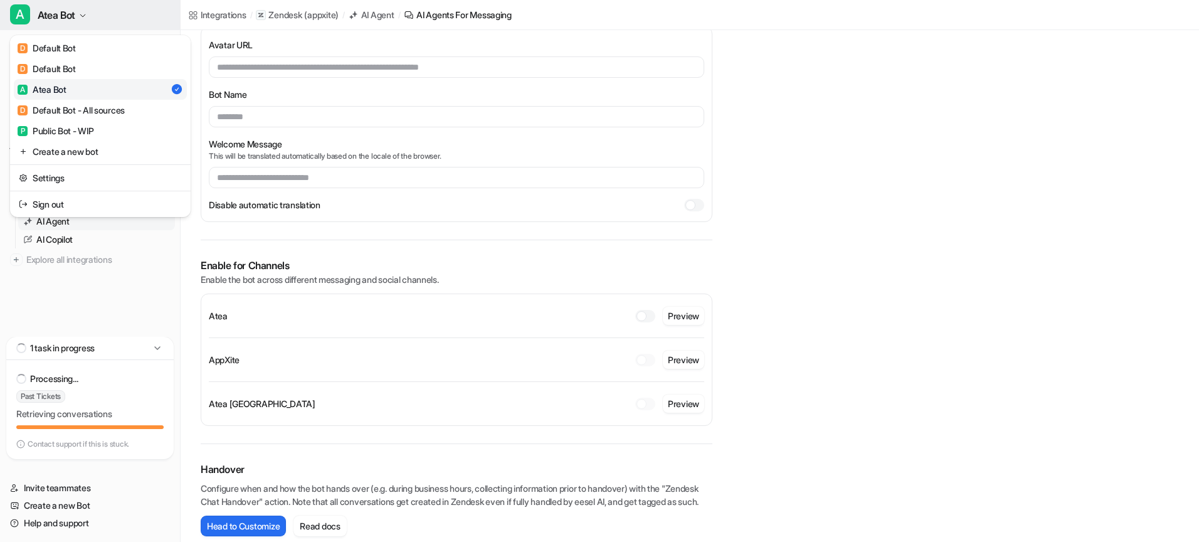
click at [70, 13] on span "Atea Bot" at bounding box center [57, 15] width 38 height 18
click at [77, 109] on div "D Default Bot - All sources" at bounding box center [71, 109] width 107 height 13
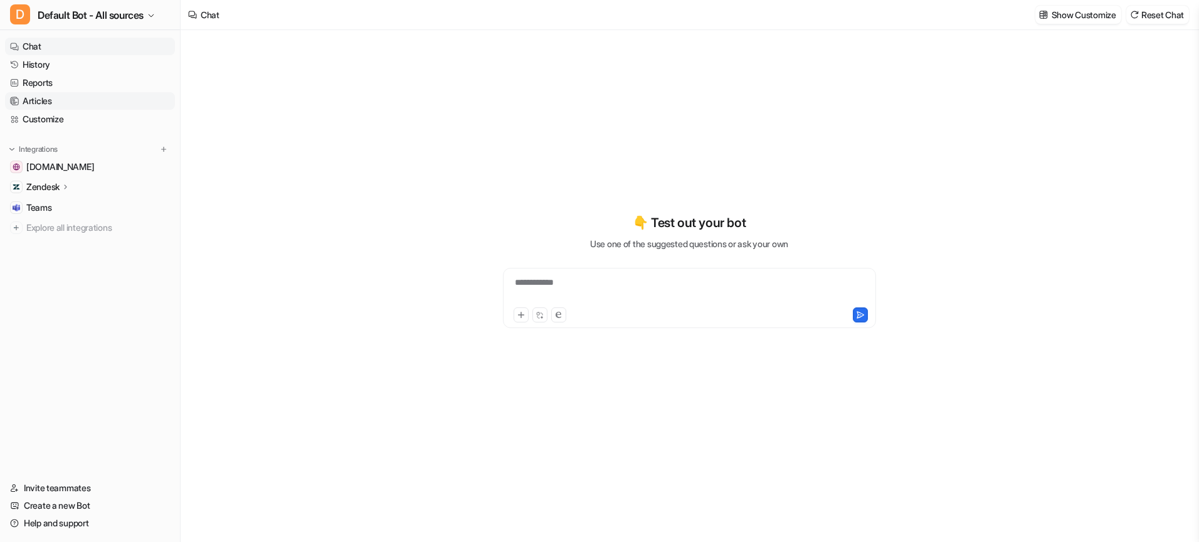
type textarea "**********"
click at [57, 188] on p "Zendesk" at bounding box center [42, 187] width 33 height 13
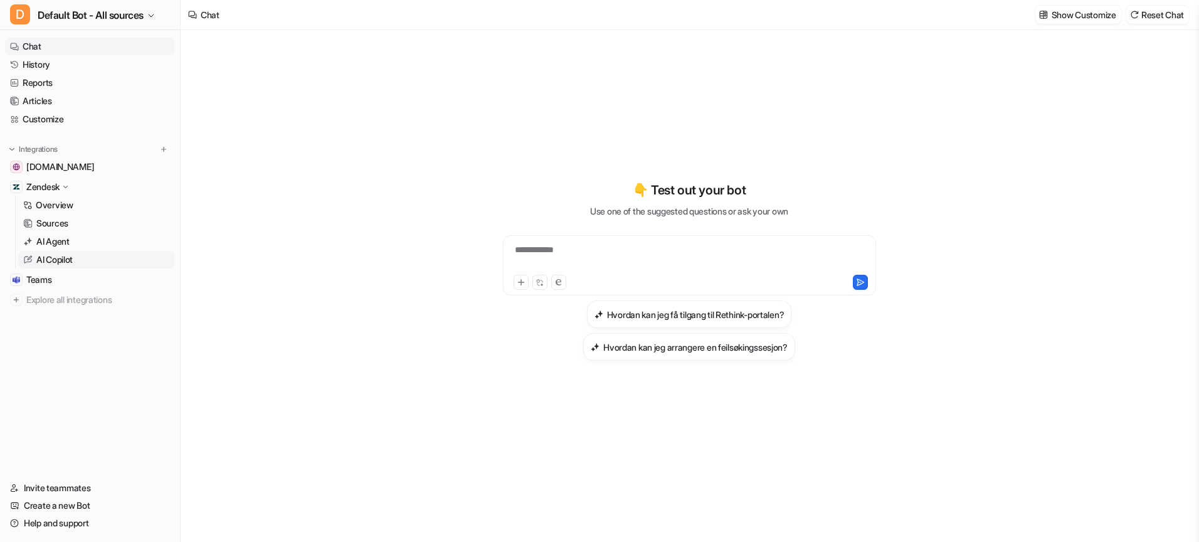
click at [63, 257] on p "AI Copilot" at bounding box center [54, 259] width 36 height 13
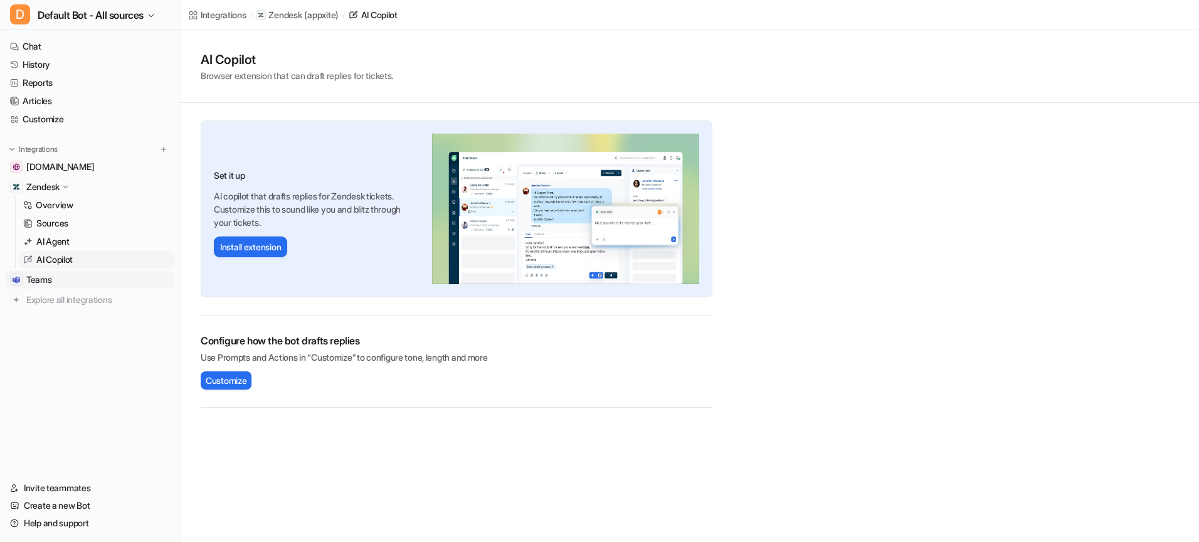
click at [51, 282] on span "Teams" at bounding box center [39, 279] width 26 height 13
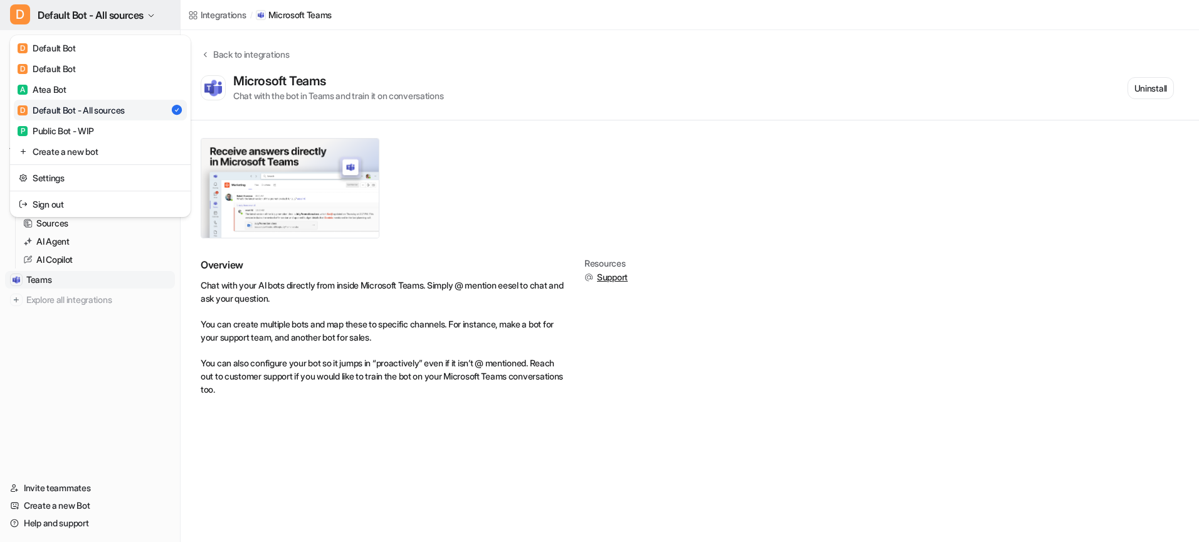
click at [165, 16] on button "D Default Bot - All sources" at bounding box center [90, 15] width 180 height 30
click at [88, 242] on div "D Default Bot - All sources D Default Bot D Default Bot A Atea Bot D Default Bo…" at bounding box center [90, 271] width 181 height 542
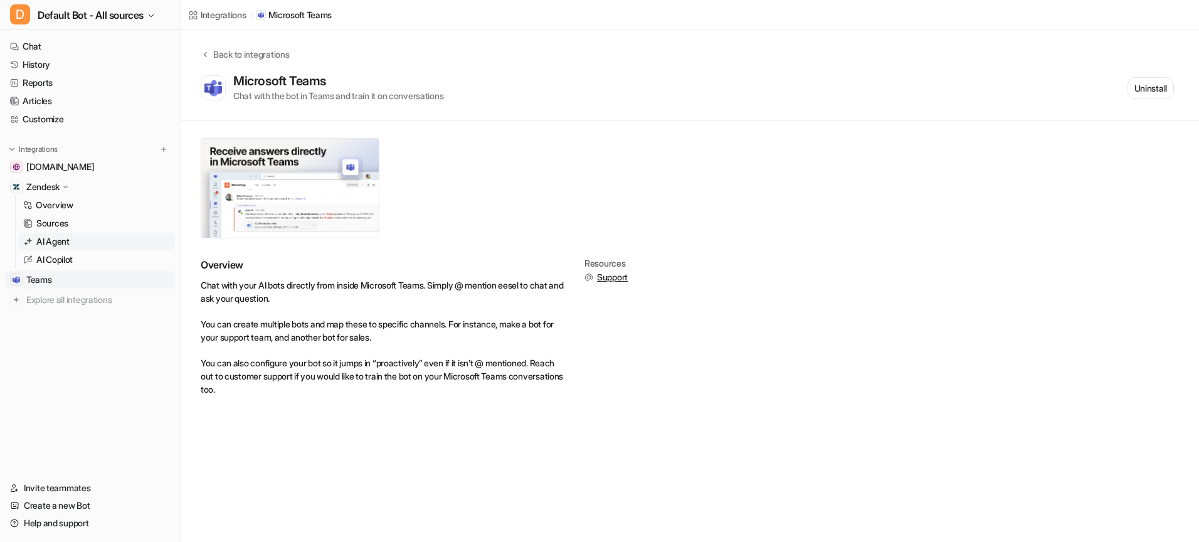
click at [65, 236] on p "AI Agent" at bounding box center [52, 241] width 33 height 13
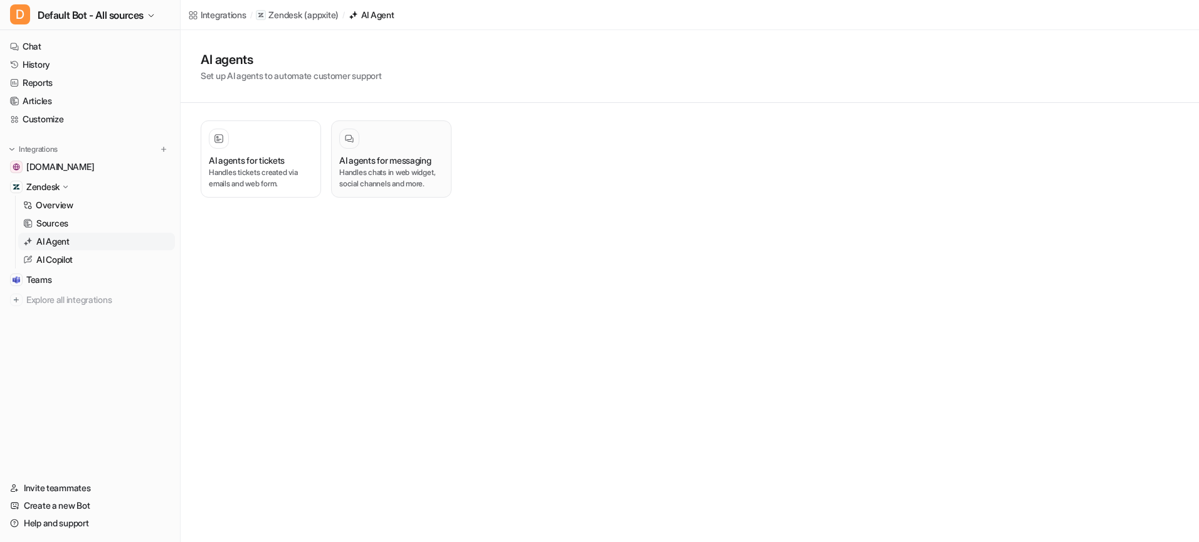
click at [386, 157] on h3 "AI agents for messaging" at bounding box center [385, 160] width 92 height 13
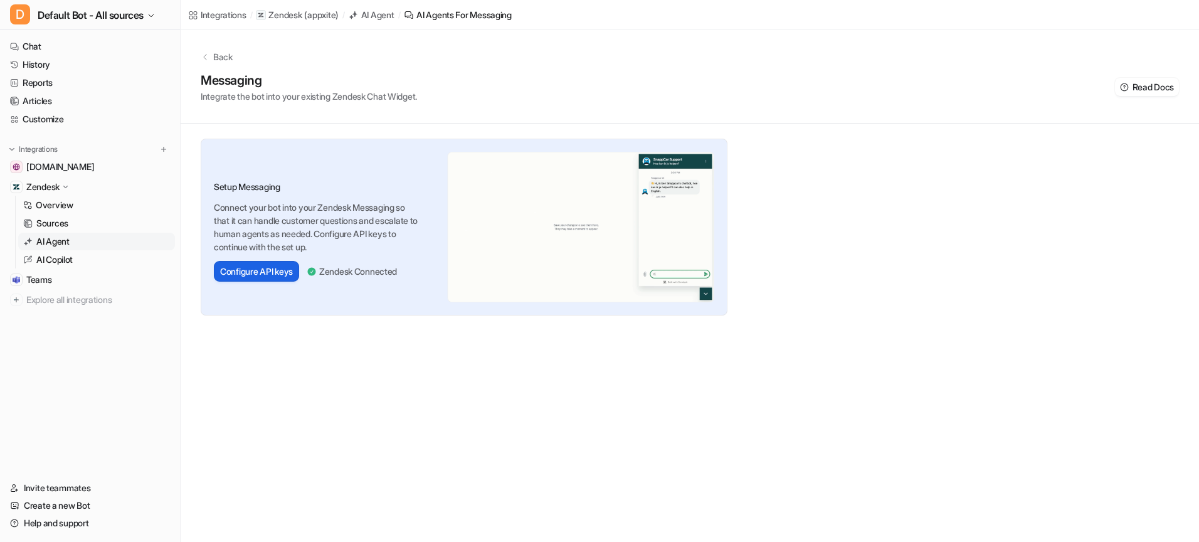
click at [287, 273] on button "Configure API keys" at bounding box center [256, 271] width 85 height 21
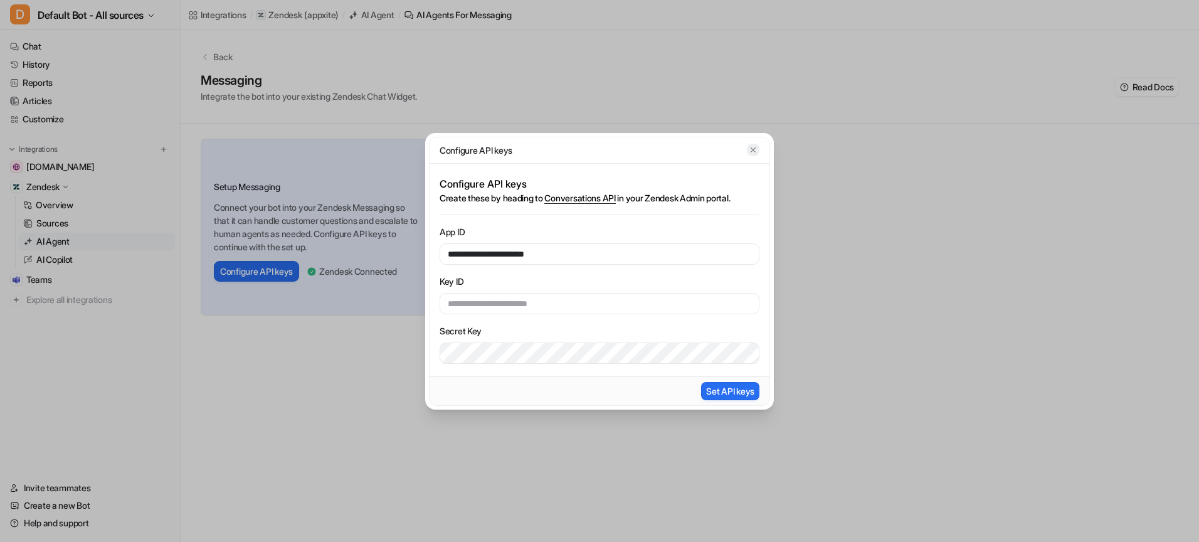
click at [752, 150] on icon "button" at bounding box center [753, 149] width 5 height 5
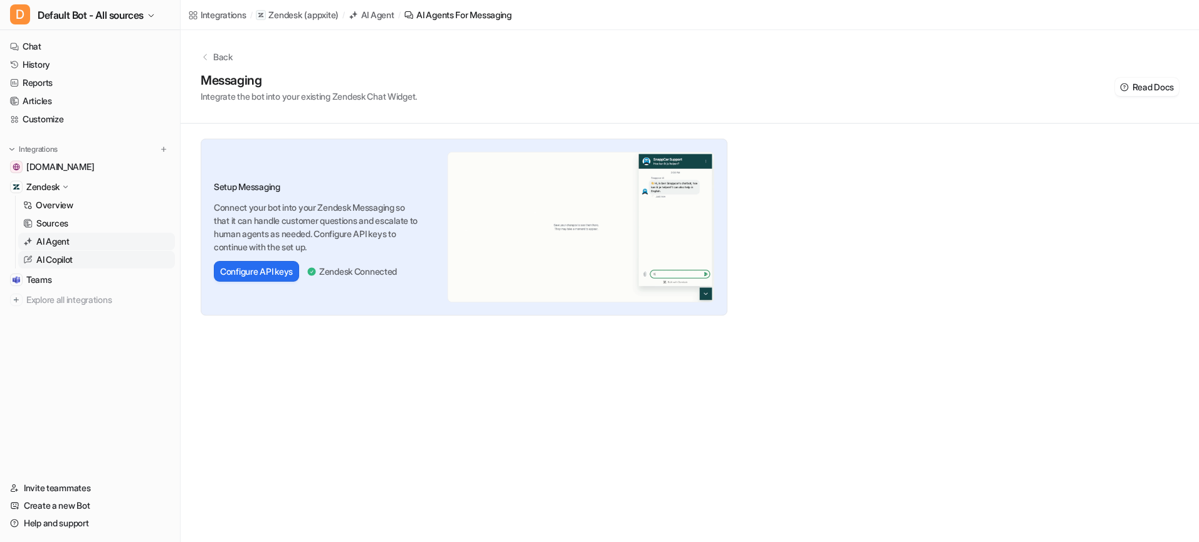
click at [60, 258] on p "AI Copilot" at bounding box center [54, 259] width 36 height 13
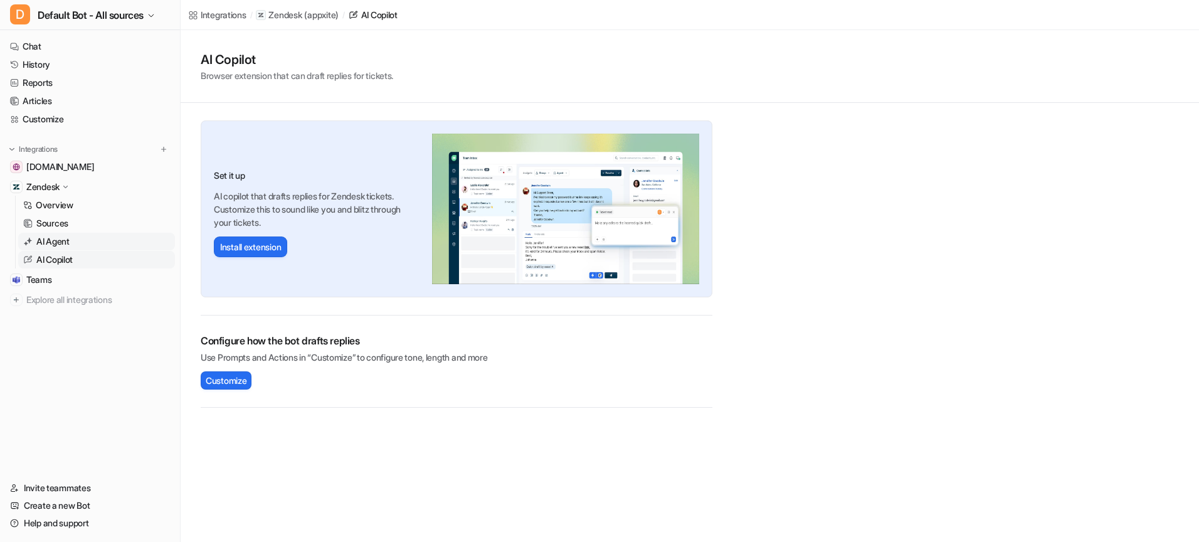
click at [60, 249] on link "AI Agent" at bounding box center [96, 242] width 157 height 18
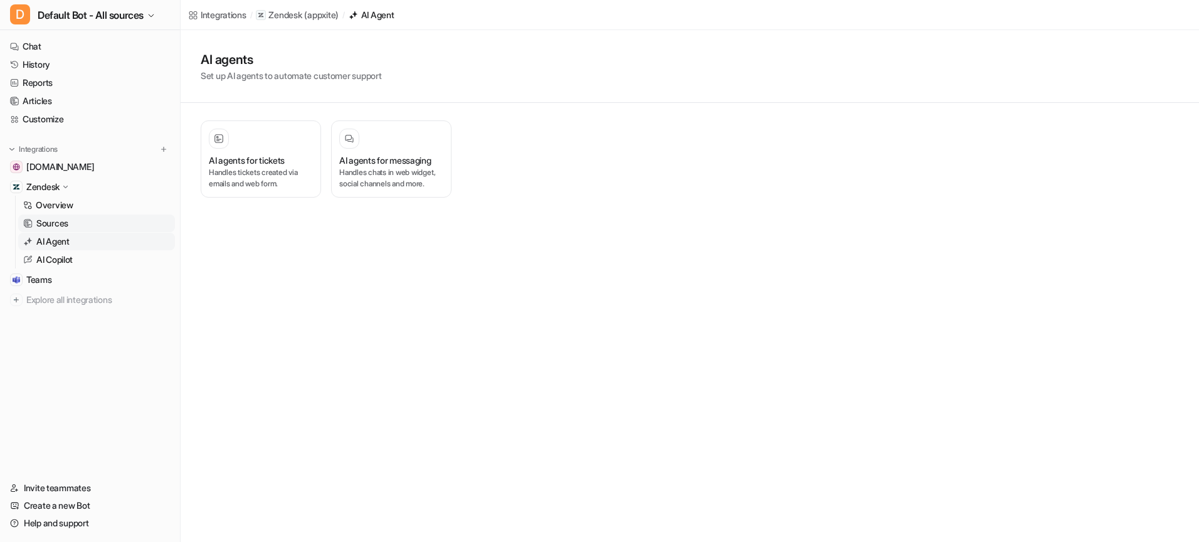
click at [63, 224] on p "Sources" at bounding box center [52, 223] width 32 height 13
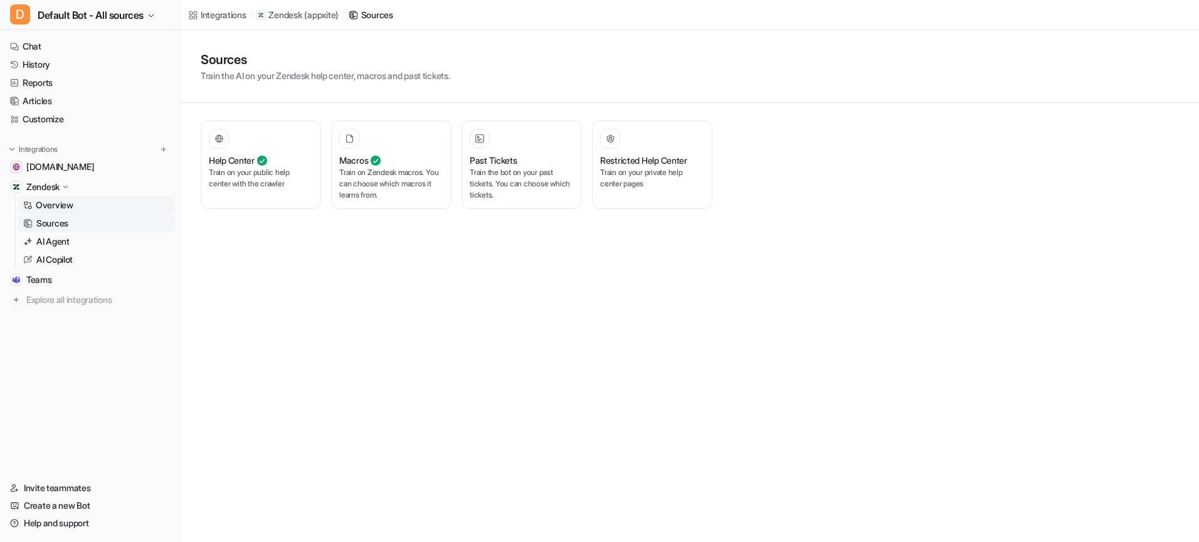
click at [97, 206] on link "Overview" at bounding box center [96, 205] width 157 height 18
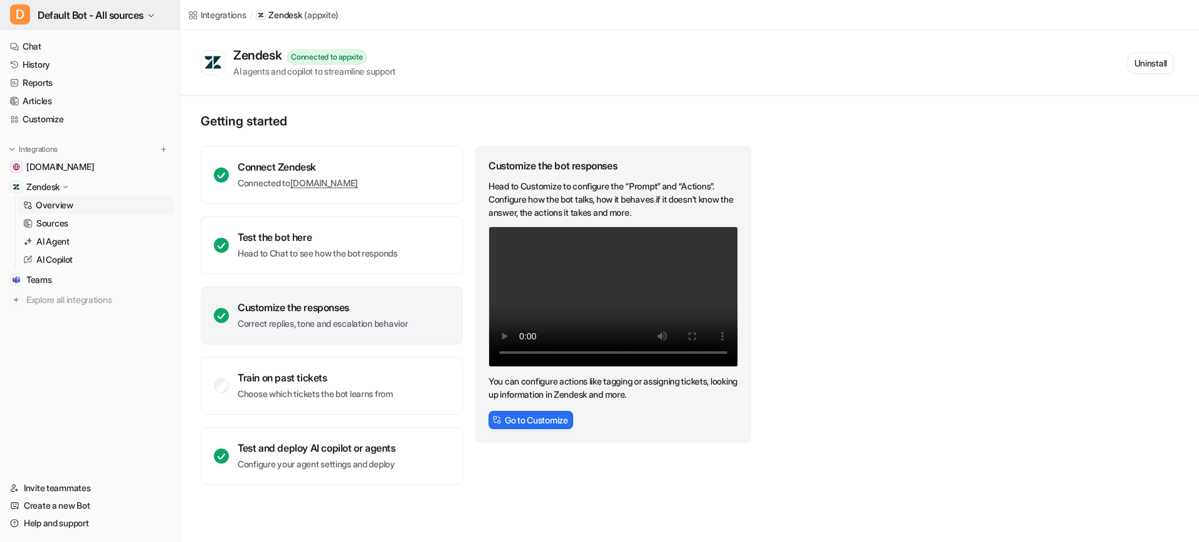
click at [120, 23] on span "Default Bot - All sources" at bounding box center [91, 15] width 106 height 18
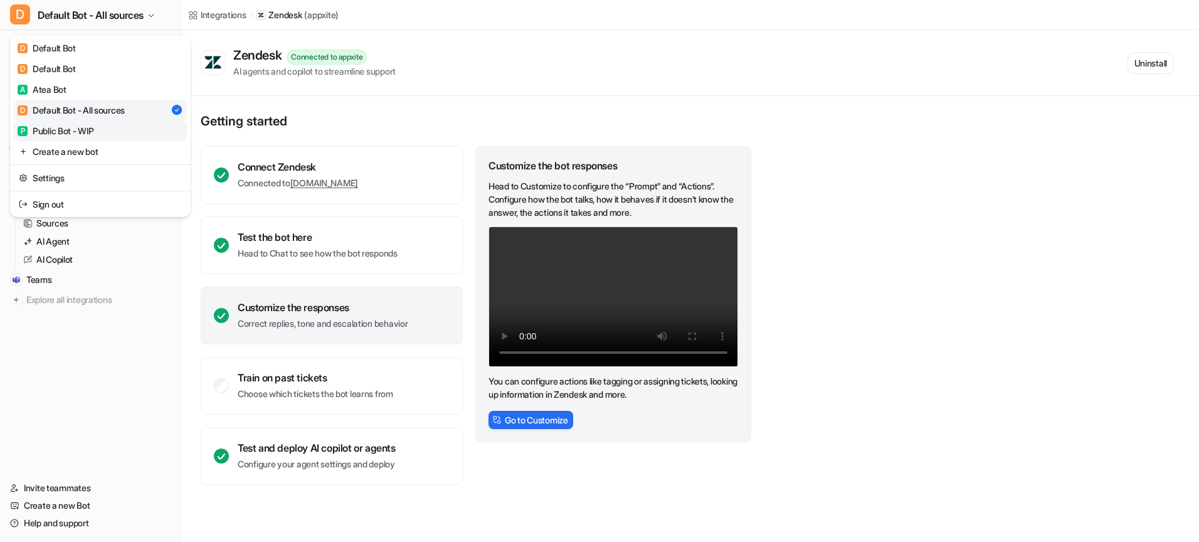
click at [83, 134] on div "P Public Bot - WIP" at bounding box center [56, 130] width 77 height 13
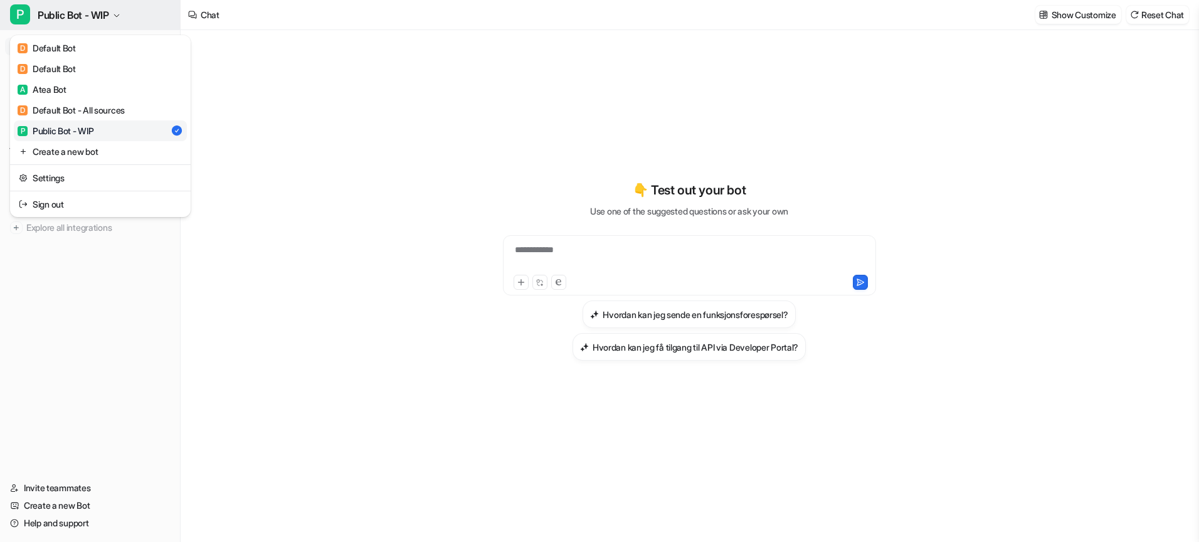
click at [113, 17] on button "P Public Bot - WIP" at bounding box center [90, 15] width 180 height 30
click at [82, 89] on link "A Atea Bot" at bounding box center [100, 89] width 173 height 21
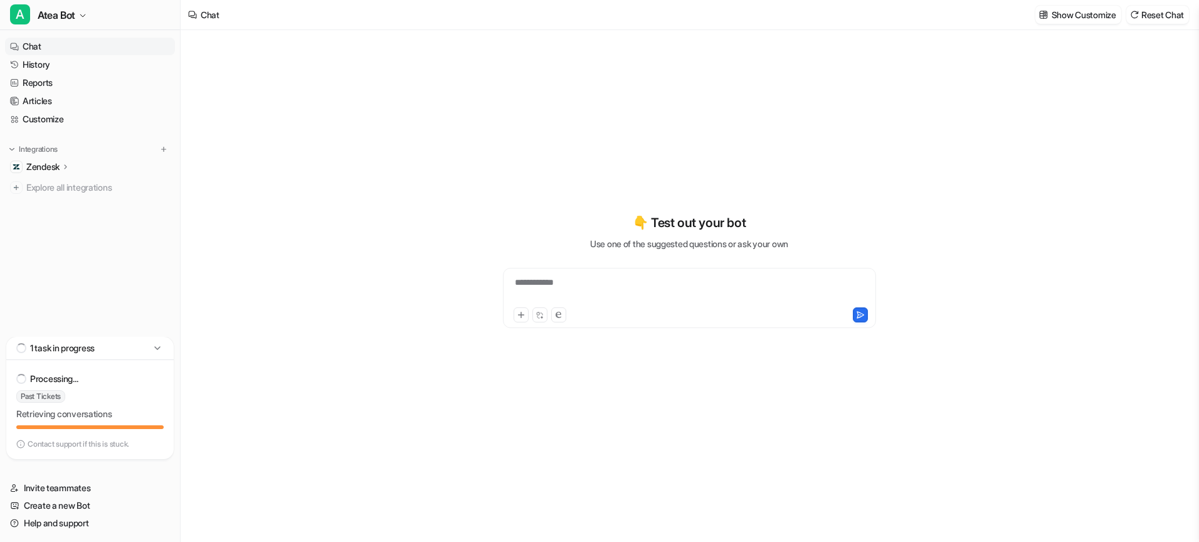
click at [58, 164] on p "Zendesk" at bounding box center [42, 167] width 33 height 13
click at [69, 218] on p "AI Agent" at bounding box center [52, 221] width 33 height 13
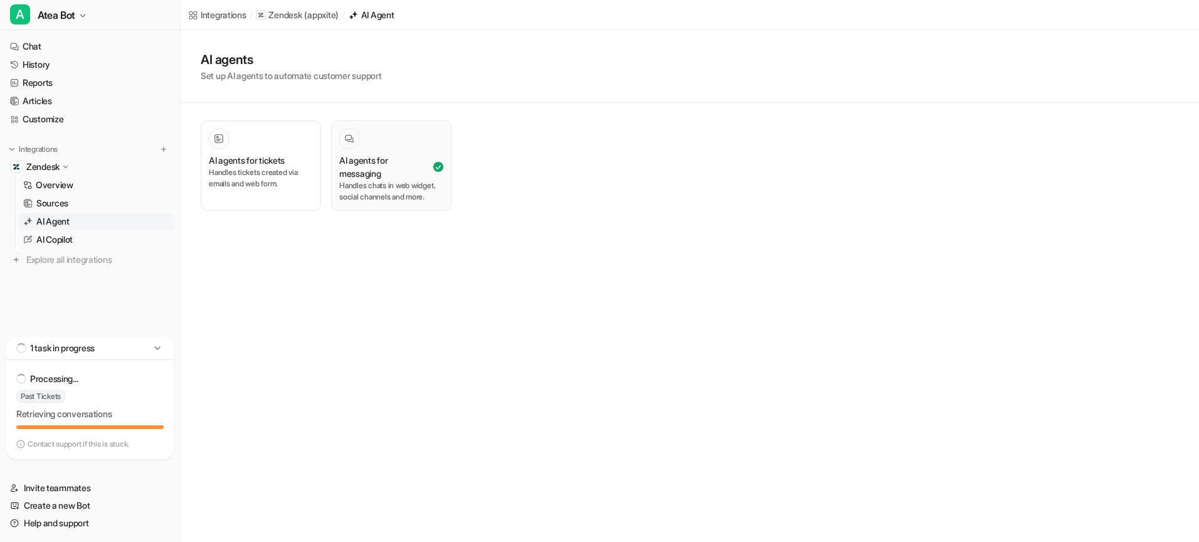
click at [398, 178] on h3 "AI agents for messaging" at bounding box center [385, 167] width 92 height 26
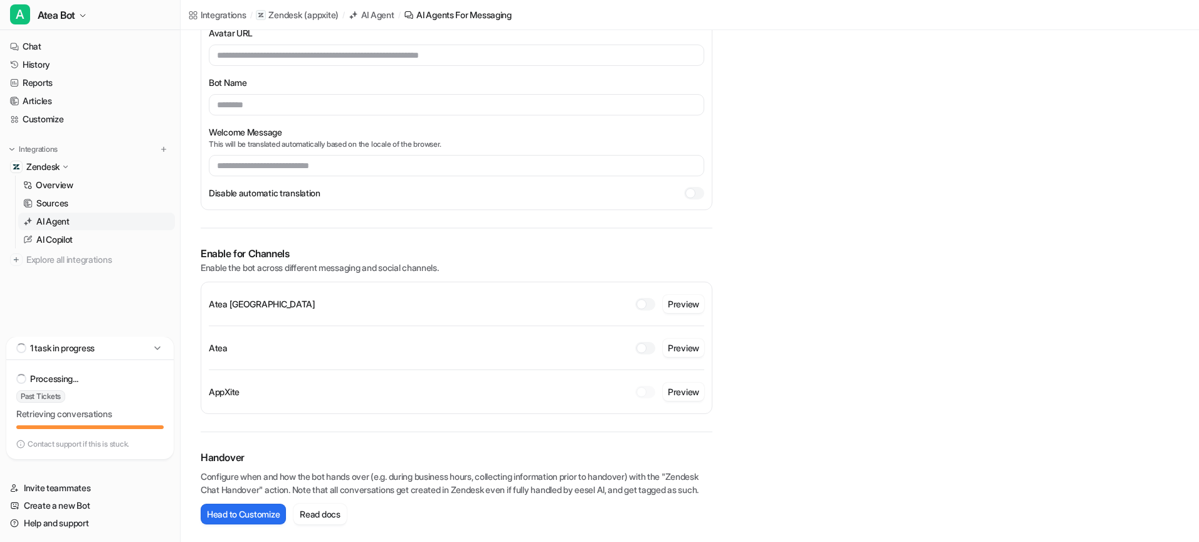
scroll to position [178, 0]
click at [650, 298] on div at bounding box center [645, 304] width 20 height 13
click at [680, 297] on button "Preview" at bounding box center [683, 304] width 41 height 18
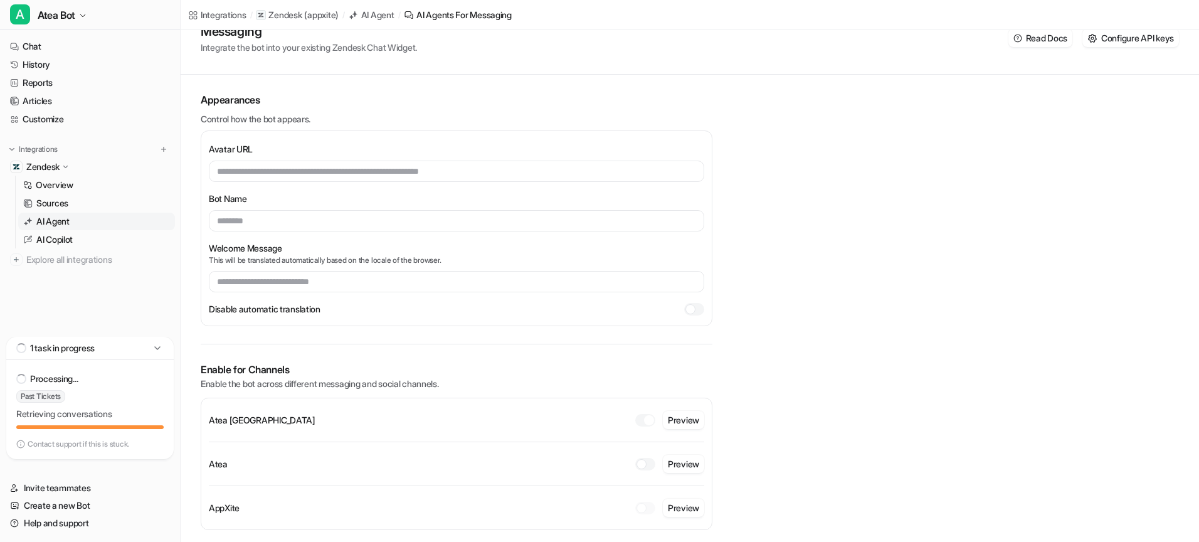
scroll to position [43, 0]
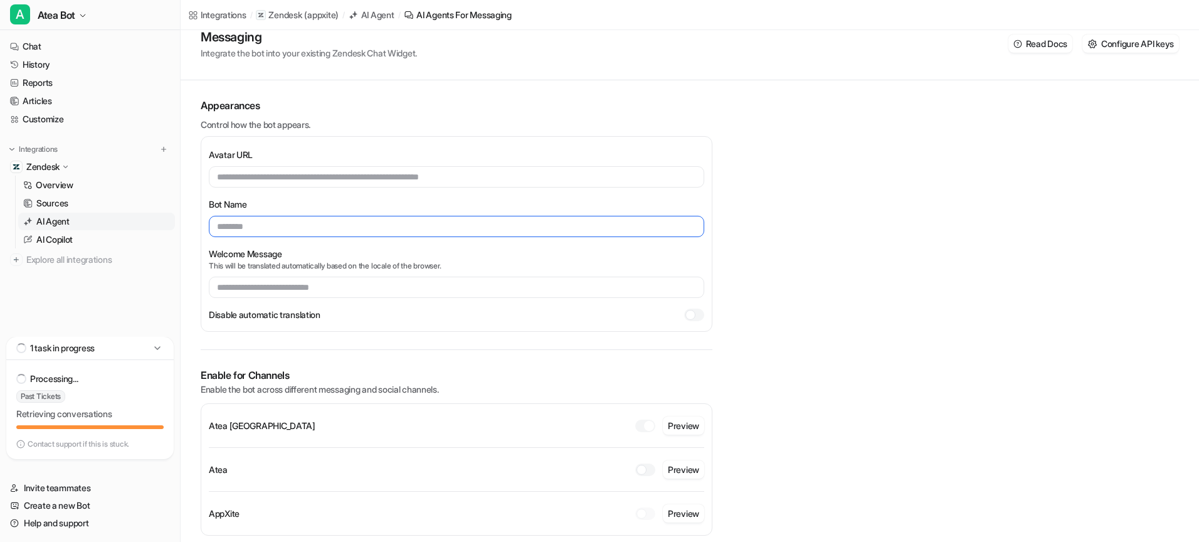
click at [285, 228] on input "text" at bounding box center [456, 226] width 495 height 21
type input "****"
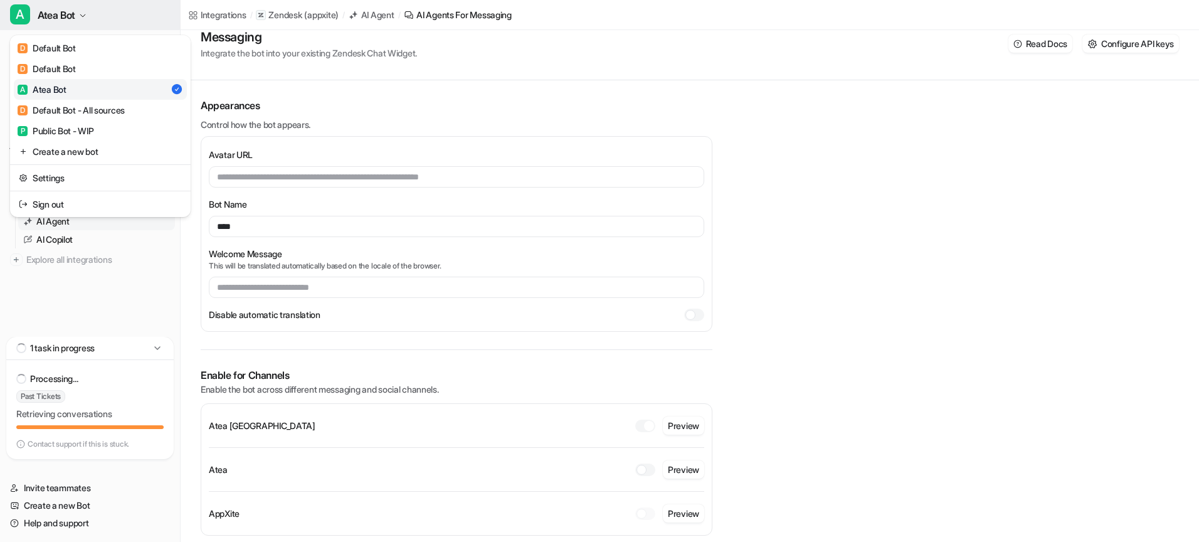
click at [59, 19] on span "Atea Bot" at bounding box center [57, 15] width 38 height 18
click at [63, 236] on div "A Atea Bot D Default Bot D Default Bot A Atea Bot D Default Bot - All sources P…" at bounding box center [90, 271] width 181 height 542
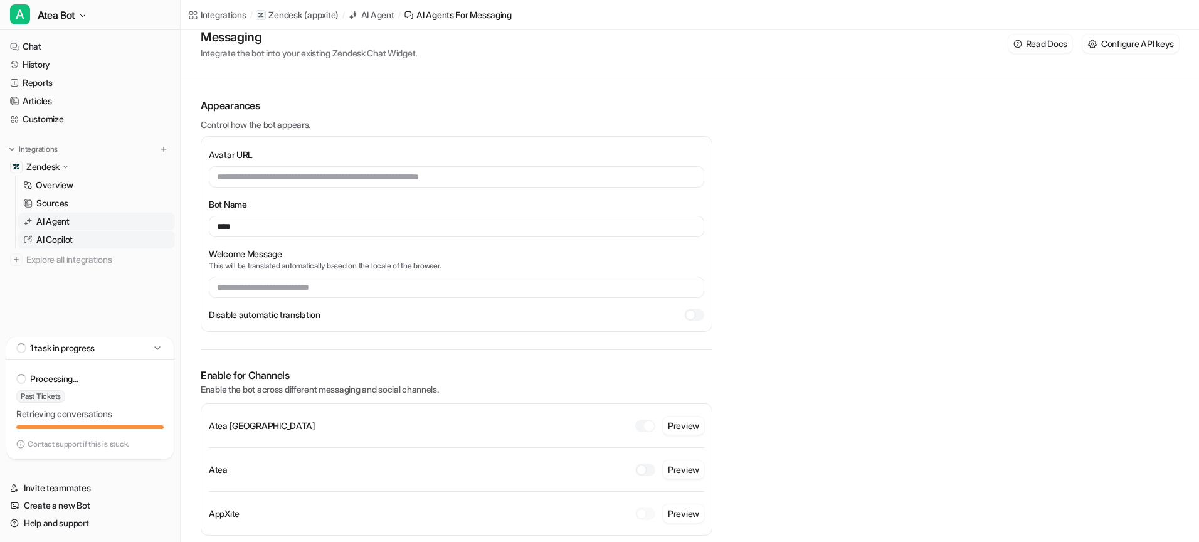
click at [63, 238] on p "AI Copilot" at bounding box center [54, 239] width 36 height 13
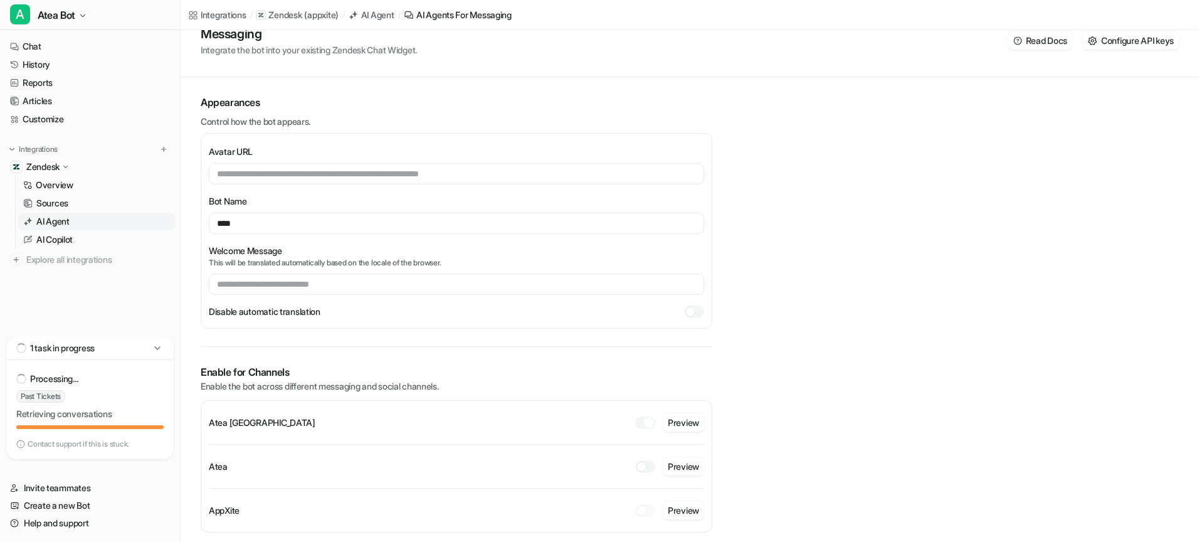
scroll to position [46, 0]
click at [394, 227] on input "****" at bounding box center [456, 223] width 495 height 21
type input "**********"
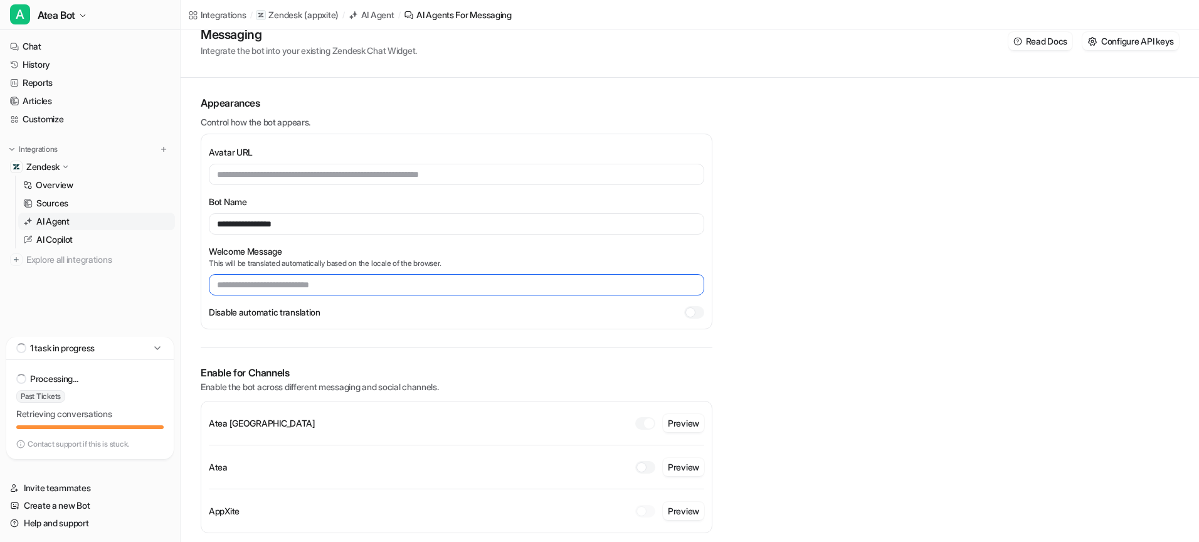
click at [469, 285] on input "text" at bounding box center [456, 284] width 495 height 21
paste input "**********"
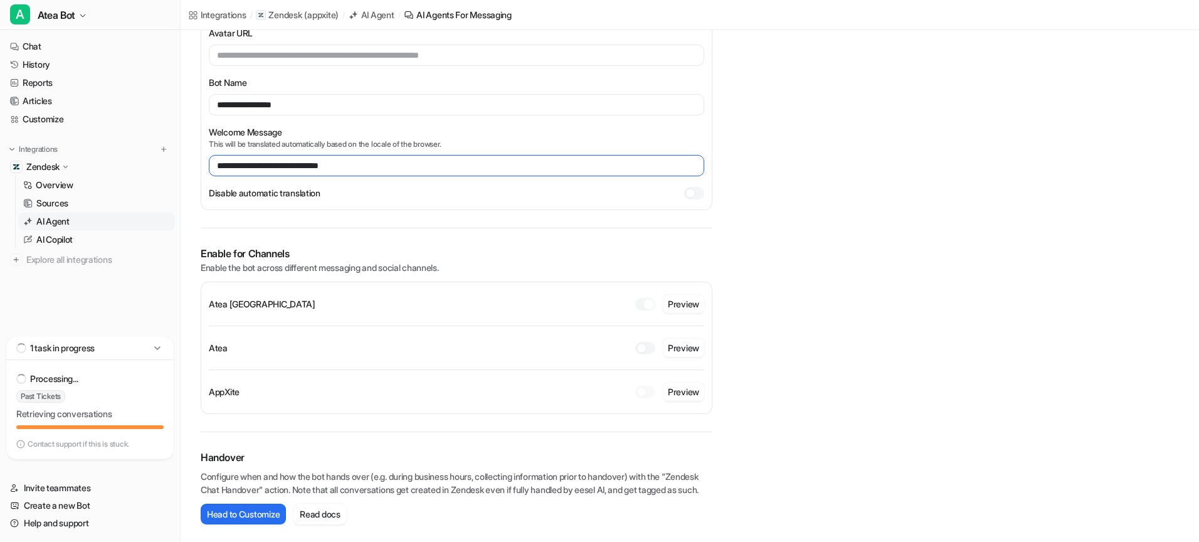
scroll to position [178, 0]
type input "**********"
click at [257, 514] on button "Head to Customize" at bounding box center [243, 514] width 85 height 21
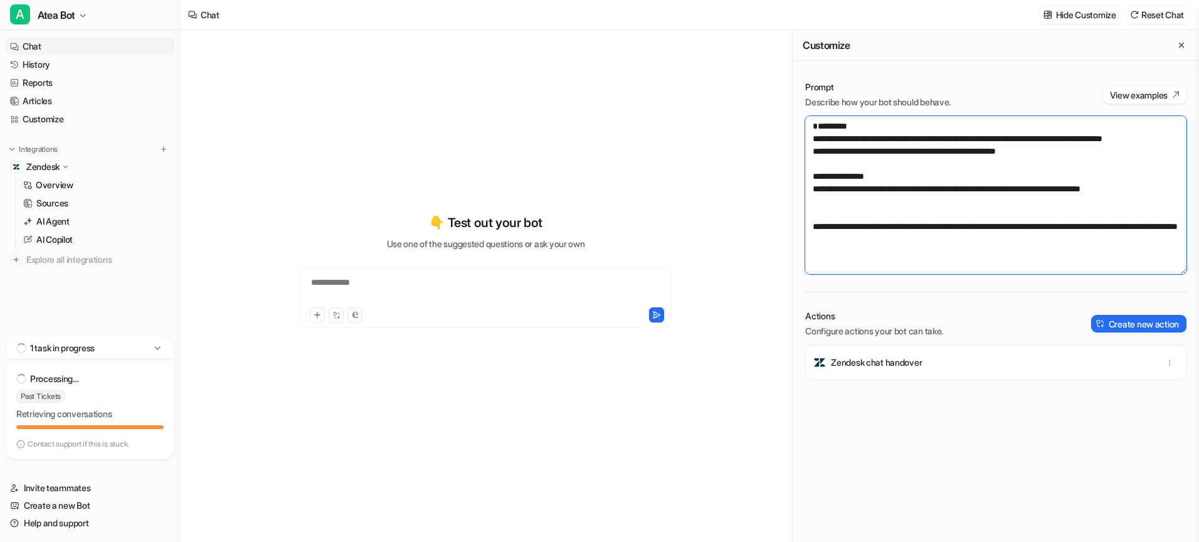
click at [826, 241] on textarea "**********" at bounding box center [995, 195] width 381 height 158
paste textarea "**********"
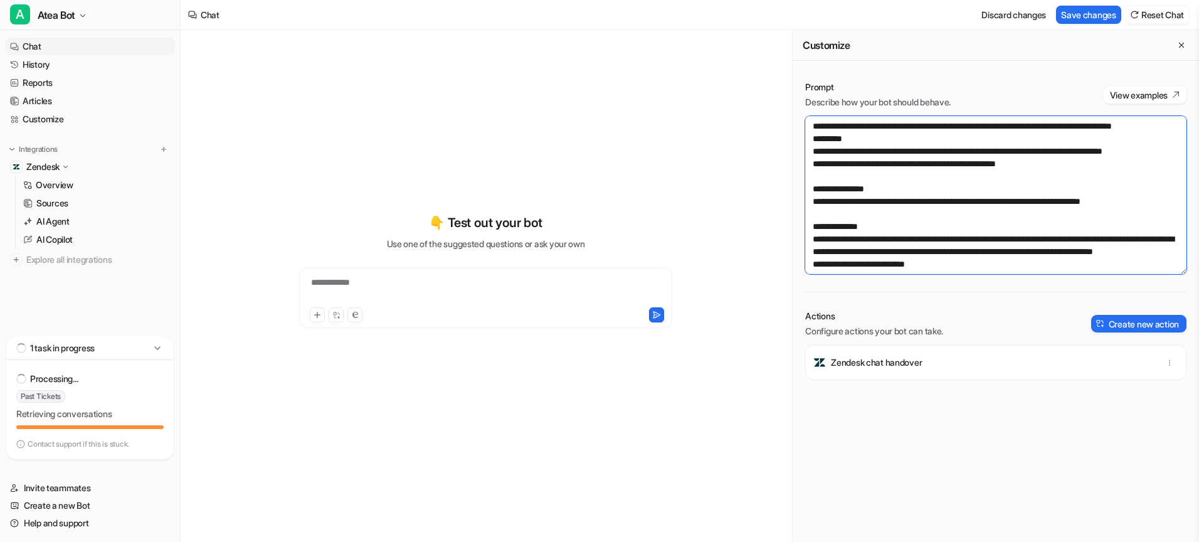
scroll to position [314, 0]
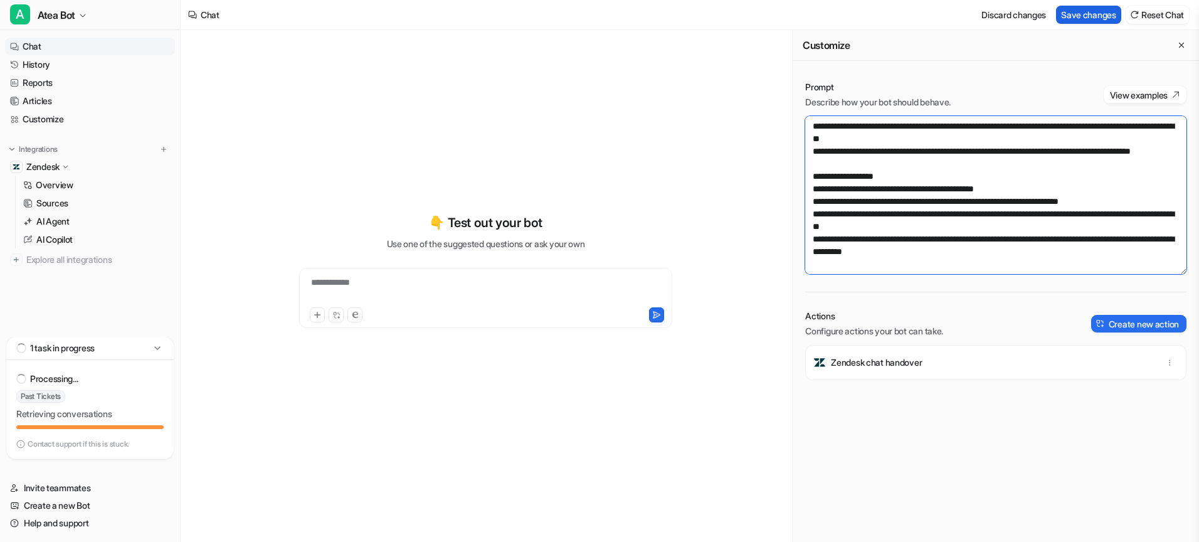
type textarea "**********"
click at [1095, 18] on button "Save changes" at bounding box center [1088, 15] width 65 height 18
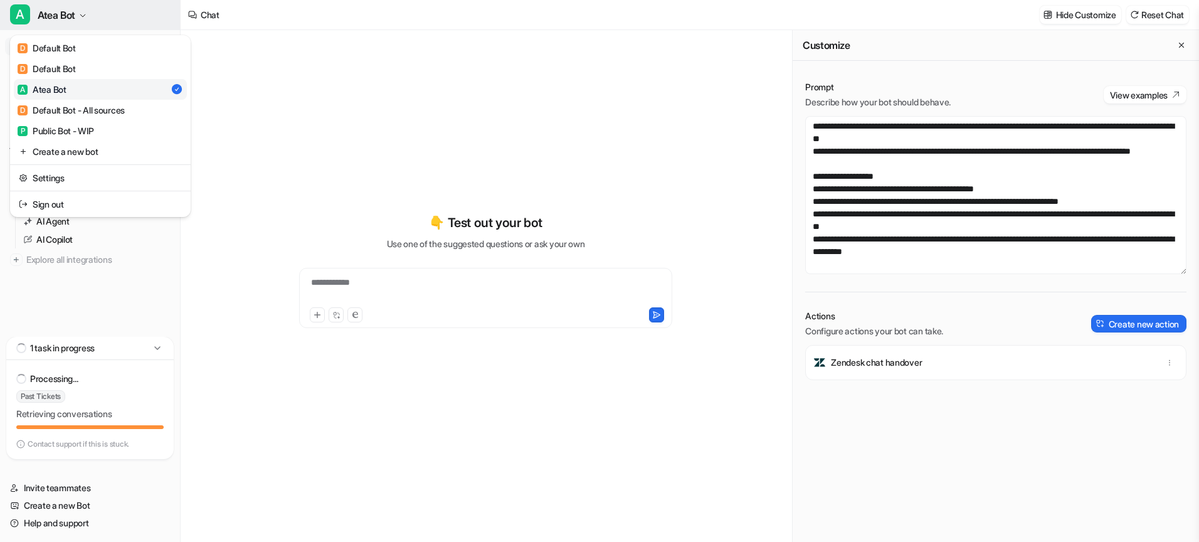
click at [70, 15] on span "Atea Bot" at bounding box center [57, 15] width 38 height 18
click at [79, 92] on link "A Atea Bot" at bounding box center [100, 89] width 173 height 21
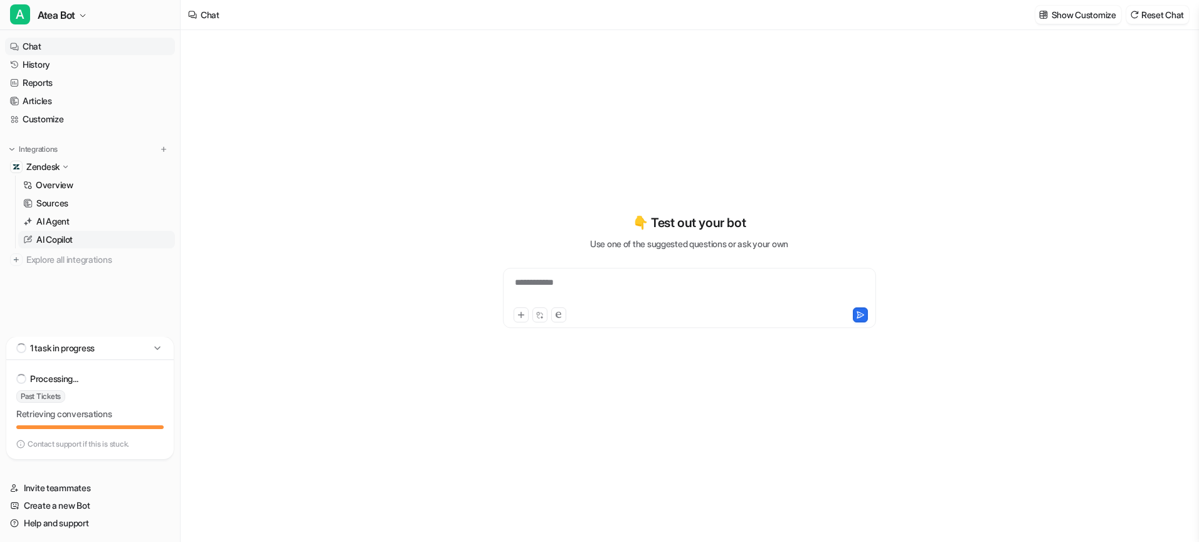
click at [69, 245] on p "AI Copilot" at bounding box center [54, 239] width 36 height 13
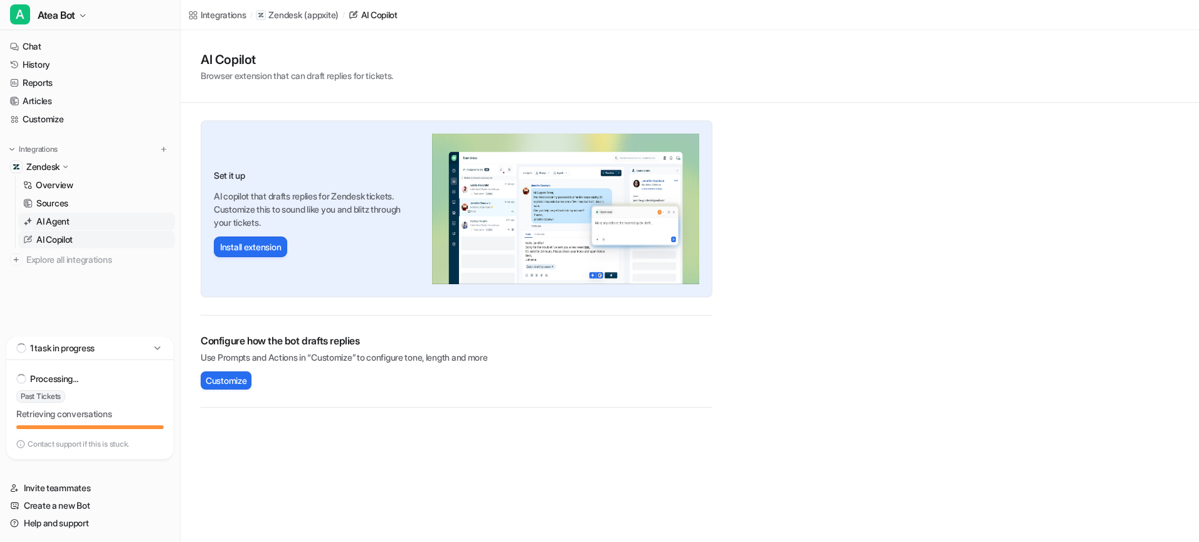
click at [60, 226] on p "AI Agent" at bounding box center [52, 221] width 33 height 13
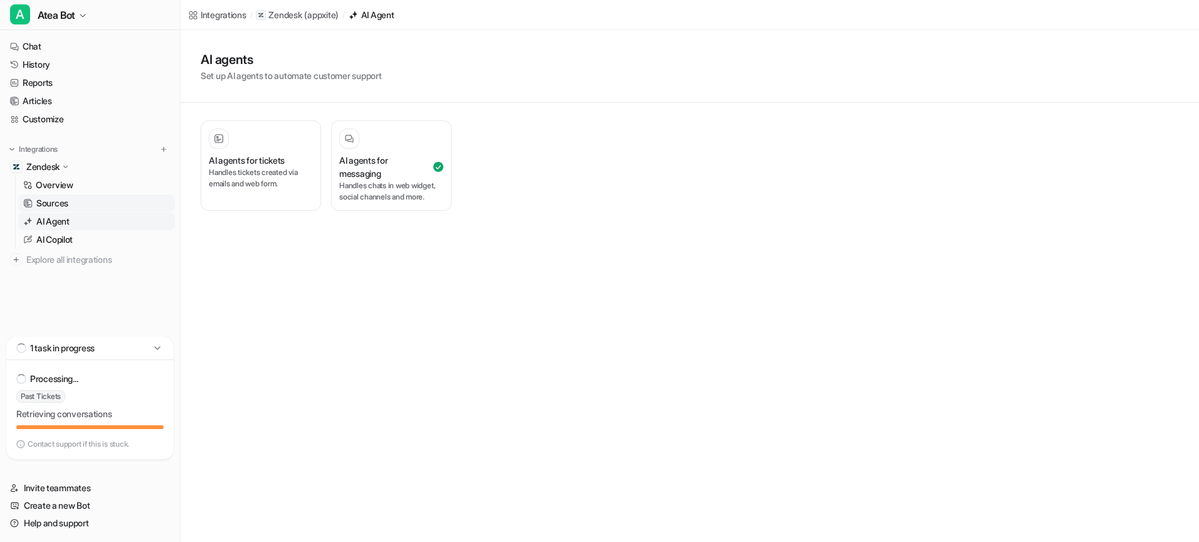
click at [60, 201] on p "Sources" at bounding box center [52, 203] width 32 height 13
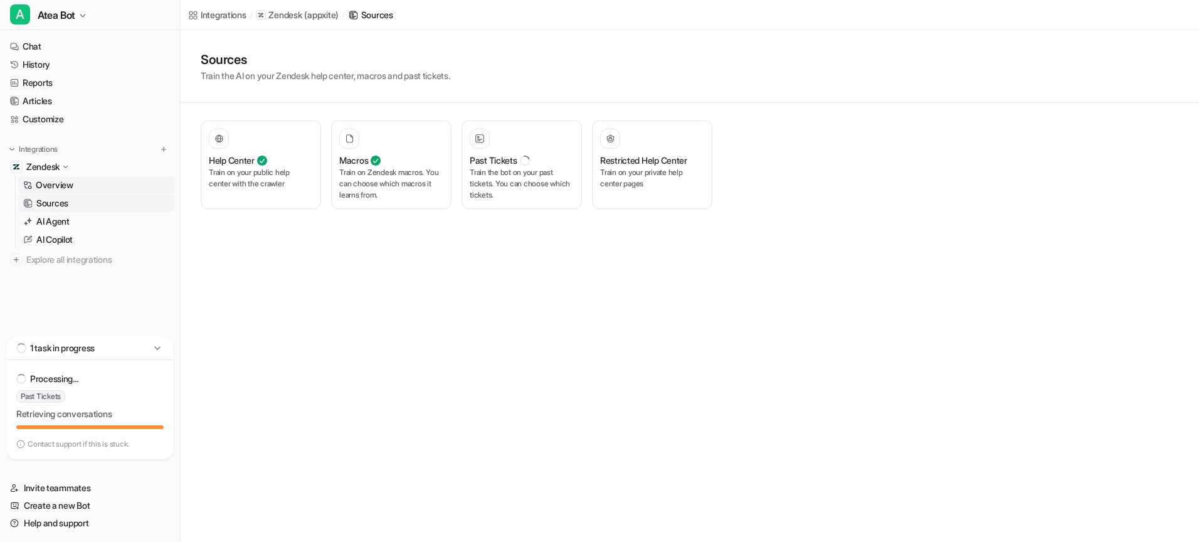
click at [56, 185] on p "Overview" at bounding box center [55, 185] width 38 height 13
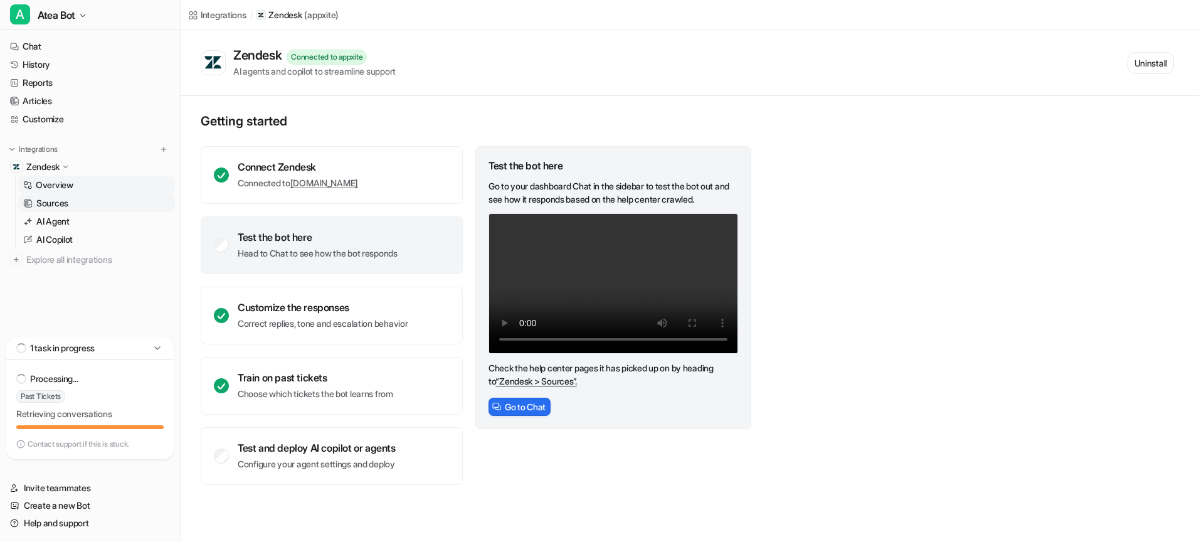
click at [78, 199] on link "Sources" at bounding box center [96, 203] width 157 height 18
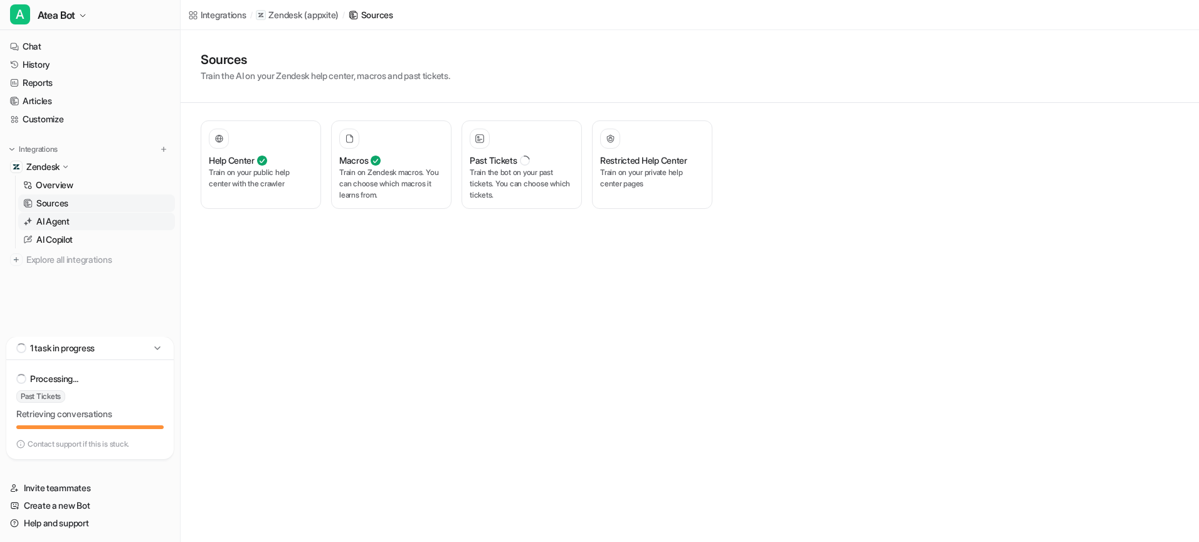
click at [65, 217] on p "AI Agent" at bounding box center [52, 221] width 33 height 13
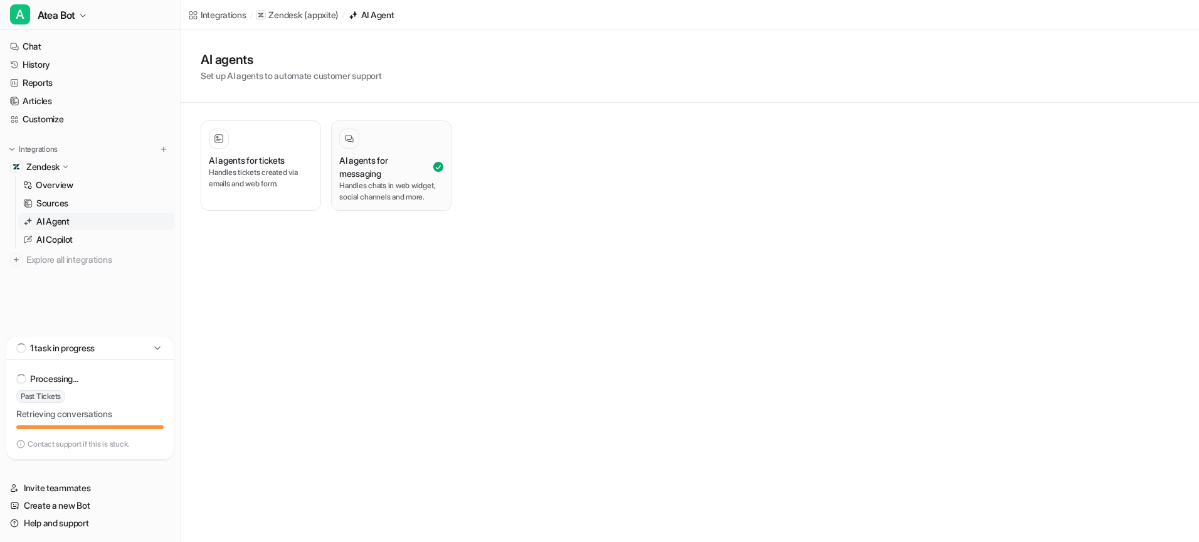
click at [401, 189] on p "Handles chats in web widget, social channels and more." at bounding box center [391, 191] width 104 height 23
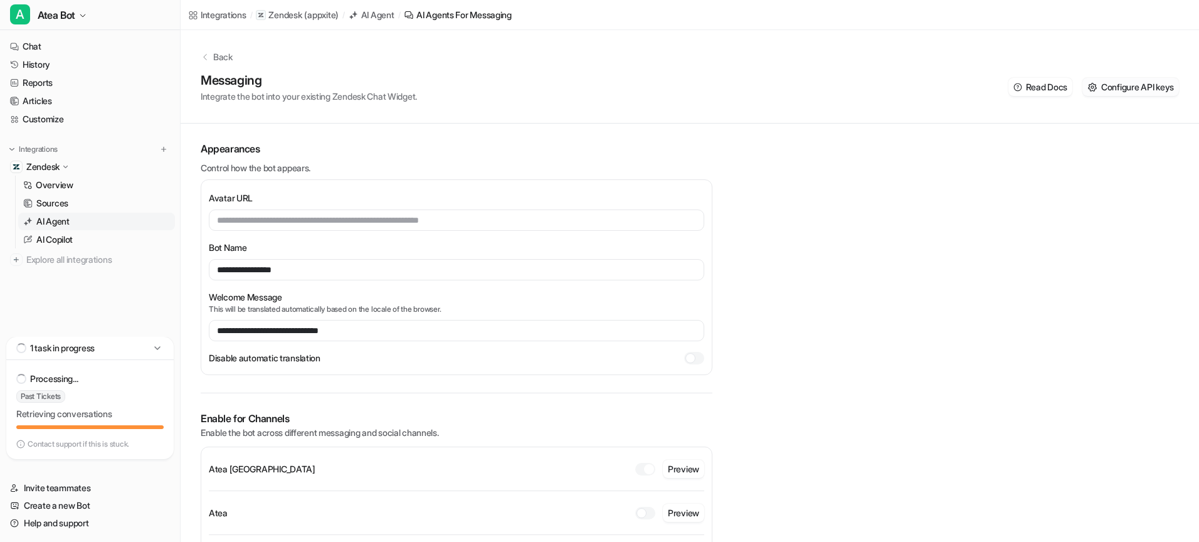
click at [1143, 92] on span "Configure API keys" at bounding box center [1137, 86] width 73 height 13
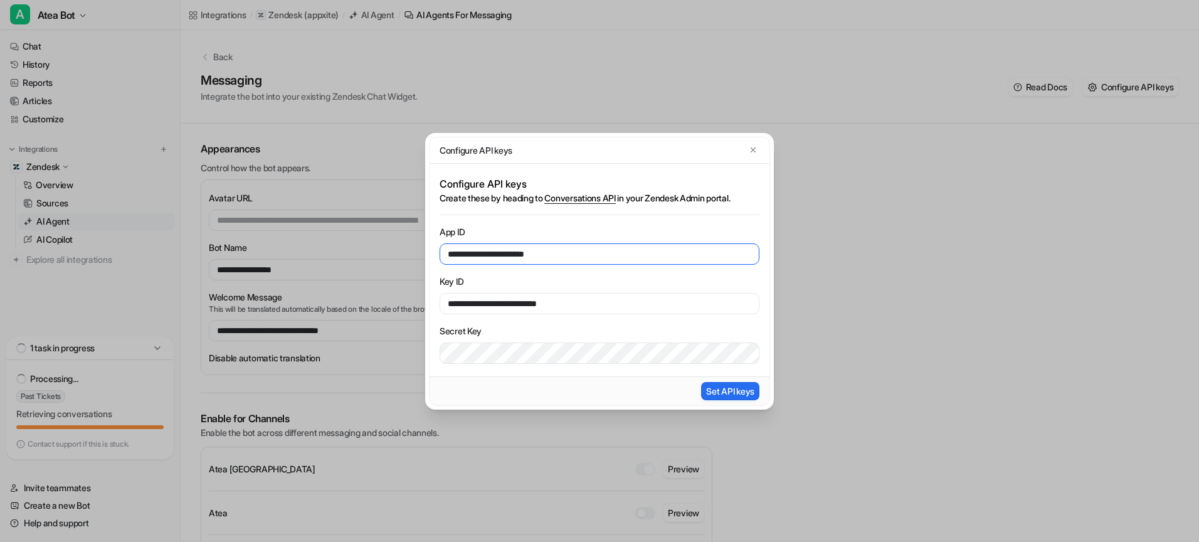
drag, startPoint x: 568, startPoint y: 256, endPoint x: 351, endPoint y: 245, distance: 217.3
click at [351, 245] on div "**********" at bounding box center [599, 271] width 1199 height 542
click at [572, 257] on input "**********" at bounding box center [600, 253] width 320 height 21
click at [570, 255] on input "**********" at bounding box center [600, 253] width 320 height 21
drag, startPoint x: 584, startPoint y: 257, endPoint x: 263, endPoint y: 231, distance: 322.7
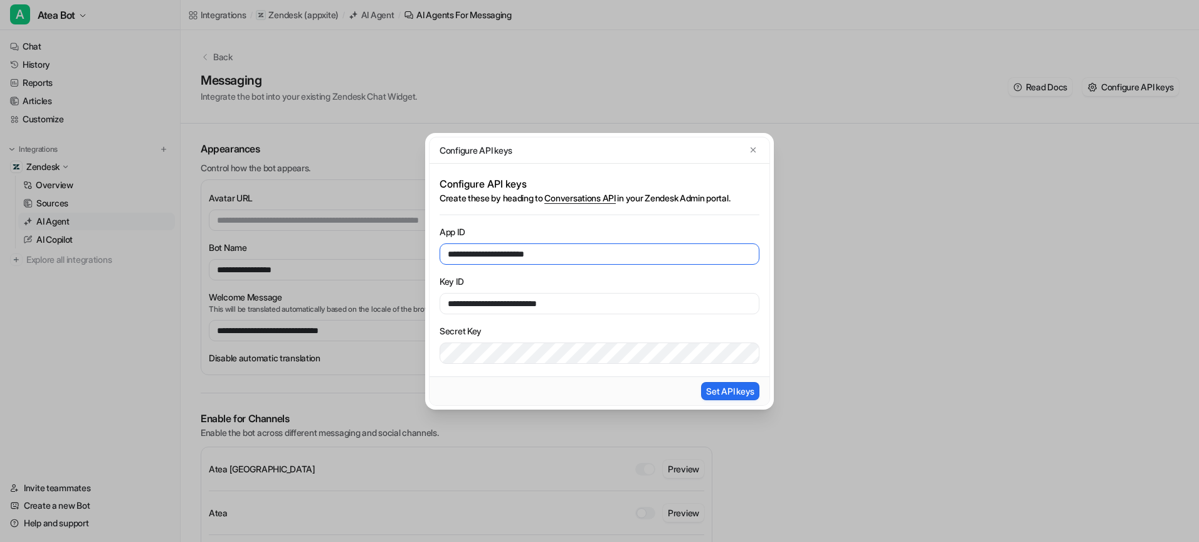
click at [263, 231] on div "**********" at bounding box center [599, 271] width 1199 height 542
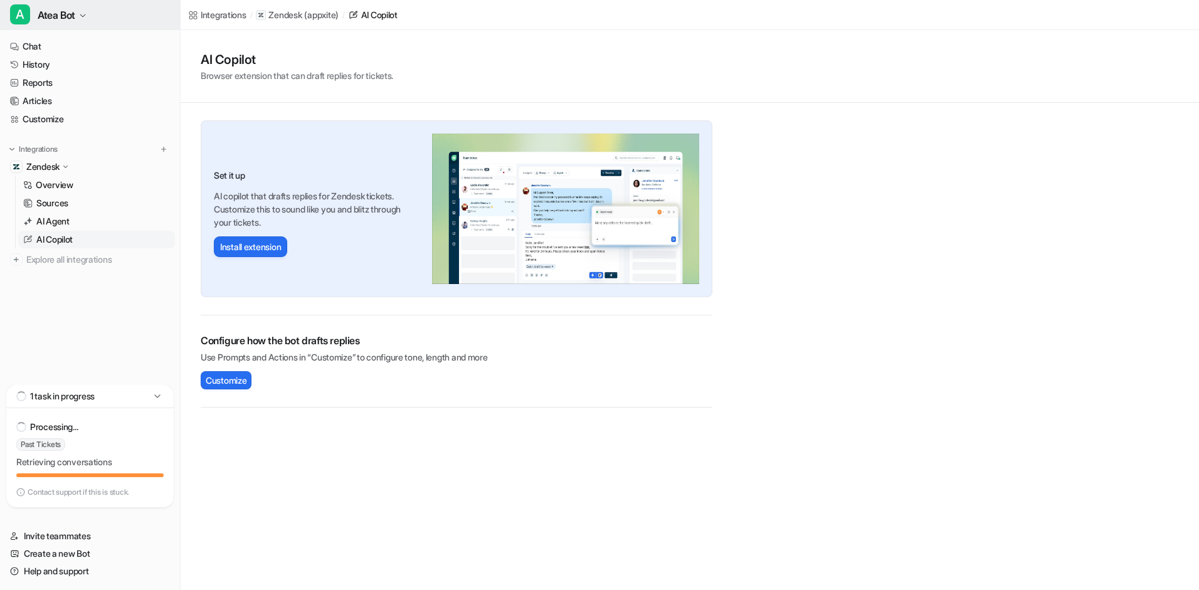
click at [52, 16] on span "Atea Bot" at bounding box center [57, 15] width 38 height 18
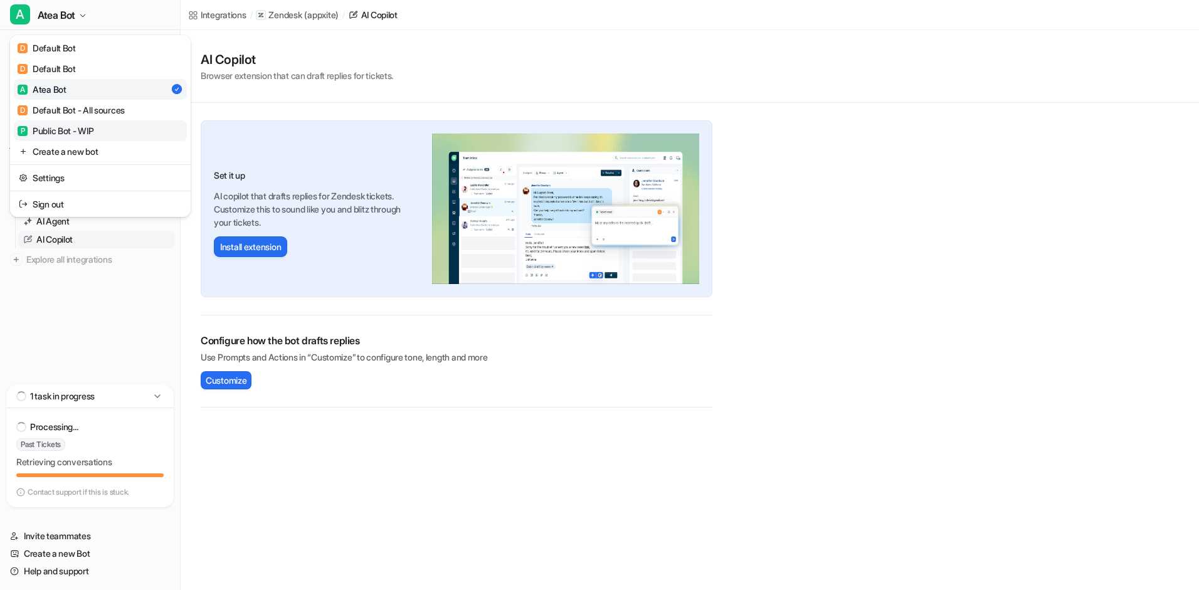
click at [55, 130] on div "P Public Bot - WIP" at bounding box center [56, 130] width 77 height 13
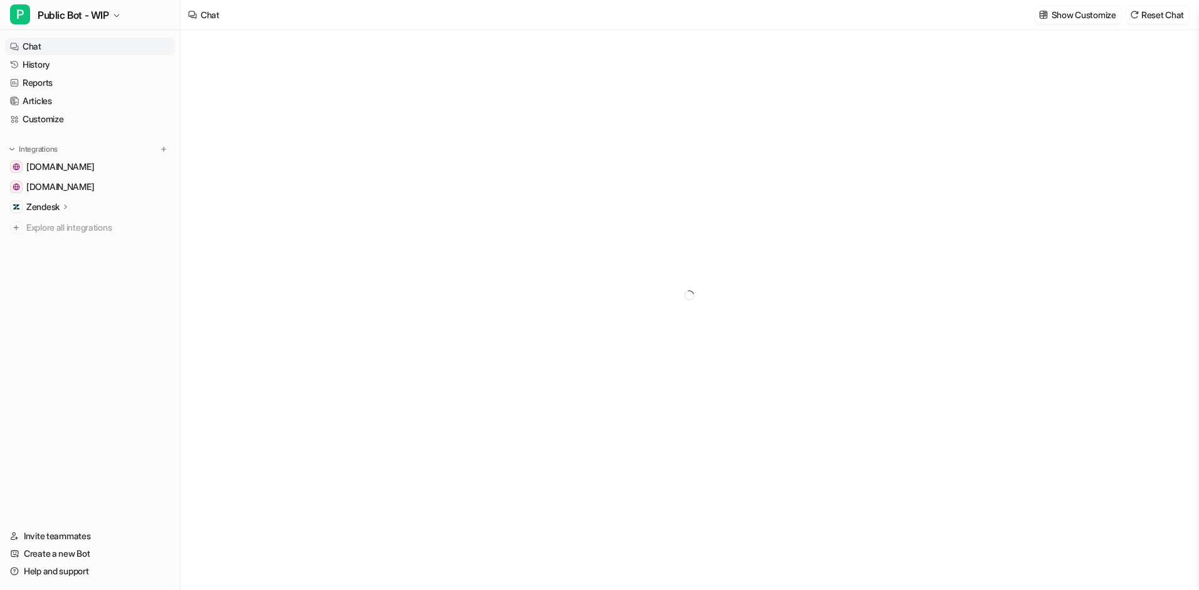
type textarea "**********"
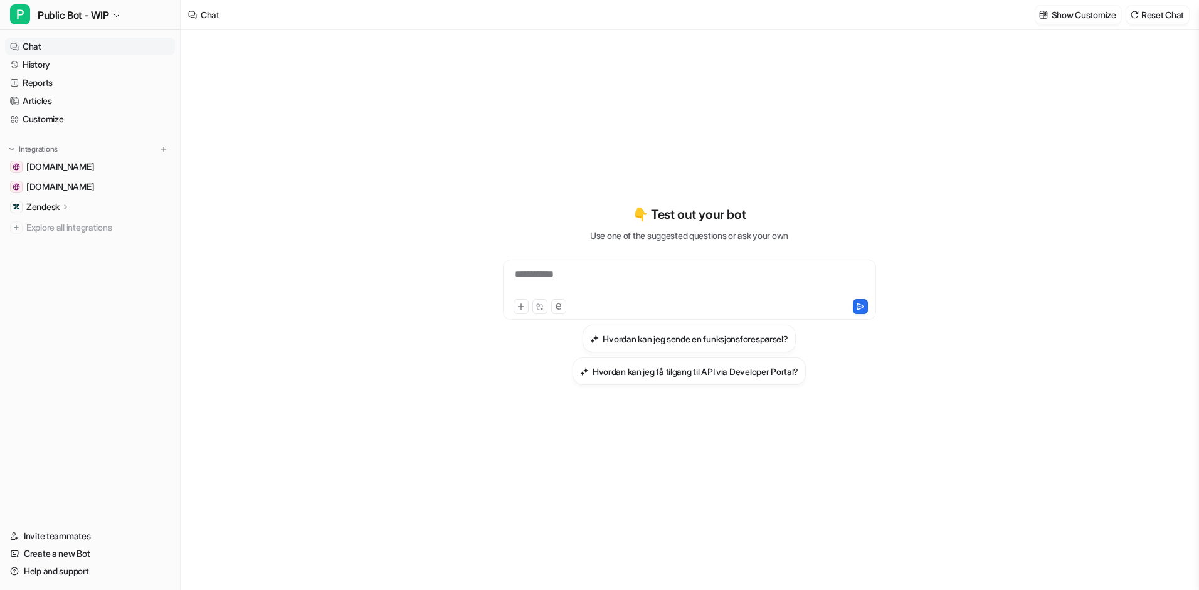
click at [59, 206] on p "Zendesk" at bounding box center [42, 207] width 33 height 13
click at [63, 228] on p "Overview" at bounding box center [55, 225] width 38 height 13
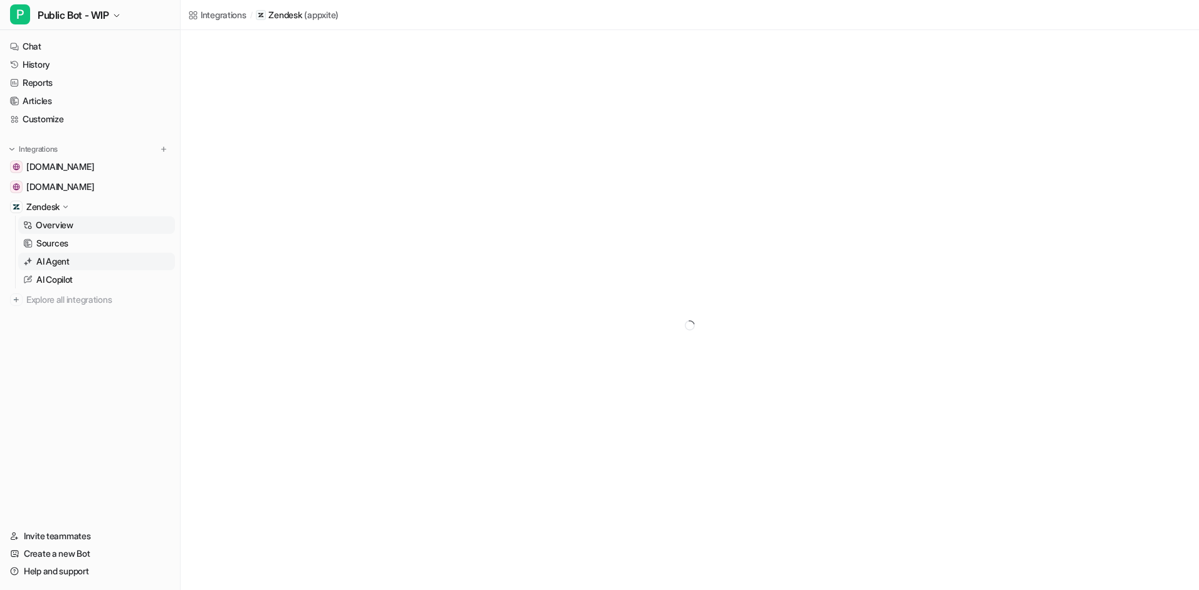
click at [56, 260] on p "AI Agent" at bounding box center [52, 261] width 33 height 13
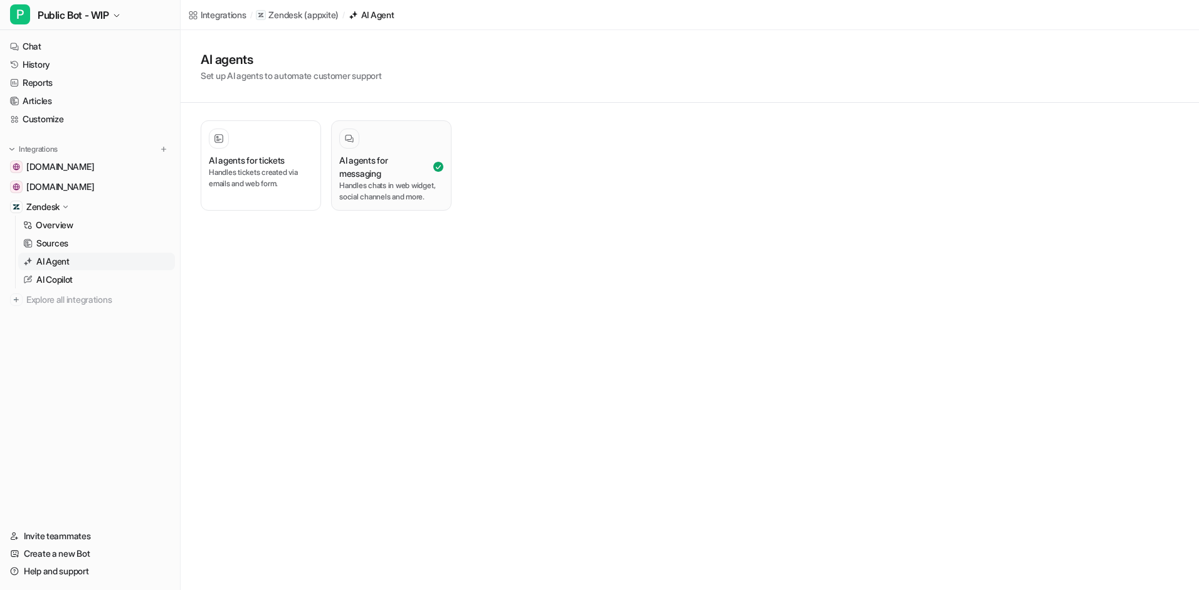
click at [384, 191] on p "Handles chats in web widget, social channels and more." at bounding box center [391, 191] width 104 height 23
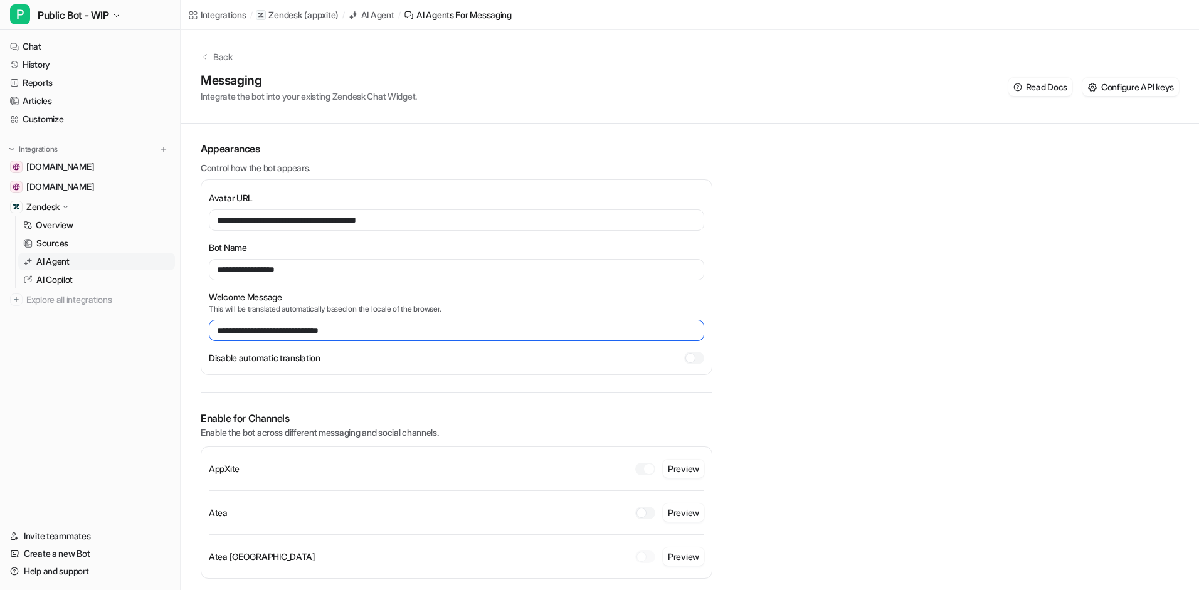
drag, startPoint x: 246, startPoint y: 326, endPoint x: 154, endPoint y: 324, distance: 91.6
click at [154, 324] on div "**********" at bounding box center [599, 295] width 1199 height 590
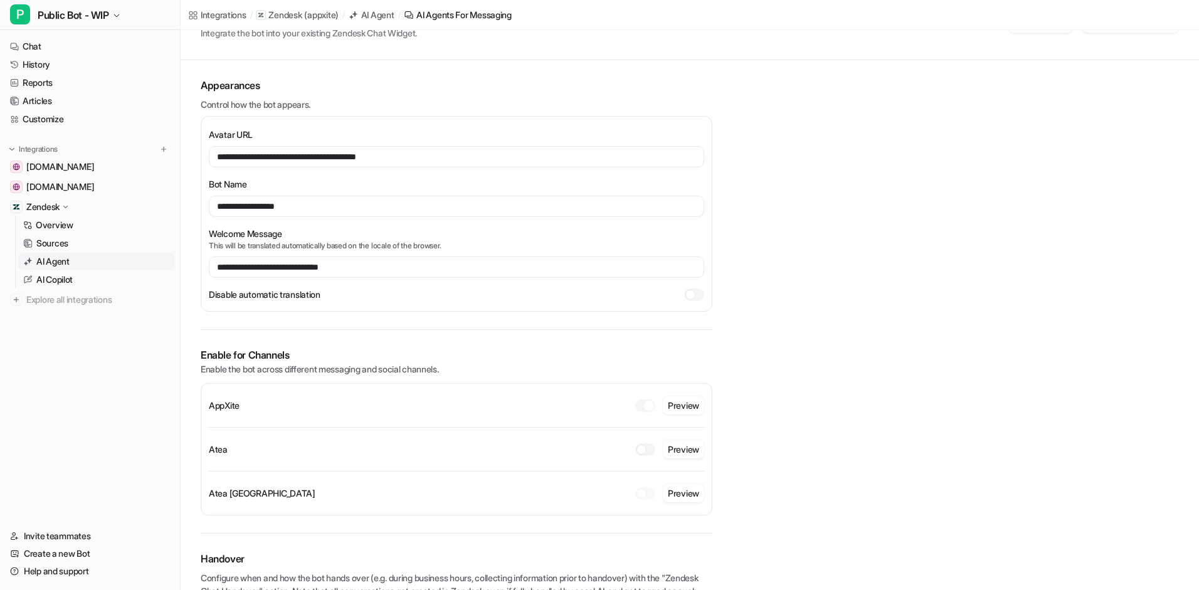
scroll to position [130, 0]
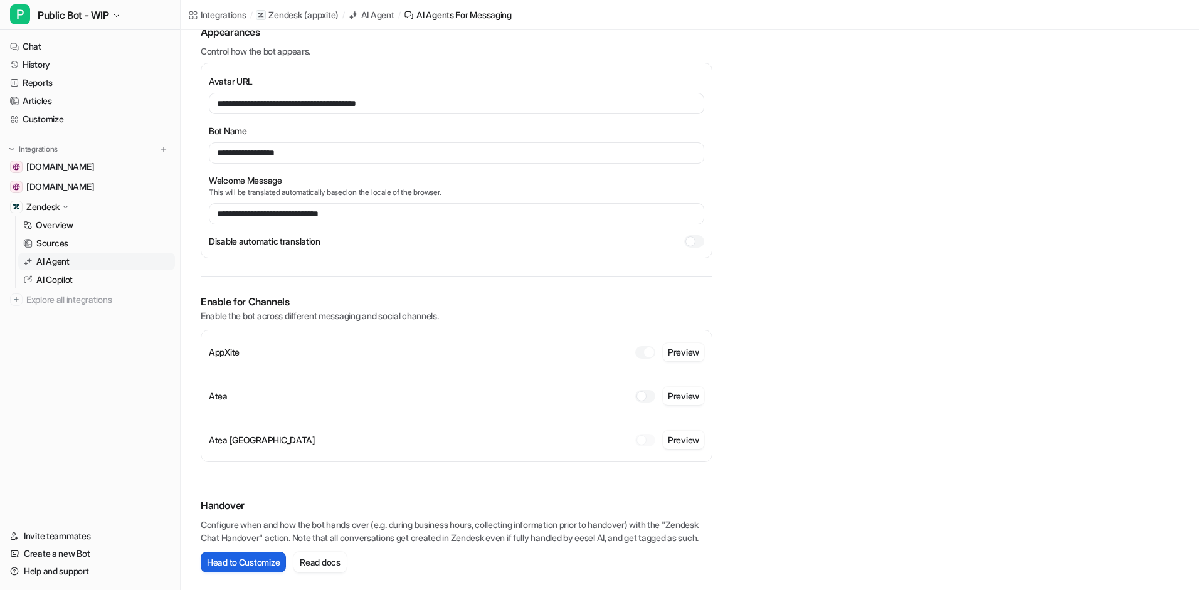
click at [278, 541] on button "Head to Customize" at bounding box center [243, 562] width 85 height 21
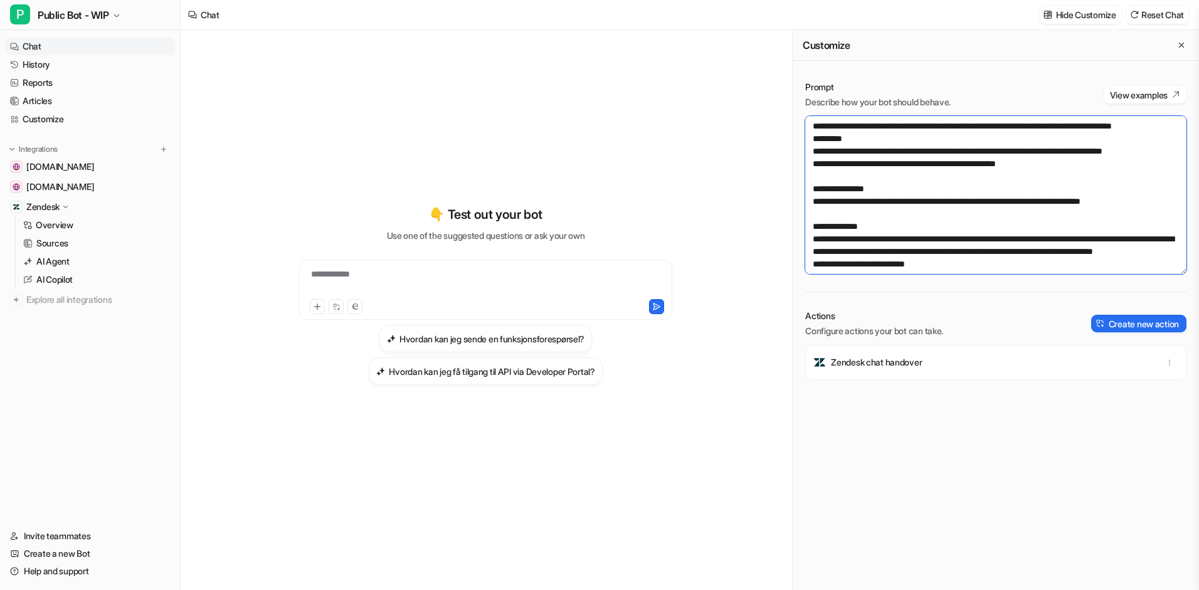
click at [915, 209] on textarea at bounding box center [995, 195] width 381 height 158
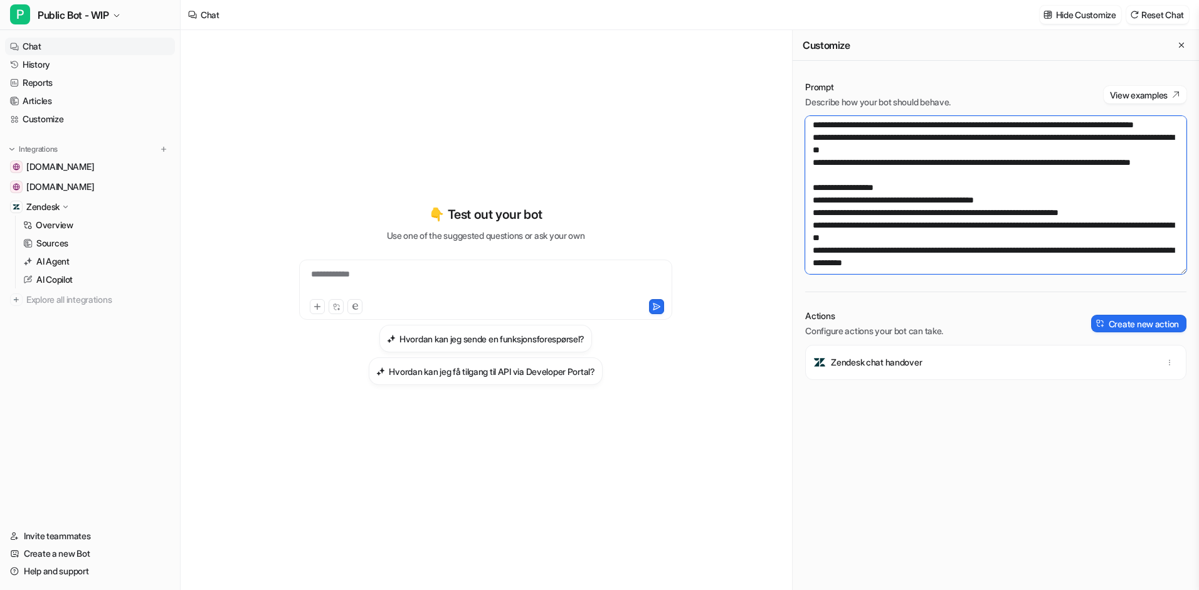
scroll to position [314, 0]
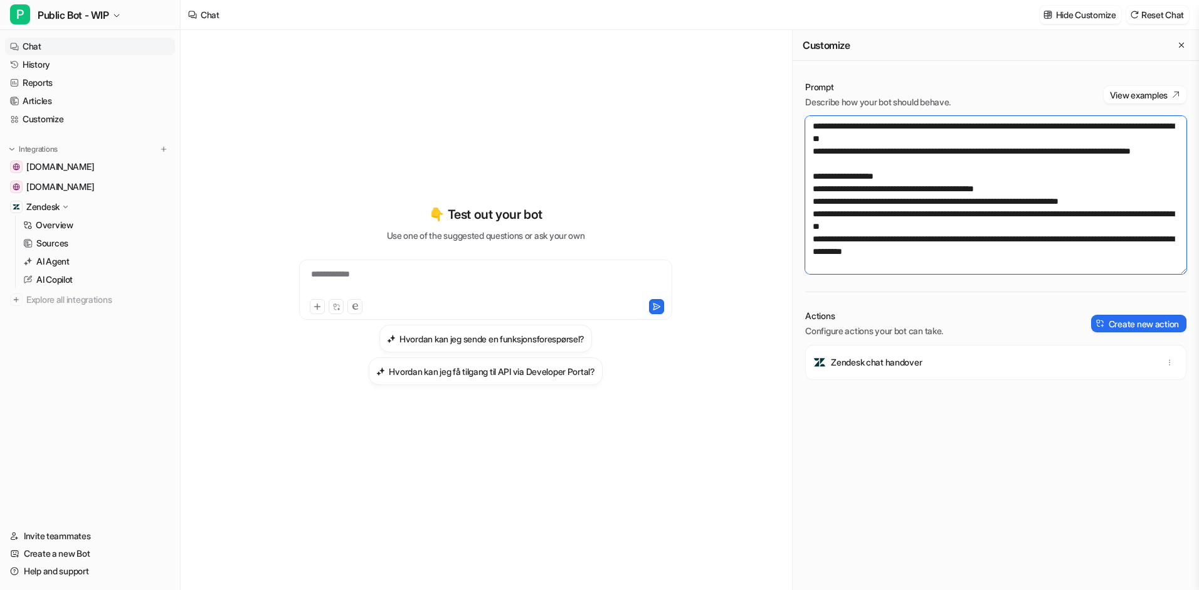
click at [915, 209] on textarea at bounding box center [995, 195] width 381 height 158
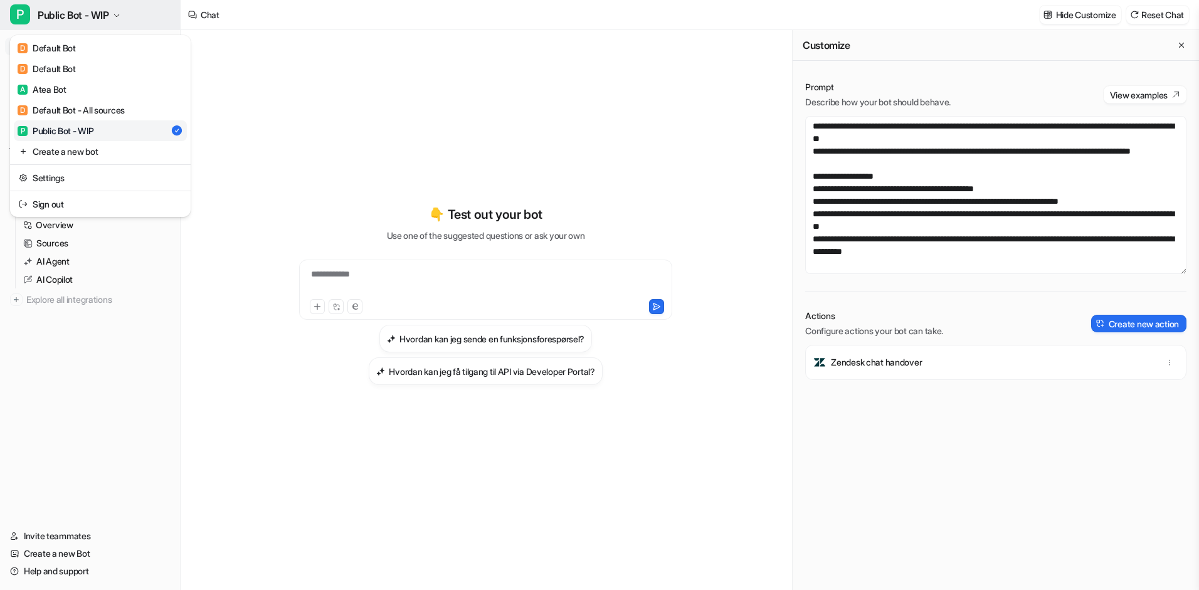
click at [115, 21] on button "P Public Bot - WIP" at bounding box center [90, 15] width 180 height 30
click at [98, 93] on link "A Atea Bot" at bounding box center [100, 89] width 173 height 21
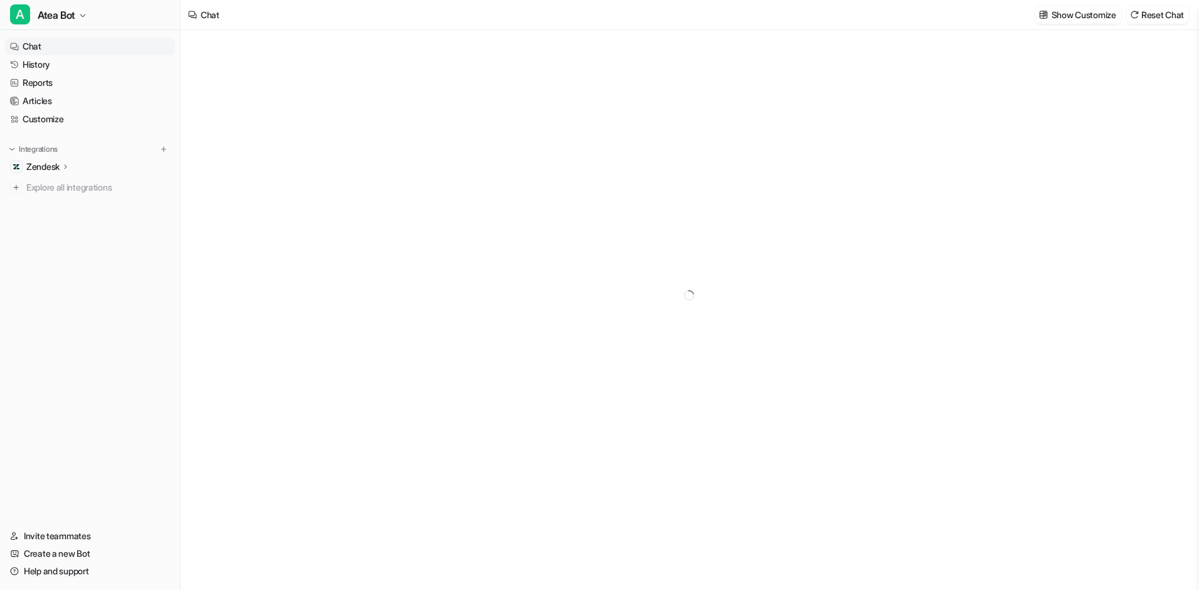
type textarea "**********"
click at [56, 169] on p "Zendesk" at bounding box center [42, 167] width 33 height 13
click at [52, 221] on p "AI Agent" at bounding box center [52, 221] width 33 height 13
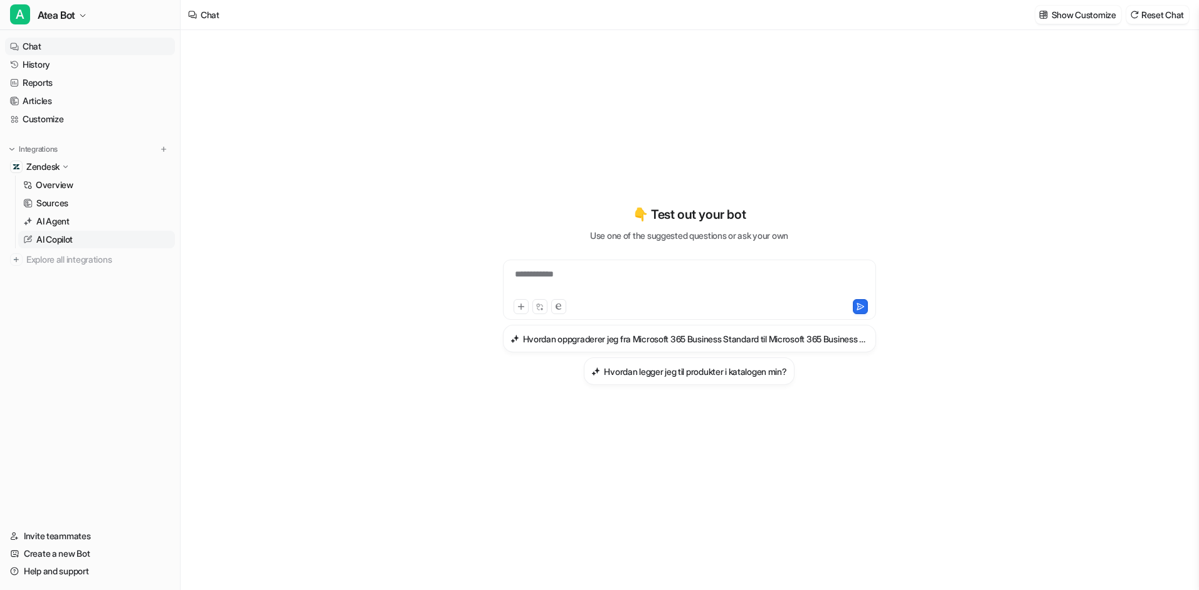
click at [80, 232] on link "AI Copilot" at bounding box center [96, 240] width 157 height 18
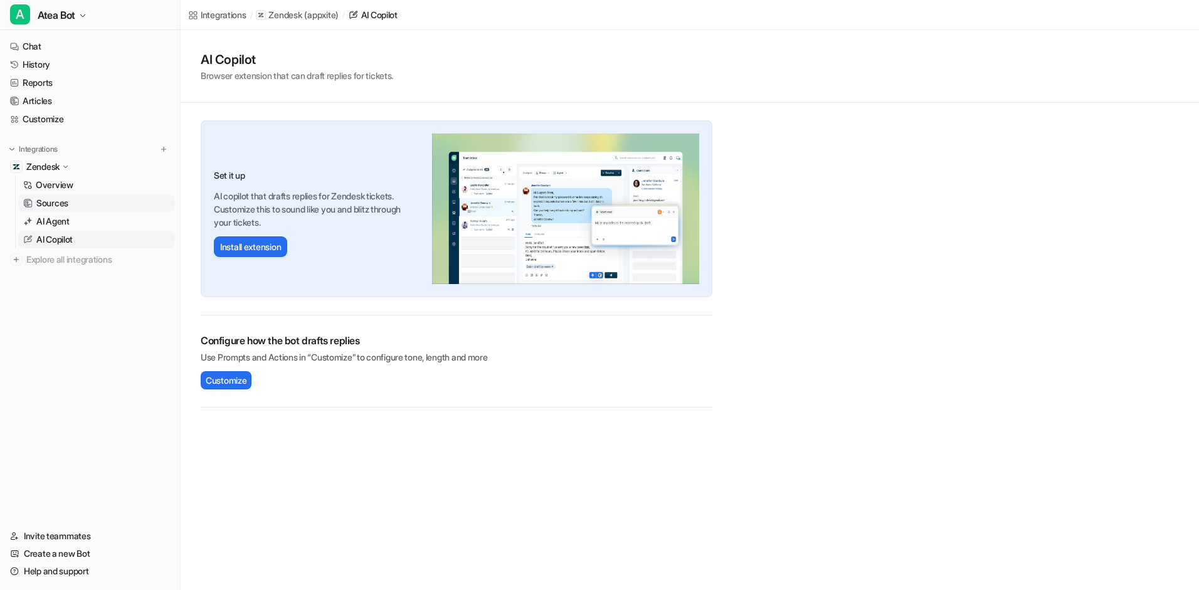
click at [71, 204] on link "Sources" at bounding box center [96, 203] width 157 height 18
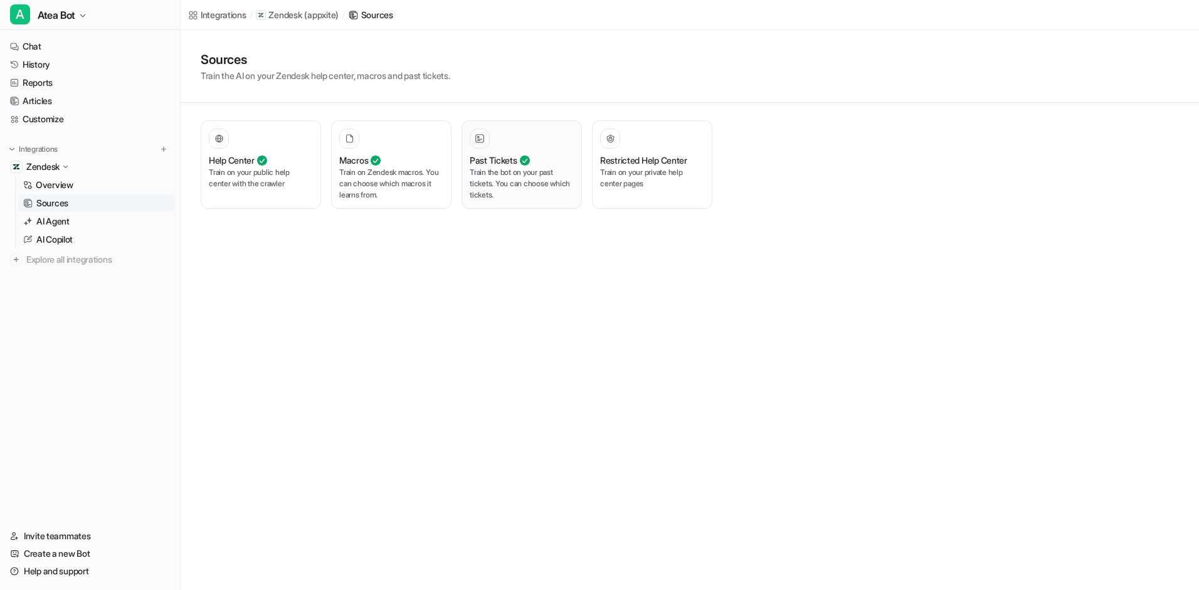
click at [497, 194] on p "Train the bot on your past tickets. You can choose which tickets." at bounding box center [522, 184] width 104 height 34
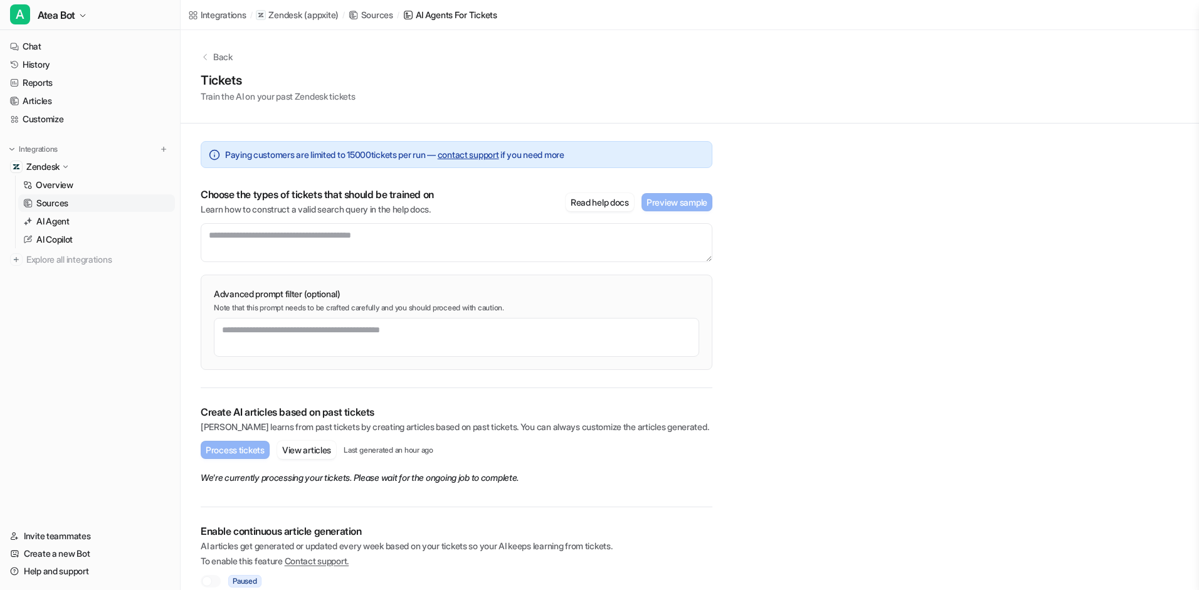
scroll to position [16, 0]
